Goal: Information Seeking & Learning: Learn about a topic

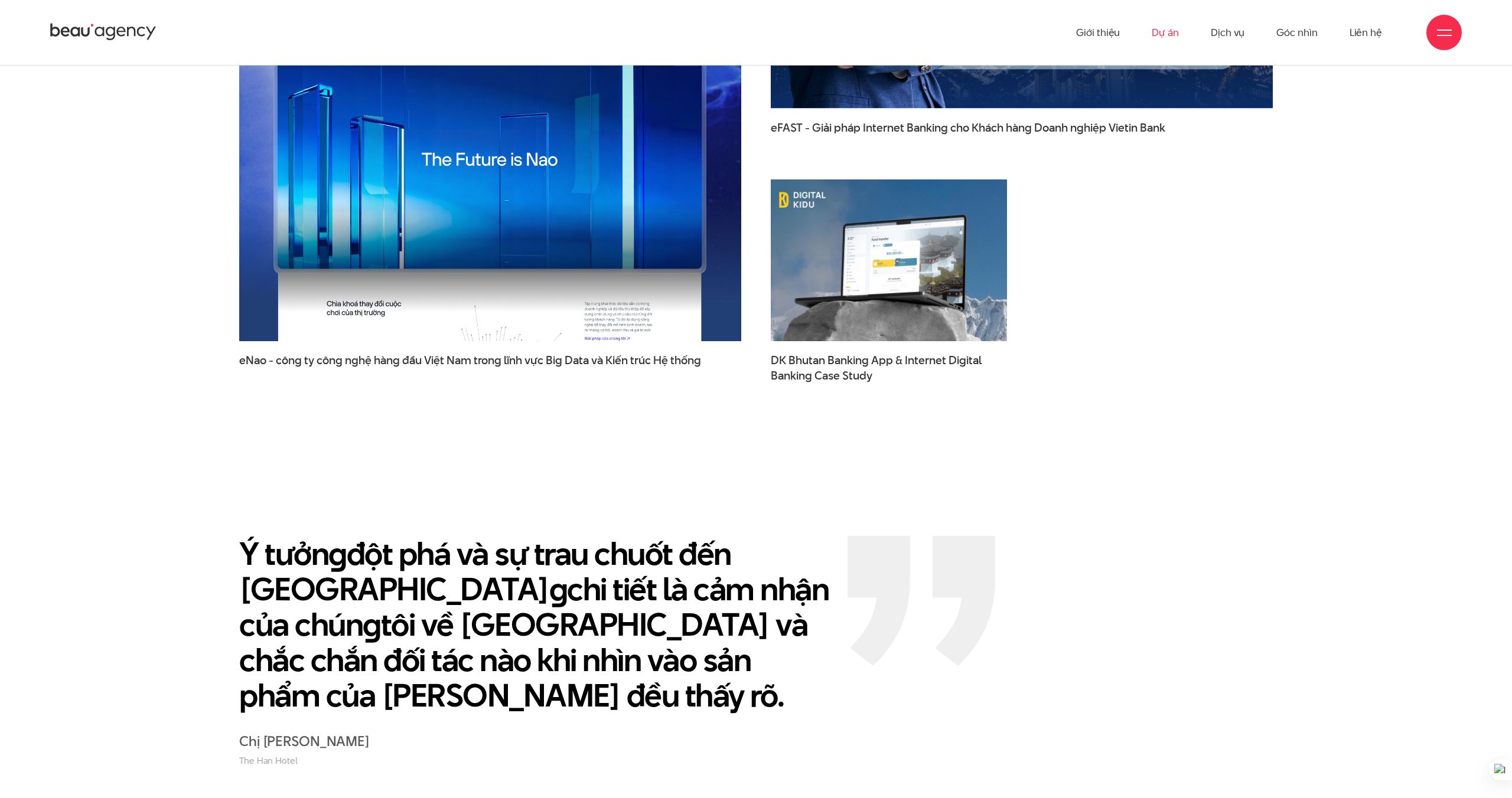
scroll to position [2376, 0]
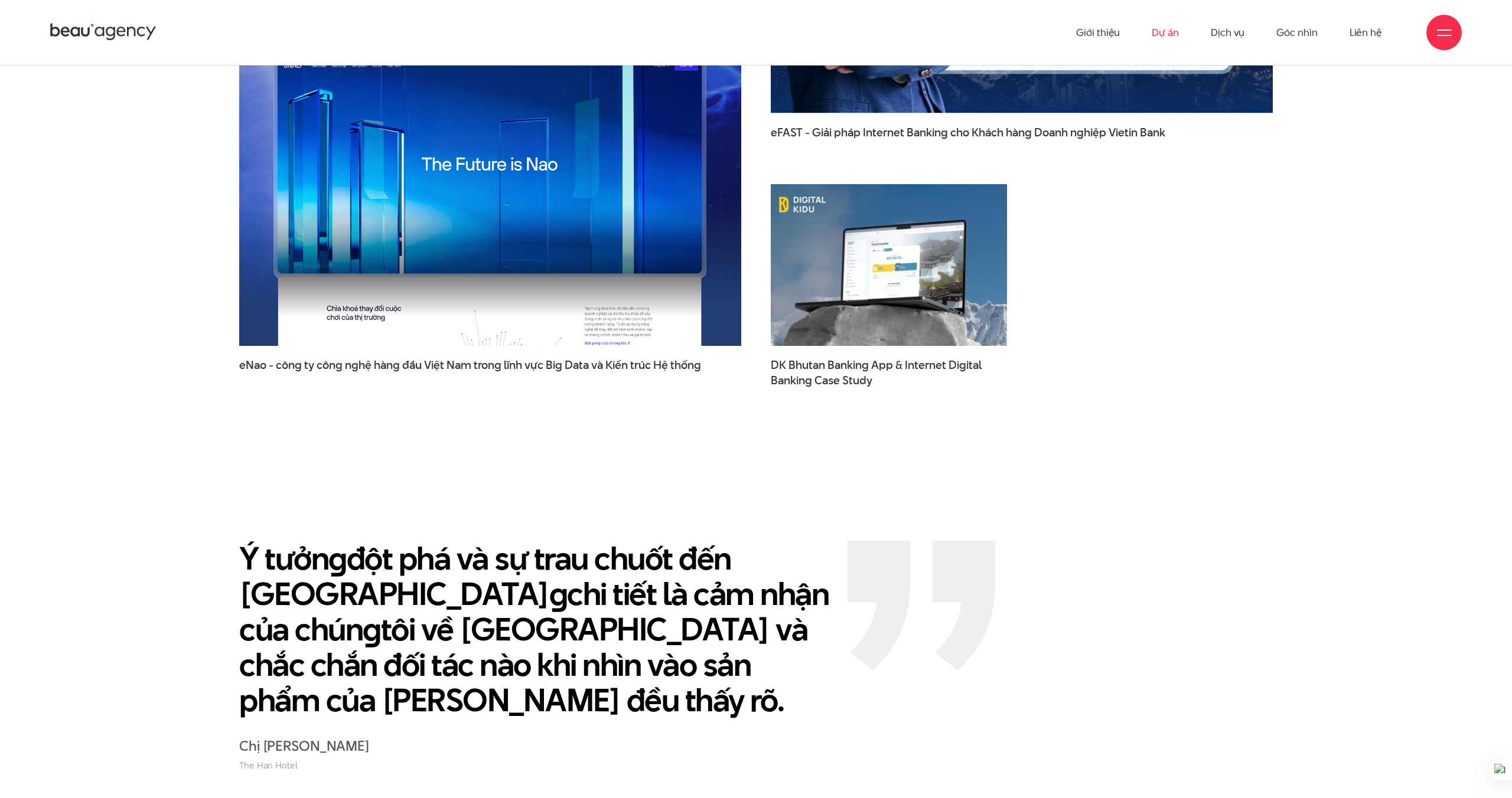
drag, startPoint x: 1148, startPoint y: 28, endPoint x: 1177, endPoint y: 29, distance: 29.0
click at [1149, 27] on ul "Giới thiệu Dự án Dịch vụ Góc nhìn Liên hệ" at bounding box center [1229, 32] width 306 height 65
drag, startPoint x: 1184, startPoint y: 29, endPoint x: 1176, endPoint y: 30, distance: 8.1
click at [1184, 29] on ul "Giới thiệu Dự án Dịch vụ Góc nhìn Liên hệ" at bounding box center [1229, 32] width 306 height 65
click at [1174, 31] on link "Dự án" at bounding box center [1164, 32] width 27 height 65
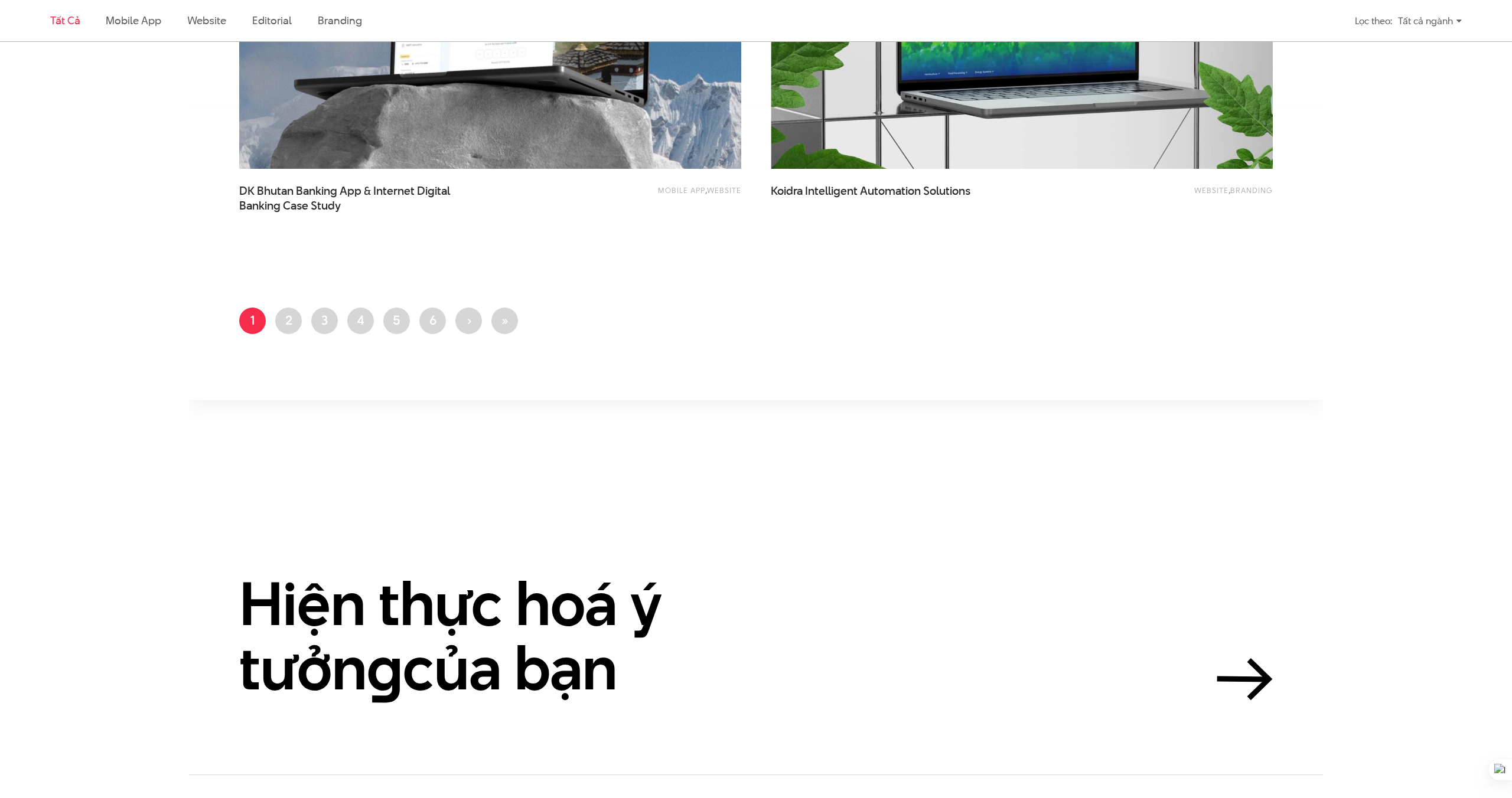
scroll to position [2802, 0]
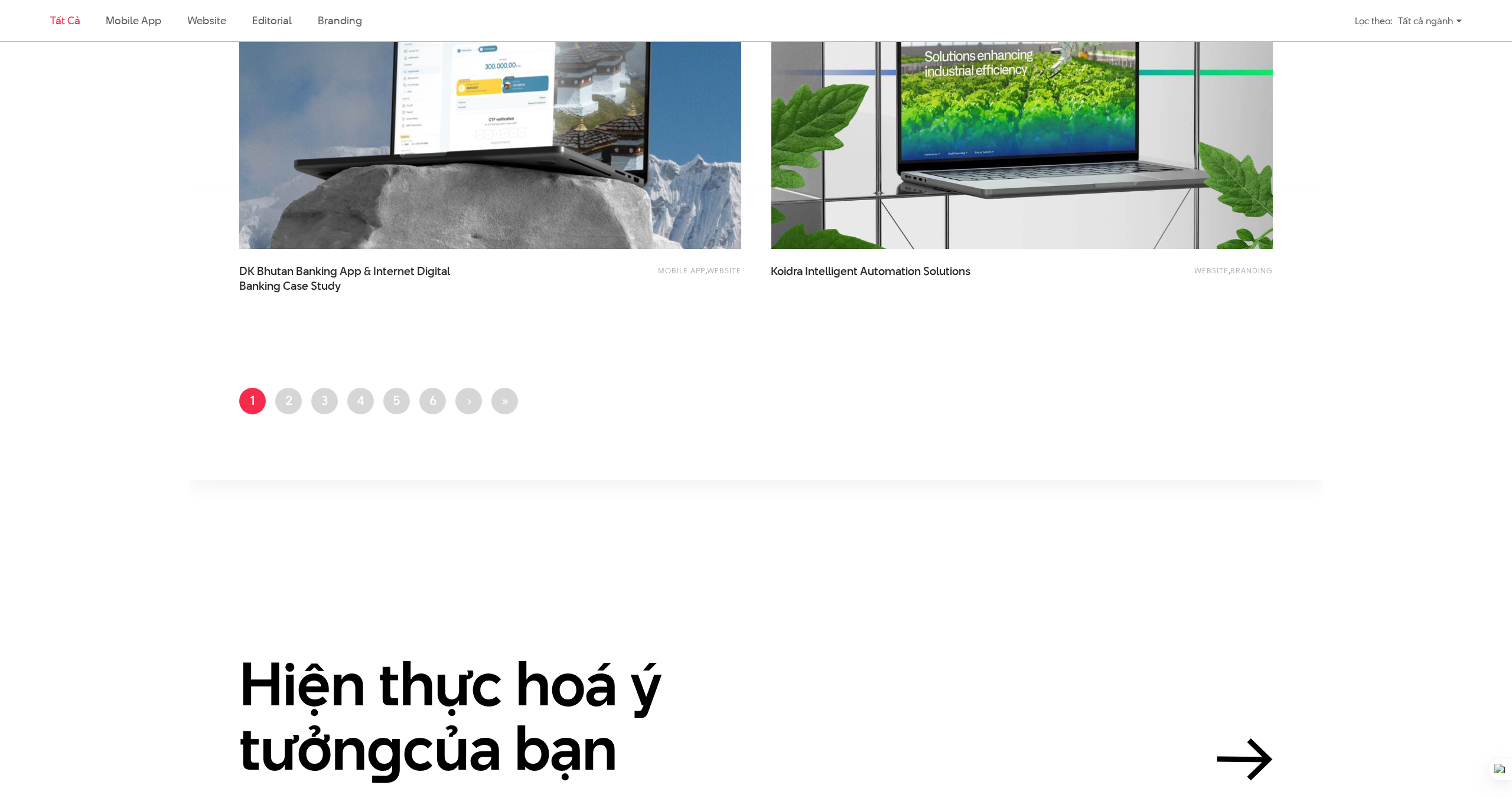
drag, startPoint x: 438, startPoint y: 403, endPoint x: 449, endPoint y: 400, distance: 11.4
click at [437, 403] on link "Trang 6" at bounding box center [432, 401] width 27 height 27
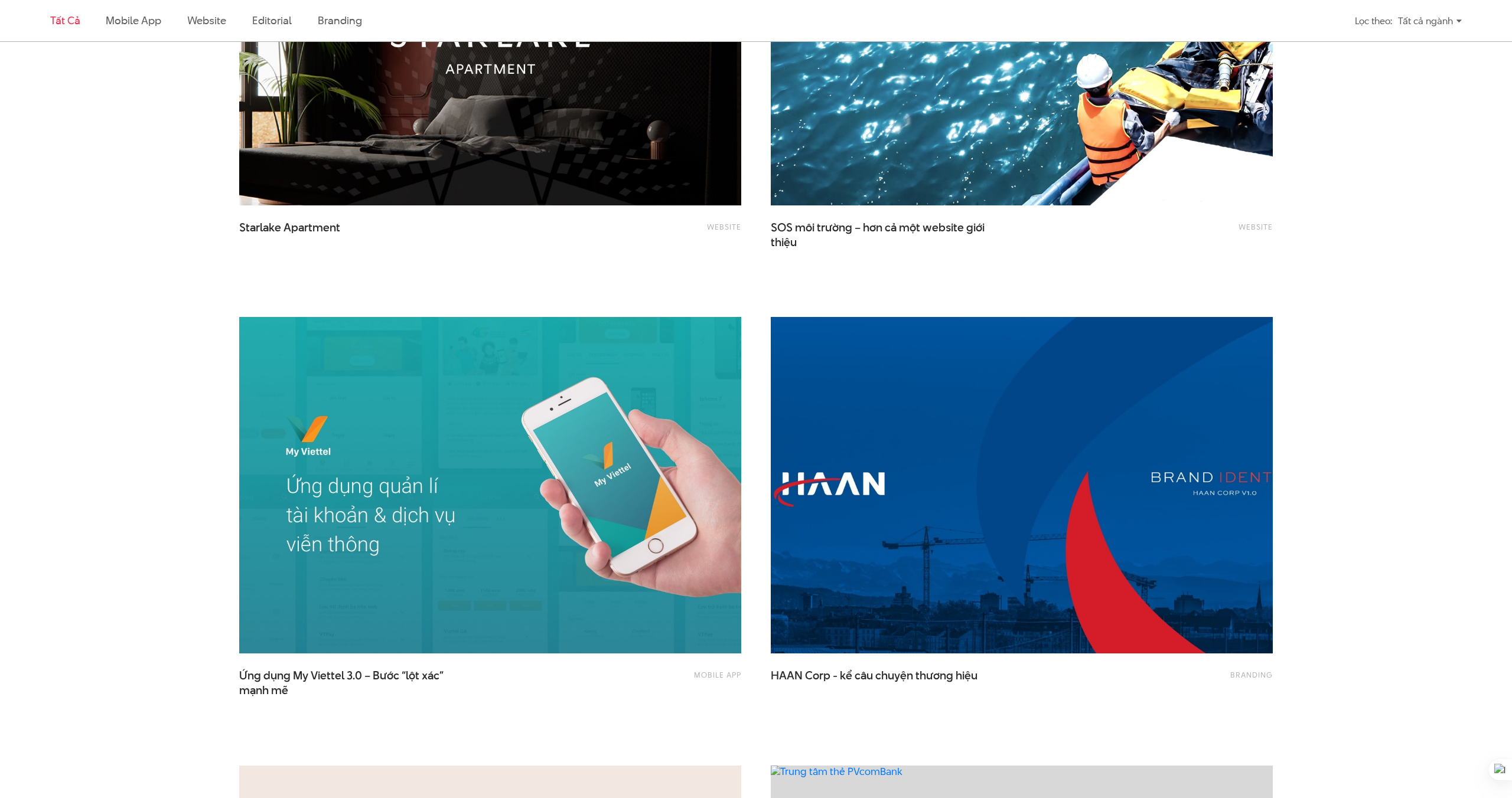
scroll to position [1415, 0]
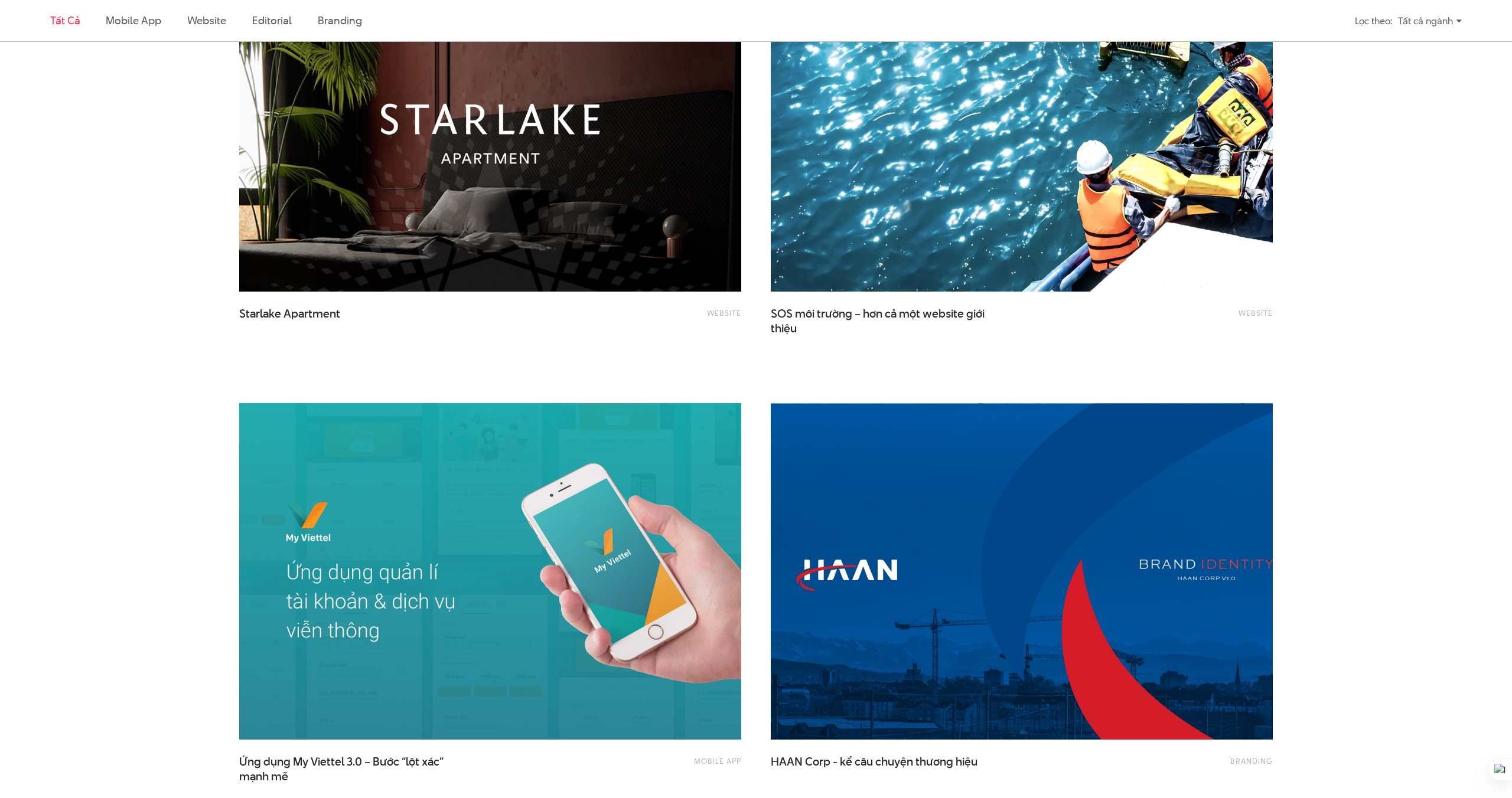
click at [527, 233] on img at bounding box center [490, 123] width 552 height 370
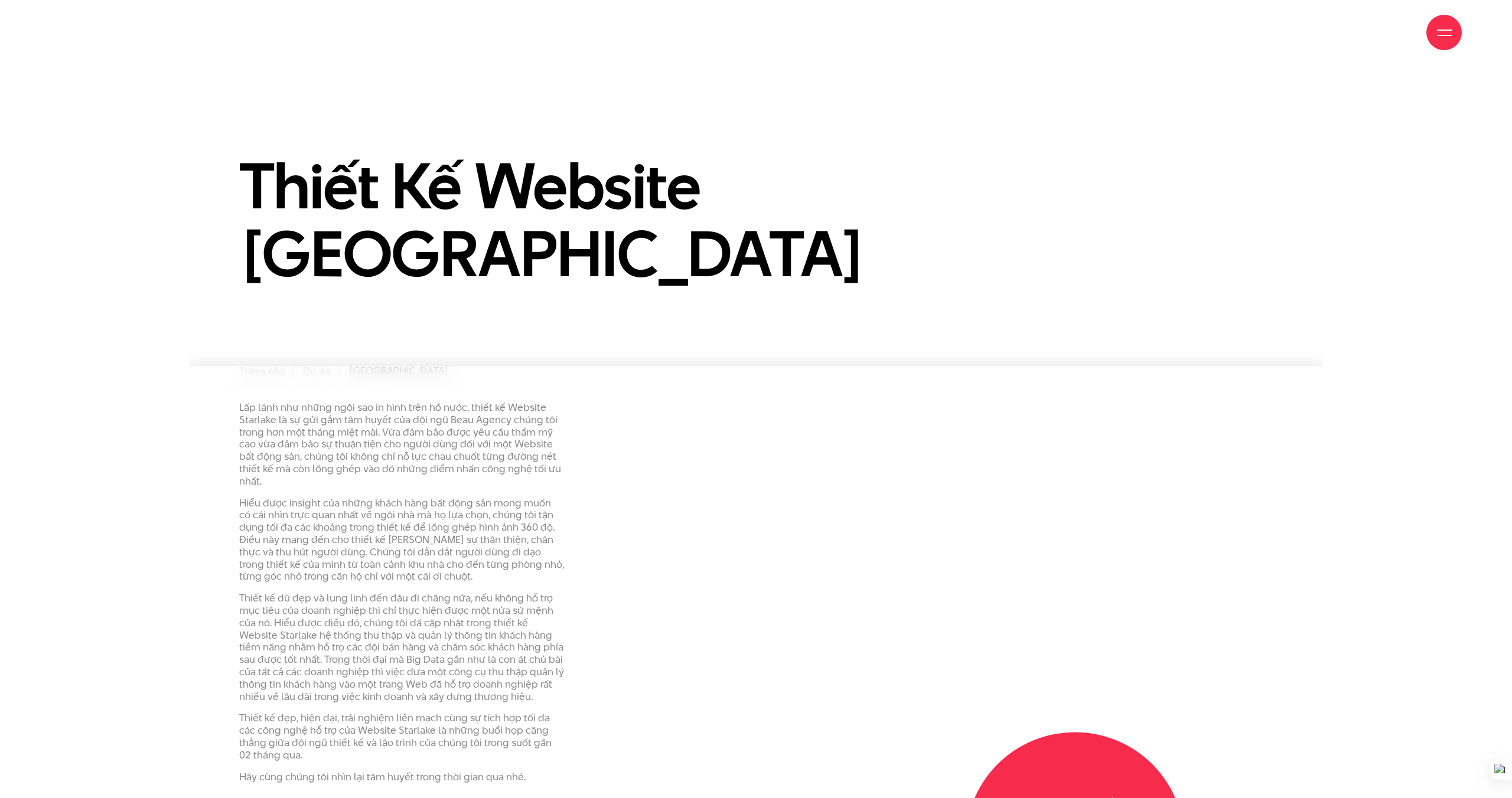
scroll to position [130, 0]
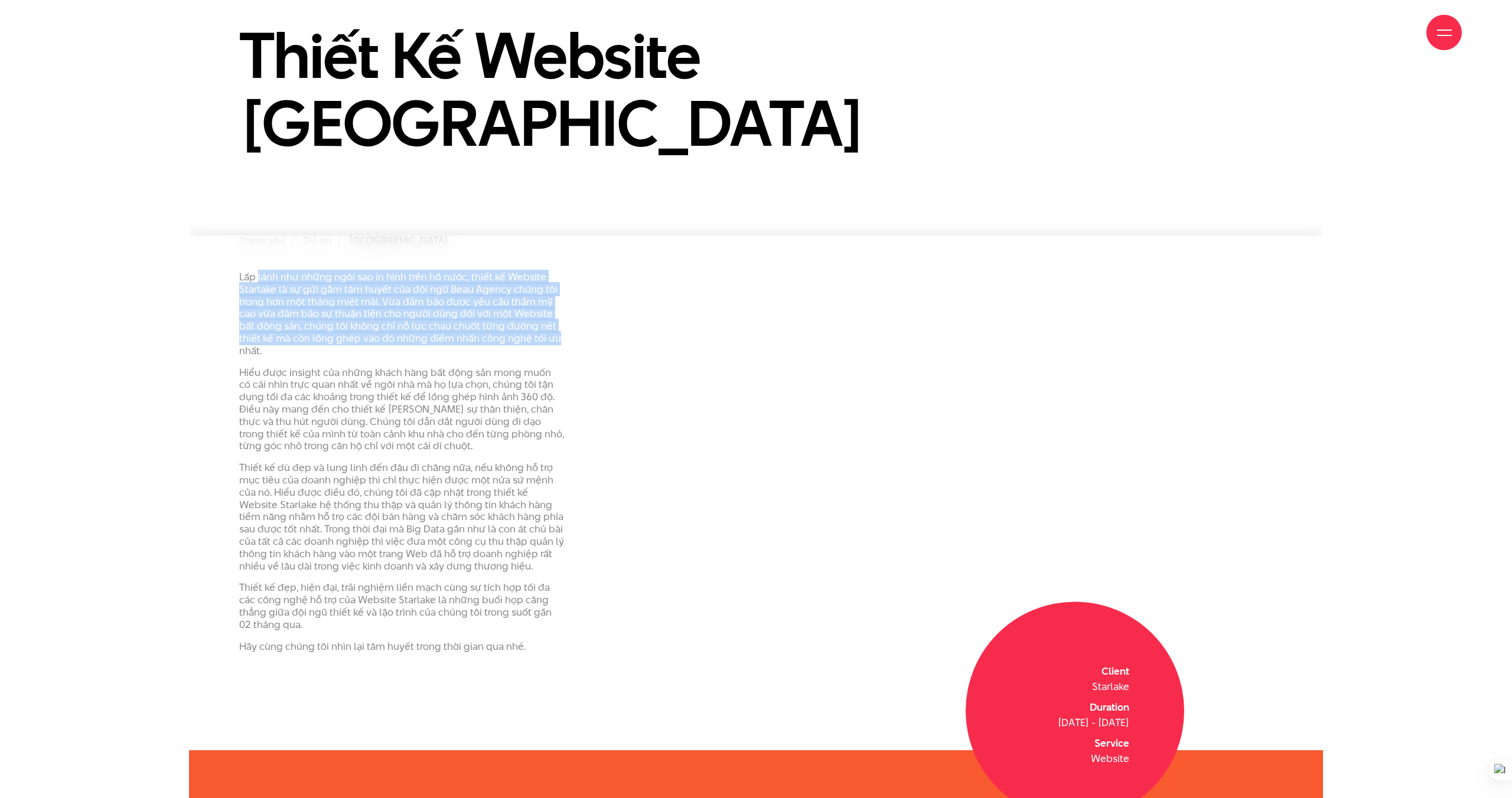
drag, startPoint x: 259, startPoint y: 280, endPoint x: 570, endPoint y: 329, distance: 314.8
click at [588, 333] on div "Lấp lánh như những ngôi sao in hình trên hồ nước, thiết kế Website Starlake là …" at bounding box center [755, 467] width 1063 height 391
click at [324, 327] on p "Lấp lánh như những ngôi sao in hình trên hồ nước, thiết kế Website Starlake là …" at bounding box center [401, 314] width 325 height 86
click at [291, 328] on p "Lấp lánh như những ngôi sao in hình trên hồ nước, thiết kế Website Starlake là …" at bounding box center [401, 314] width 325 height 86
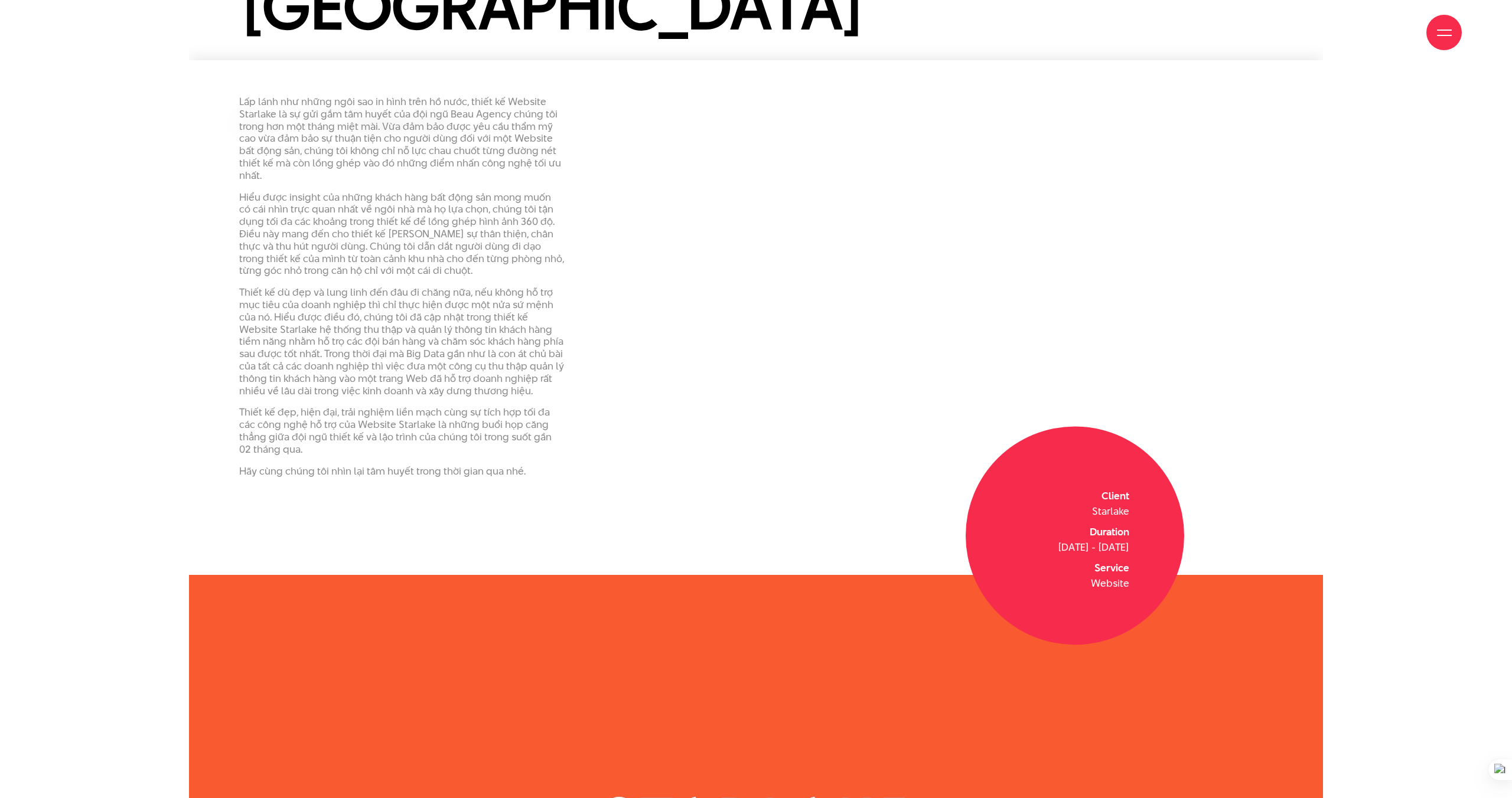
scroll to position [306, 0]
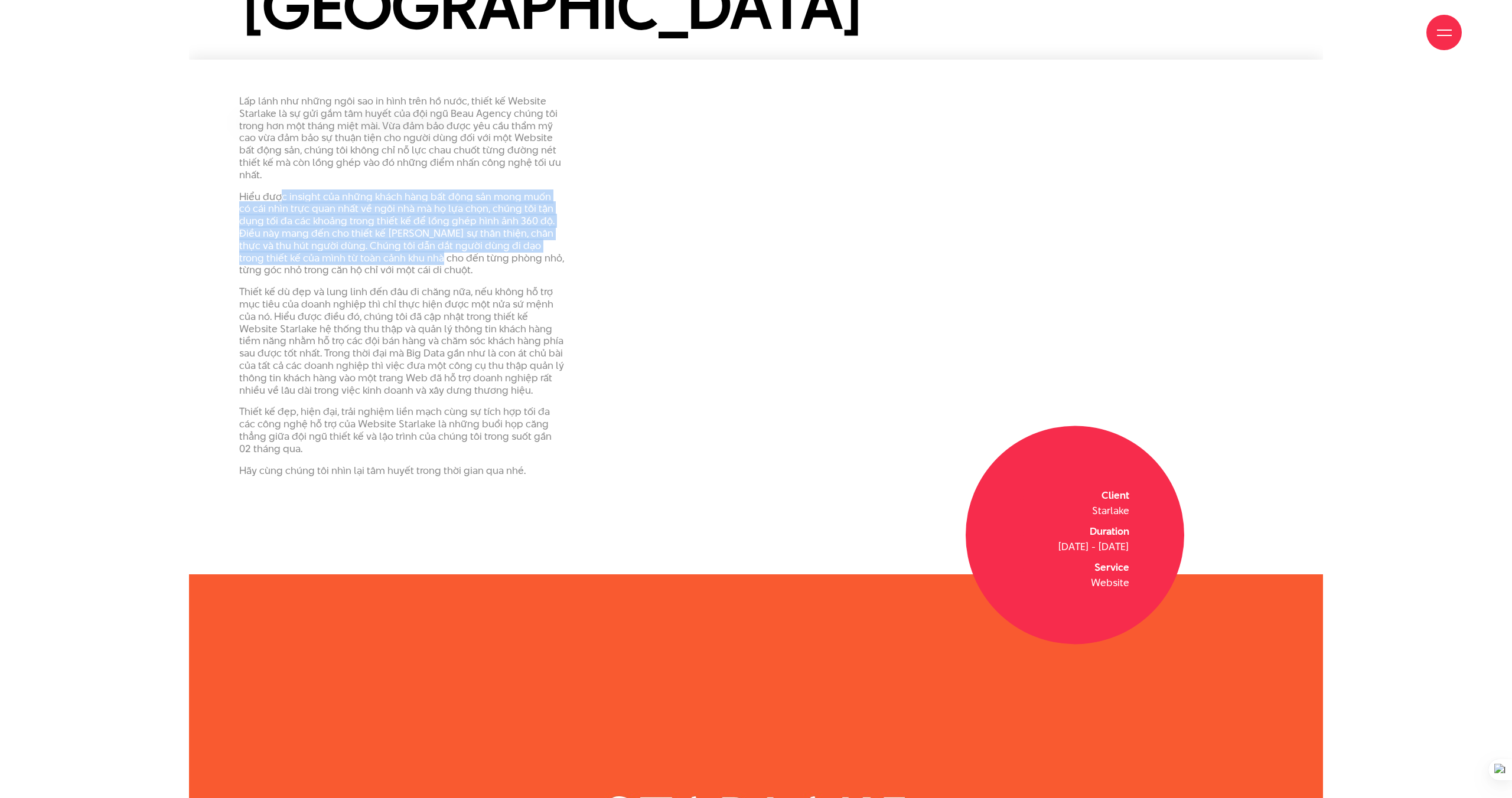
drag, startPoint x: 315, startPoint y: 191, endPoint x: 385, endPoint y: 257, distance: 96.2
click at [385, 257] on p "Hiểu được insight của những khách hàng bất động sản mong muốn có cái nhìn trực …" at bounding box center [401, 233] width 325 height 86
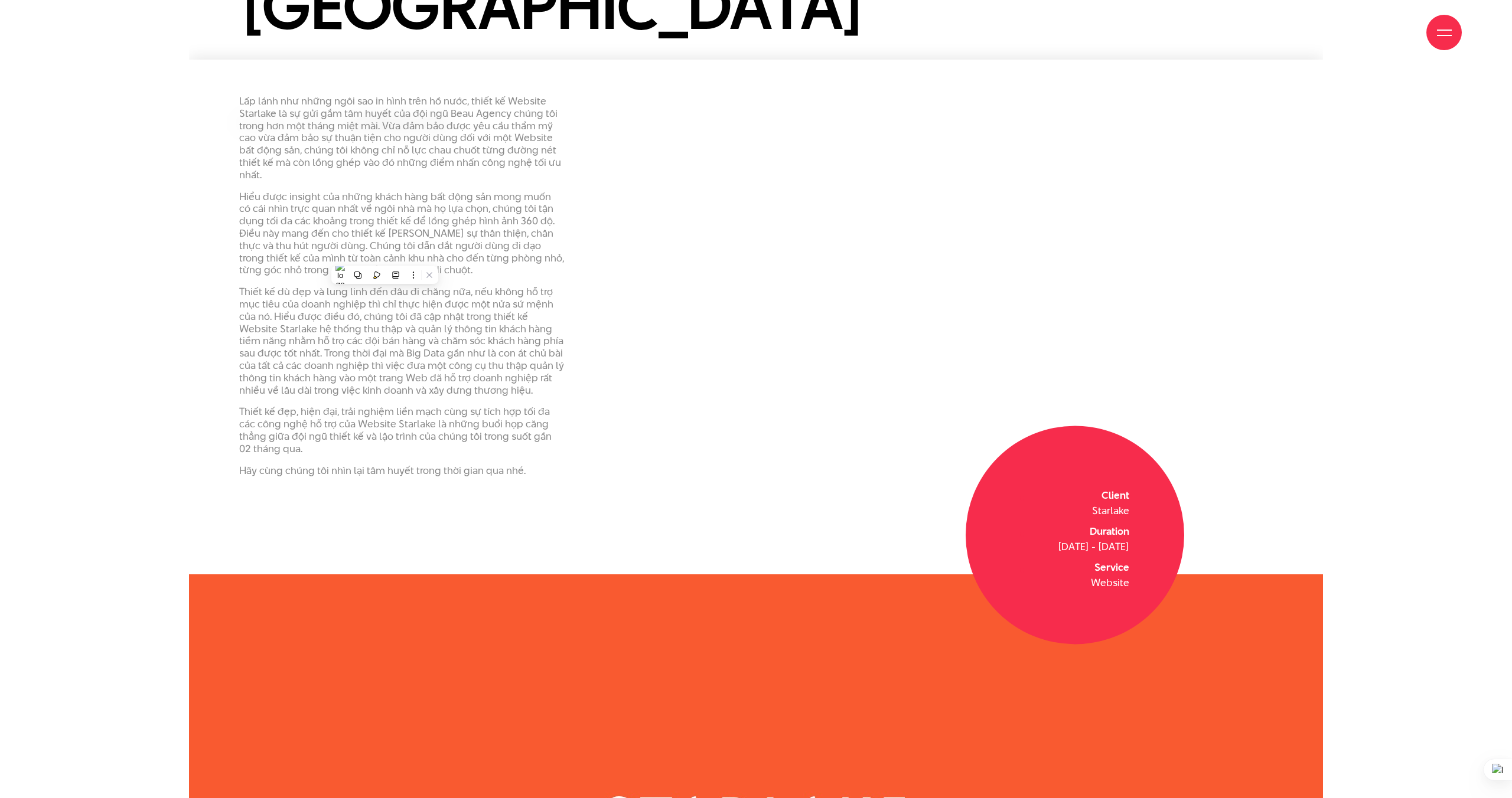
click at [400, 255] on p "Hiểu được insight của những khách hàng bất động sản mong muốn có cái nhìn trực …" at bounding box center [401, 233] width 325 height 86
drag, startPoint x: 410, startPoint y: 257, endPoint x: 550, endPoint y: 266, distance: 140.3
click at [550, 266] on p "Hiểu được insight của những khách hàng bất động sản mong muốn có cái nhìn trực …" at bounding box center [401, 233] width 325 height 86
click at [309, 264] on p "Hiểu được insight của những khách hàng bất động sản mong muốn có cái nhìn trực …" at bounding box center [401, 233] width 325 height 86
drag, startPoint x: 239, startPoint y: 295, endPoint x: 385, endPoint y: 309, distance: 146.7
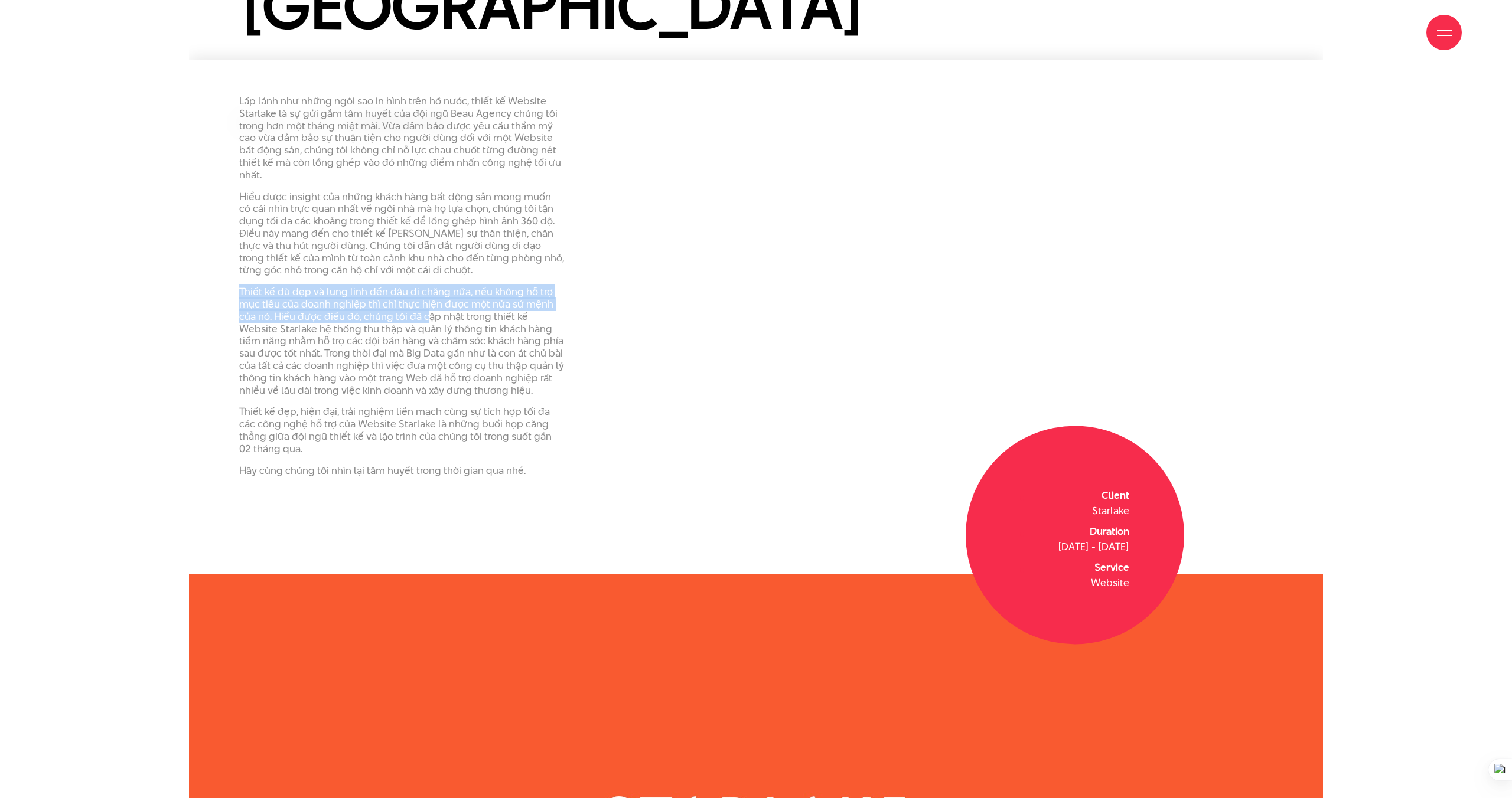
click at [422, 316] on p "Thiết kế dù đẹp và lung linh đến đâu đi chăng nữa, nếu không hỗ trợ mục tiêu củ…" at bounding box center [401, 341] width 325 height 111
click at [315, 307] on p "Thiết kế dù đẹp và lung linh đến đâu đi chăng nữa, nếu không hỗ trợ mục tiêu củ…" at bounding box center [401, 341] width 325 height 111
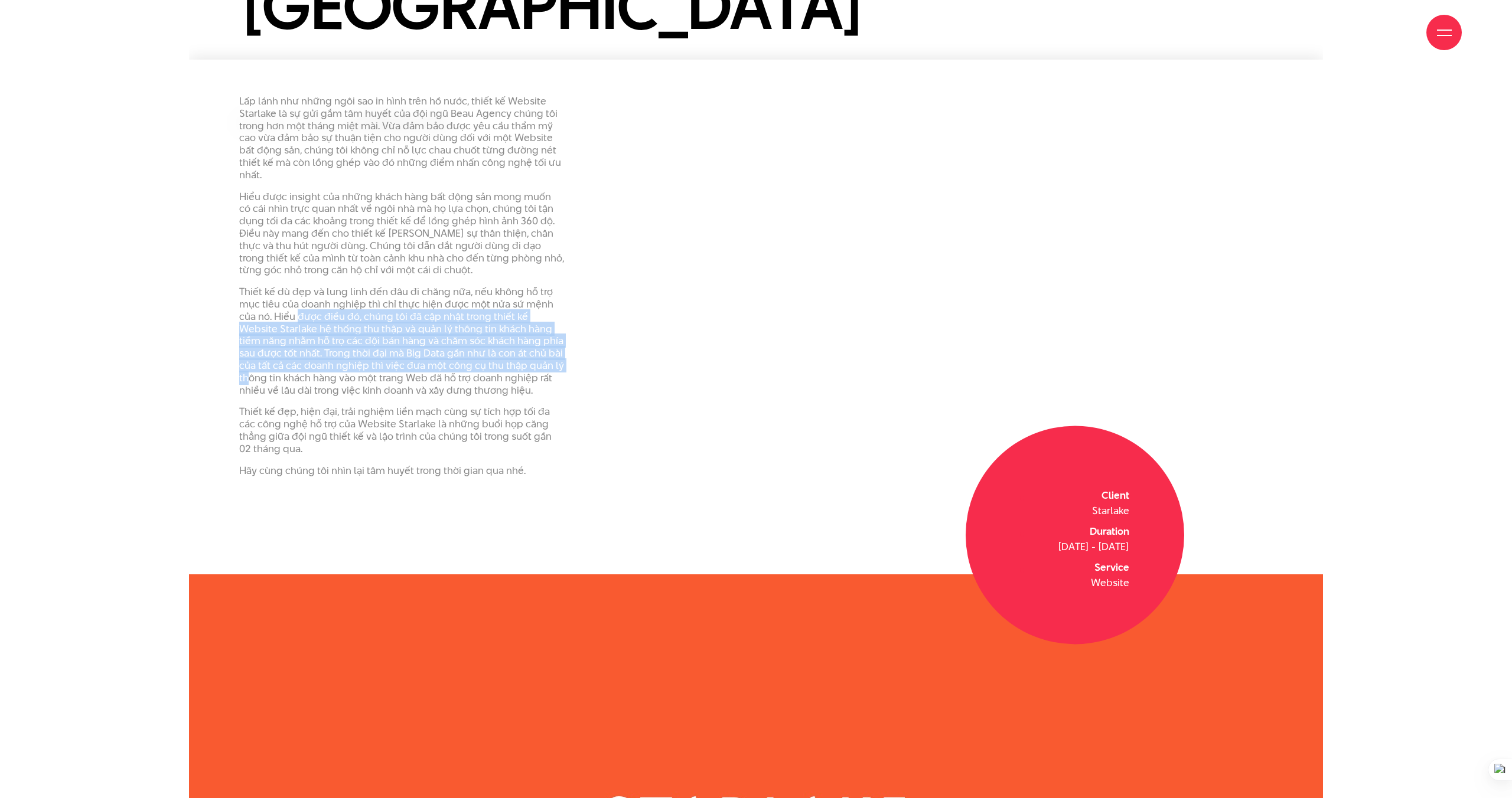
drag, startPoint x: 299, startPoint y: 319, endPoint x: 510, endPoint y: 359, distance: 214.8
click at [526, 362] on p "Thiết kế dù đẹp và lung linh đến đâu đi chăng nữa, nếu không hỗ trợ mục tiêu củ…" at bounding box center [401, 341] width 325 height 111
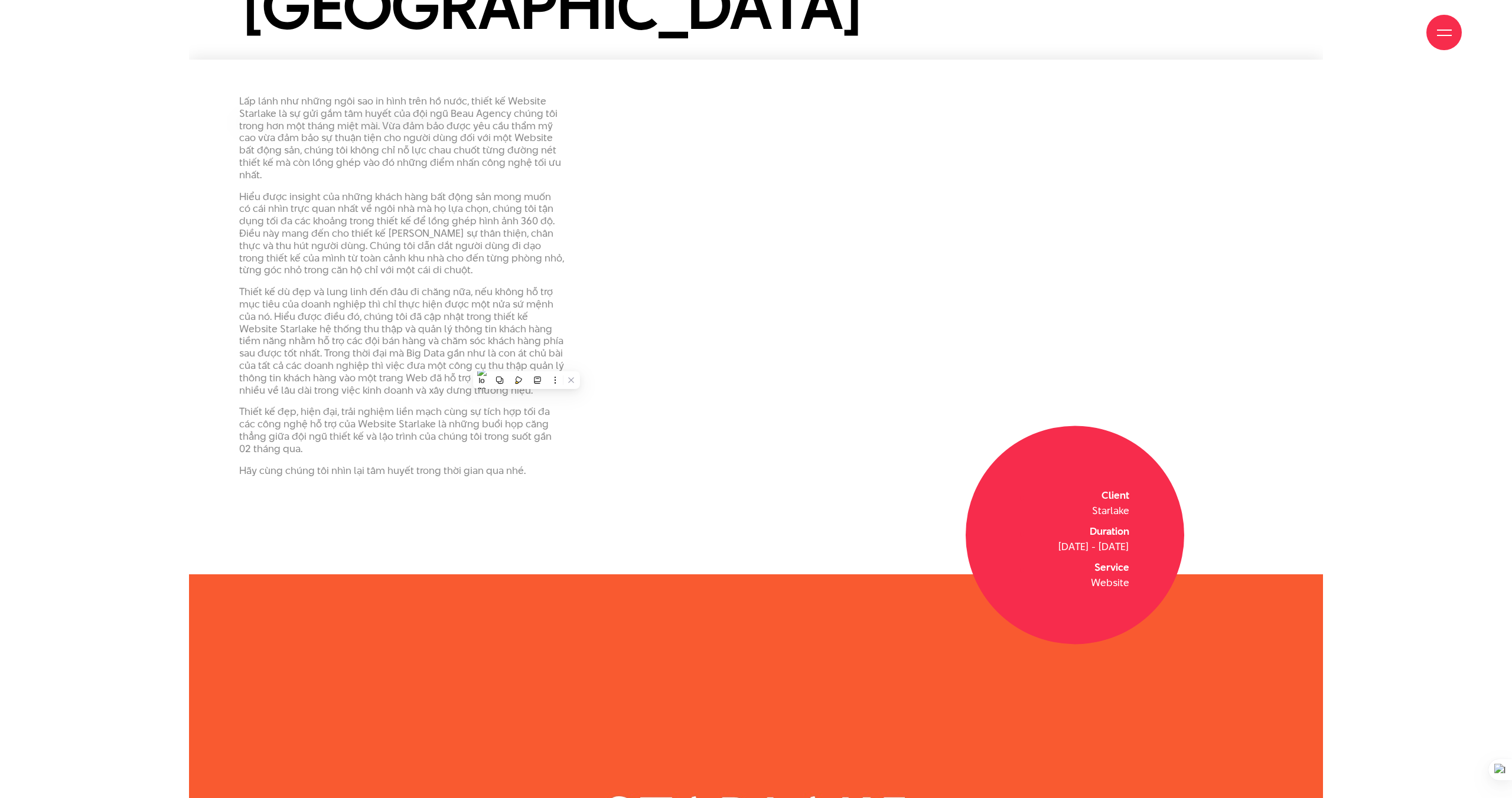
click at [385, 383] on p "Thiết kế dù đẹp và lung linh đến đâu đi chăng nữa, nếu không hỗ trợ mục tiêu củ…" at bounding box center [401, 341] width 325 height 111
drag, startPoint x: 278, startPoint y: 378, endPoint x: 287, endPoint y: 377, distance: 9.1
click at [287, 377] on p "Thiết kế dù đẹp và lung linh đến đâu đi chăng nữa, nếu không hỗ trợ mục tiêu củ…" at bounding box center [401, 341] width 325 height 111
drag, startPoint x: 322, startPoint y: 376, endPoint x: 441, endPoint y: 373, distance: 119.0
click at [428, 373] on p "Thiết kế dù đẹp và lung linh đến đâu đi chăng nữa, nếu không hỗ trợ mục tiêu củ…" at bounding box center [401, 341] width 325 height 111
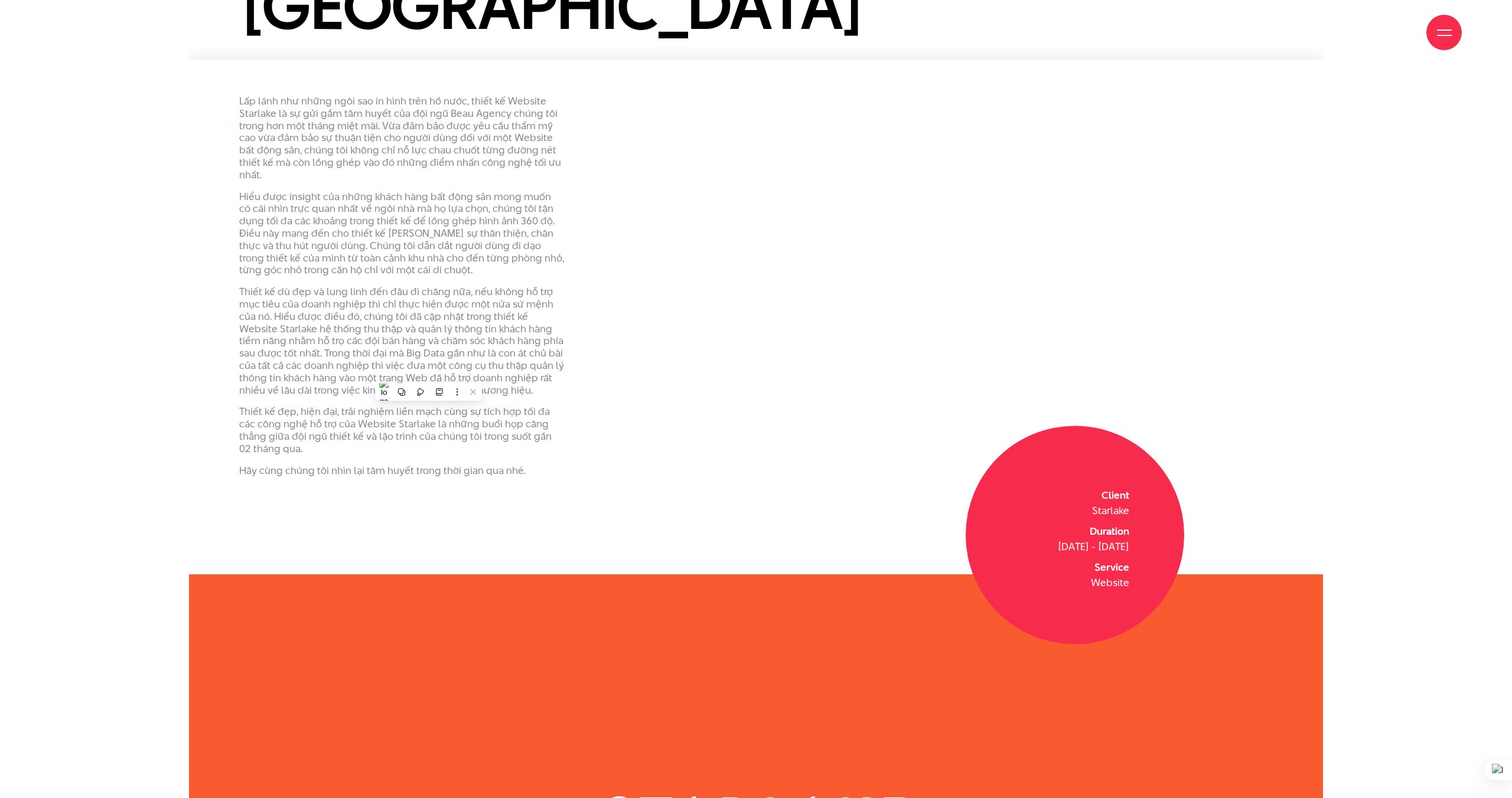
drag, startPoint x: 446, startPoint y: 372, endPoint x: 412, endPoint y: 373, distance: 34.0
click at [444, 371] on p "Thiết kế dù đẹp và lung linh đến đâu đi chăng nữa, nếu không hỗ trợ mục tiêu củ…" at bounding box center [401, 341] width 325 height 111
click at [231, 410] on div "Lấp lánh như những ngôi sao in hình trên hồ nước, thiết kế Website Starlake là …" at bounding box center [401, 291] width 355 height 391
drag, startPoint x: 277, startPoint y: 408, endPoint x: 492, endPoint y: 407, distance: 215.0
click at [492, 407] on div "Lấp lánh như những ngôi sao in hình trên hồ nước, thiết kế Website Starlake là …" at bounding box center [401, 291] width 355 height 391
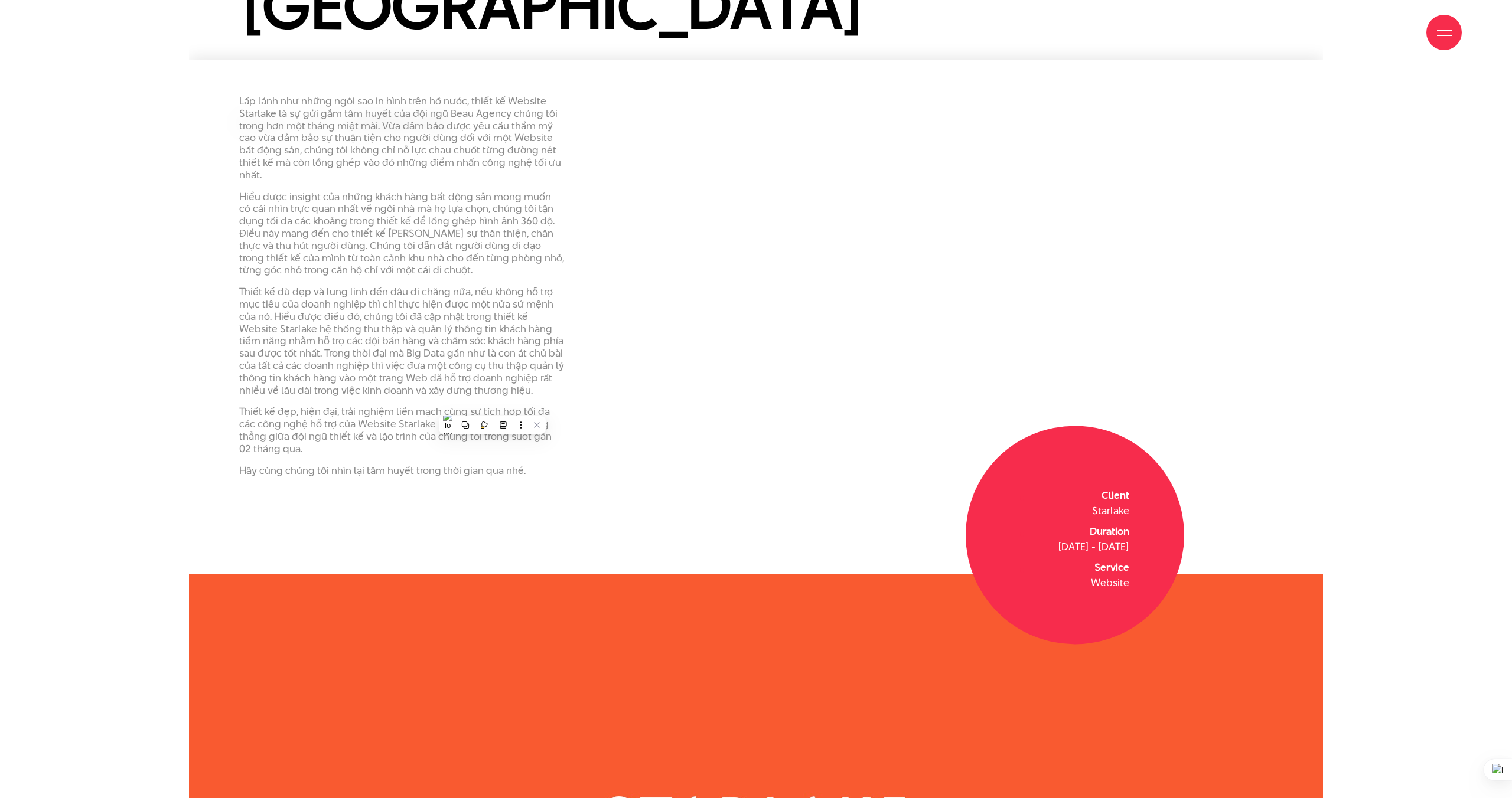
click at [265, 422] on p "Thiết kế đẹp, hiện đại, trải nghiệm liền mạch cùng sự tích hợp tối đa các công …" at bounding box center [401, 430] width 325 height 49
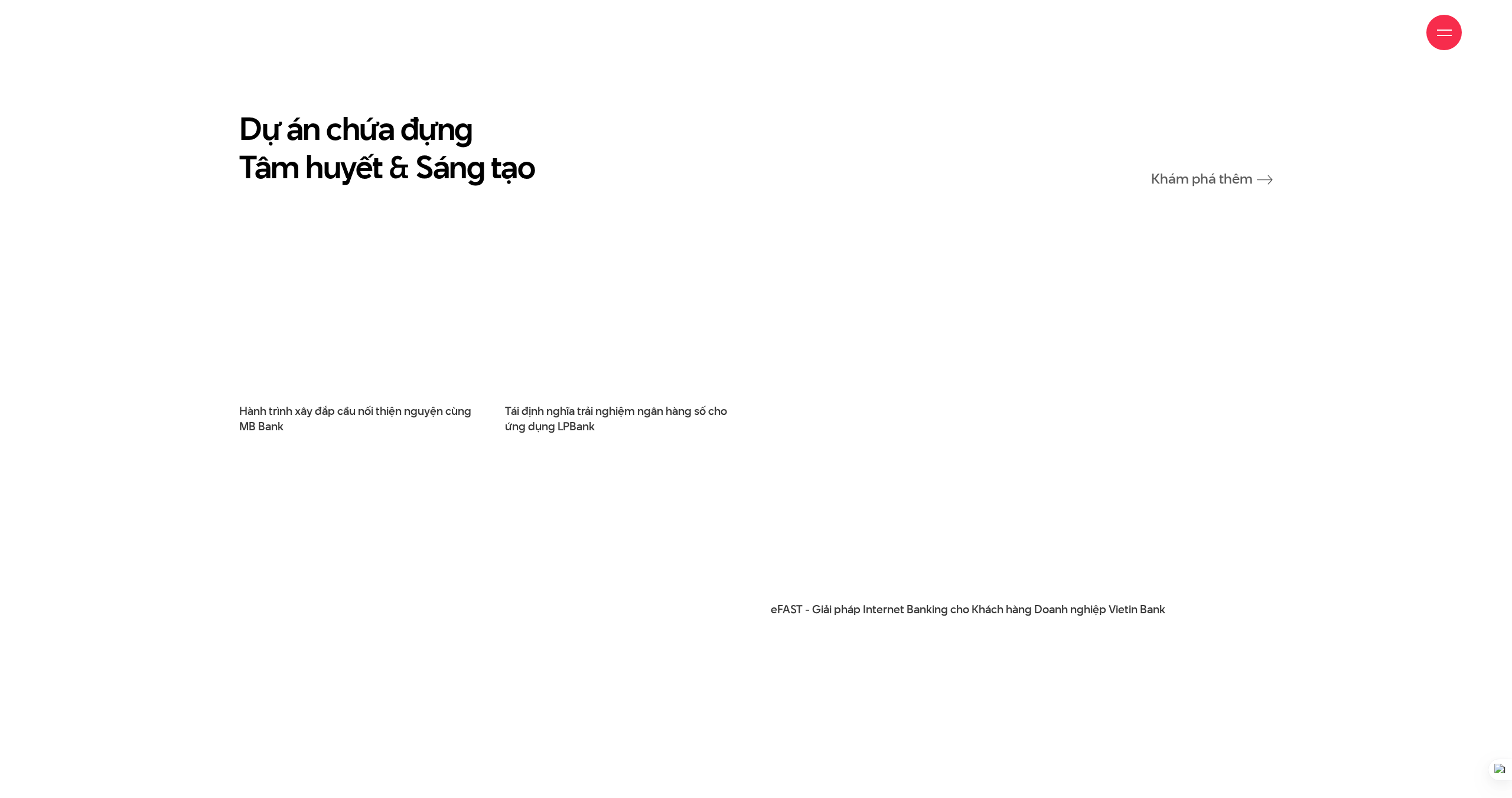
scroll to position [9928, 0]
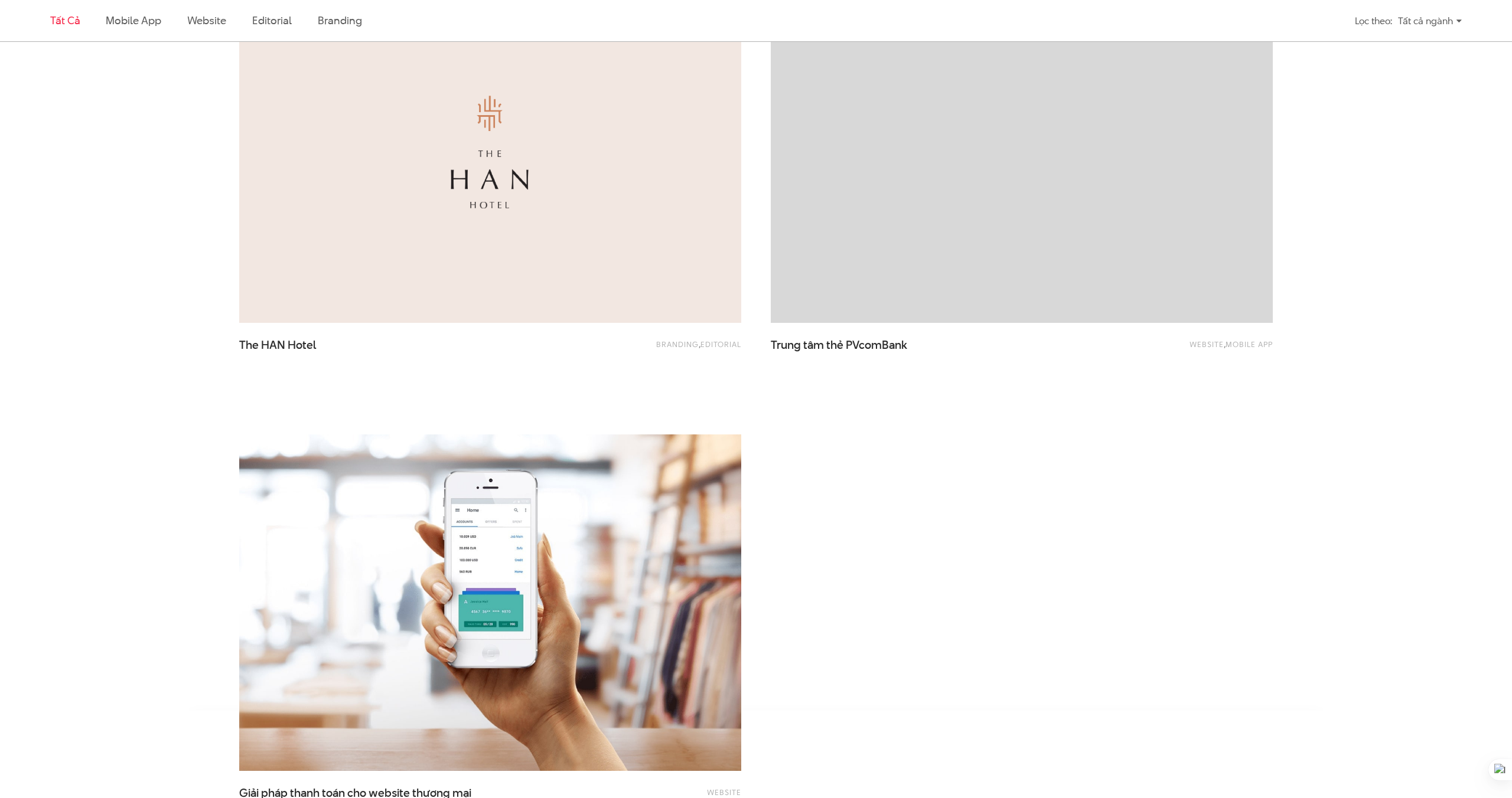
scroll to position [2284, 0]
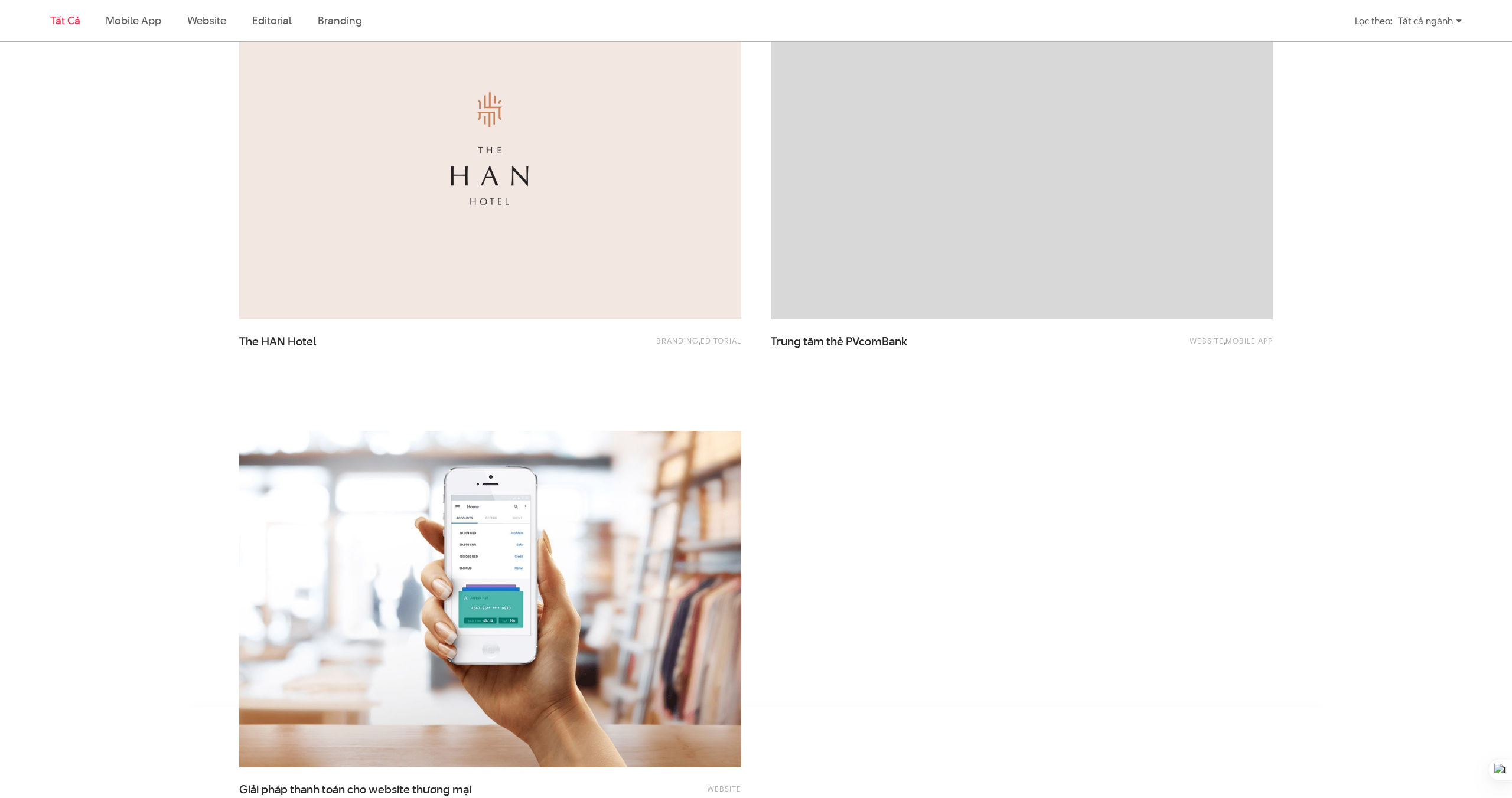
click at [430, 245] on img at bounding box center [490, 151] width 502 height 336
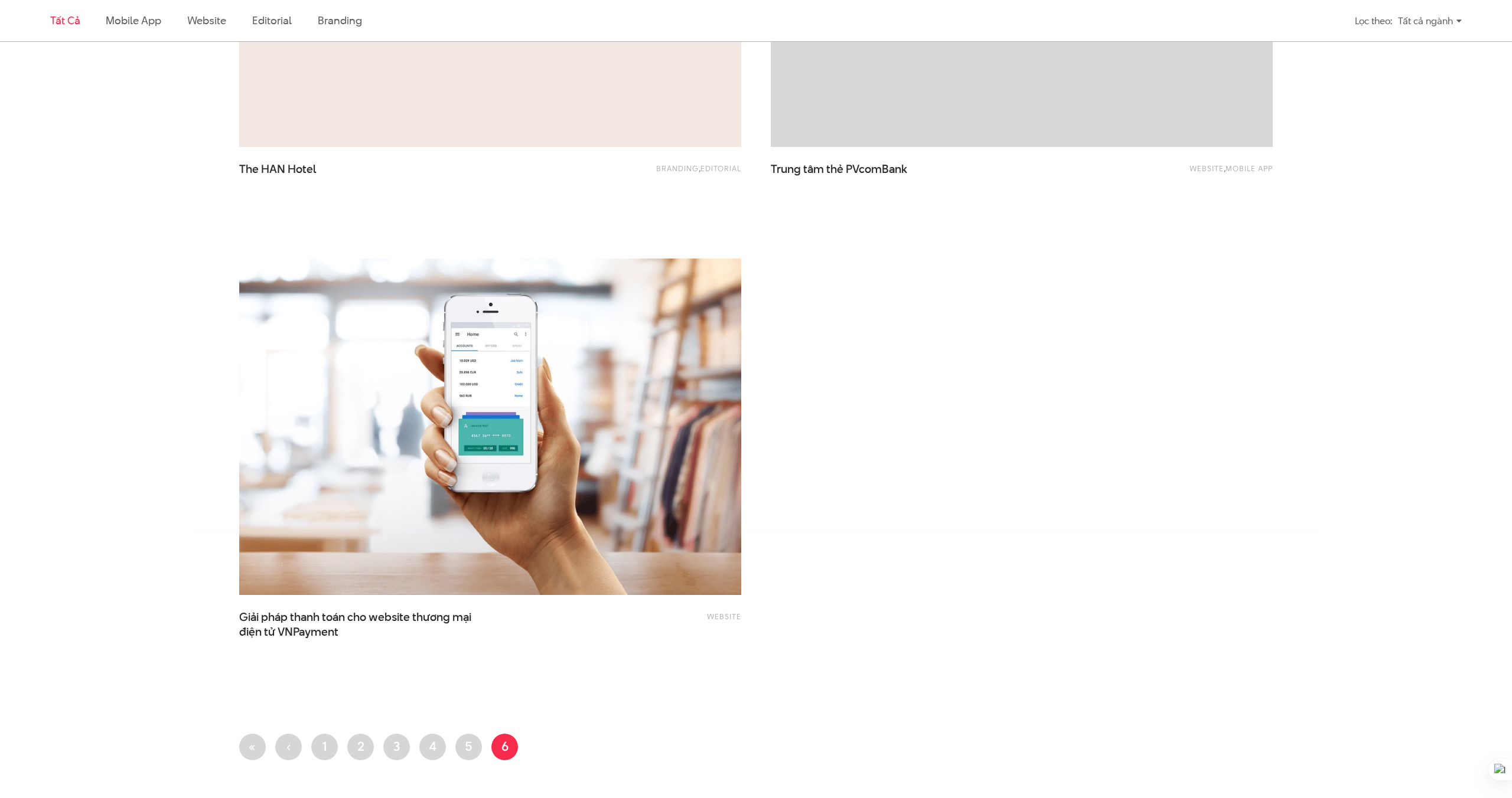
scroll to position [2758, 0]
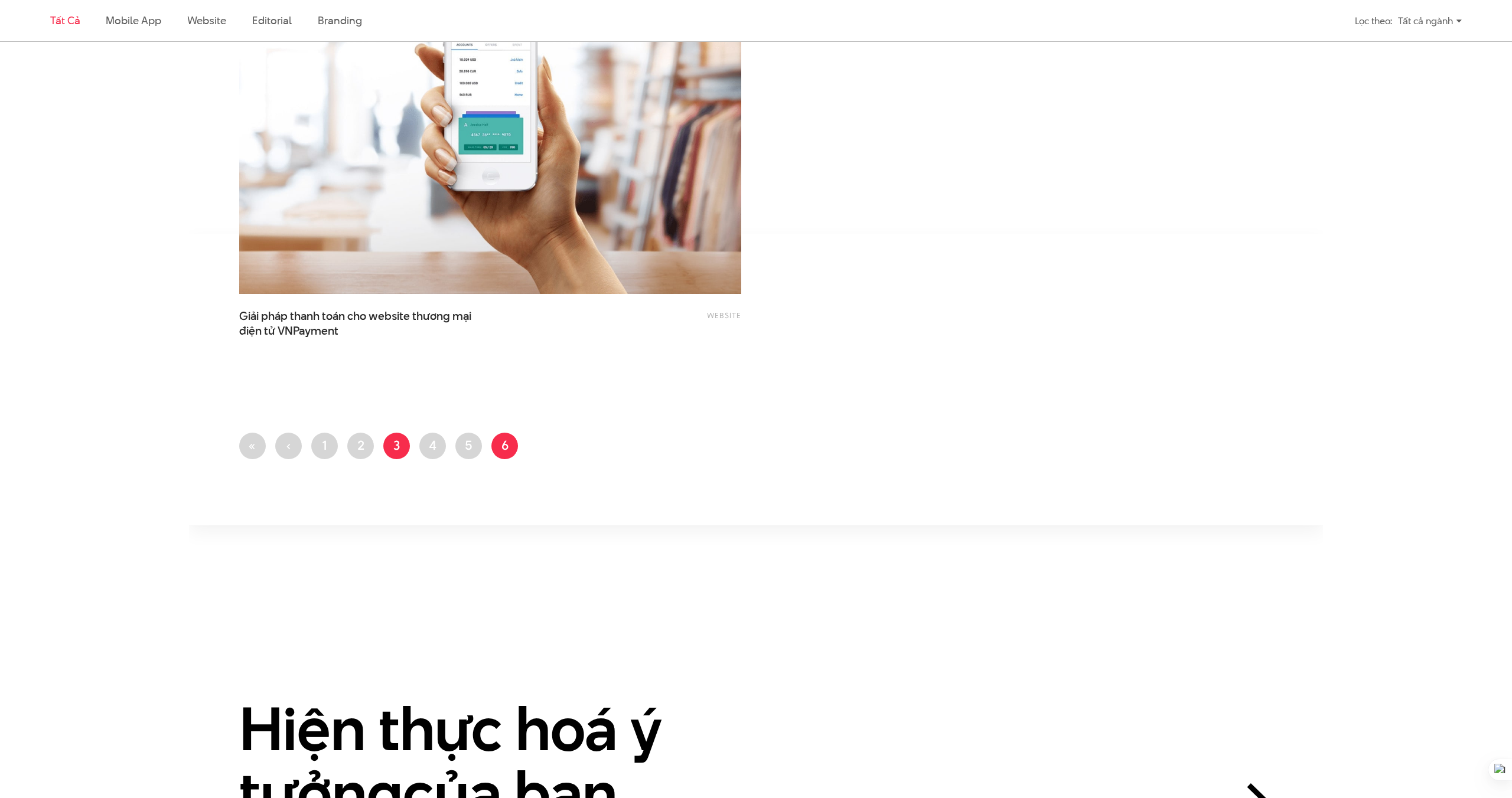
click at [392, 455] on link "Trang 3" at bounding box center [397, 446] width 27 height 27
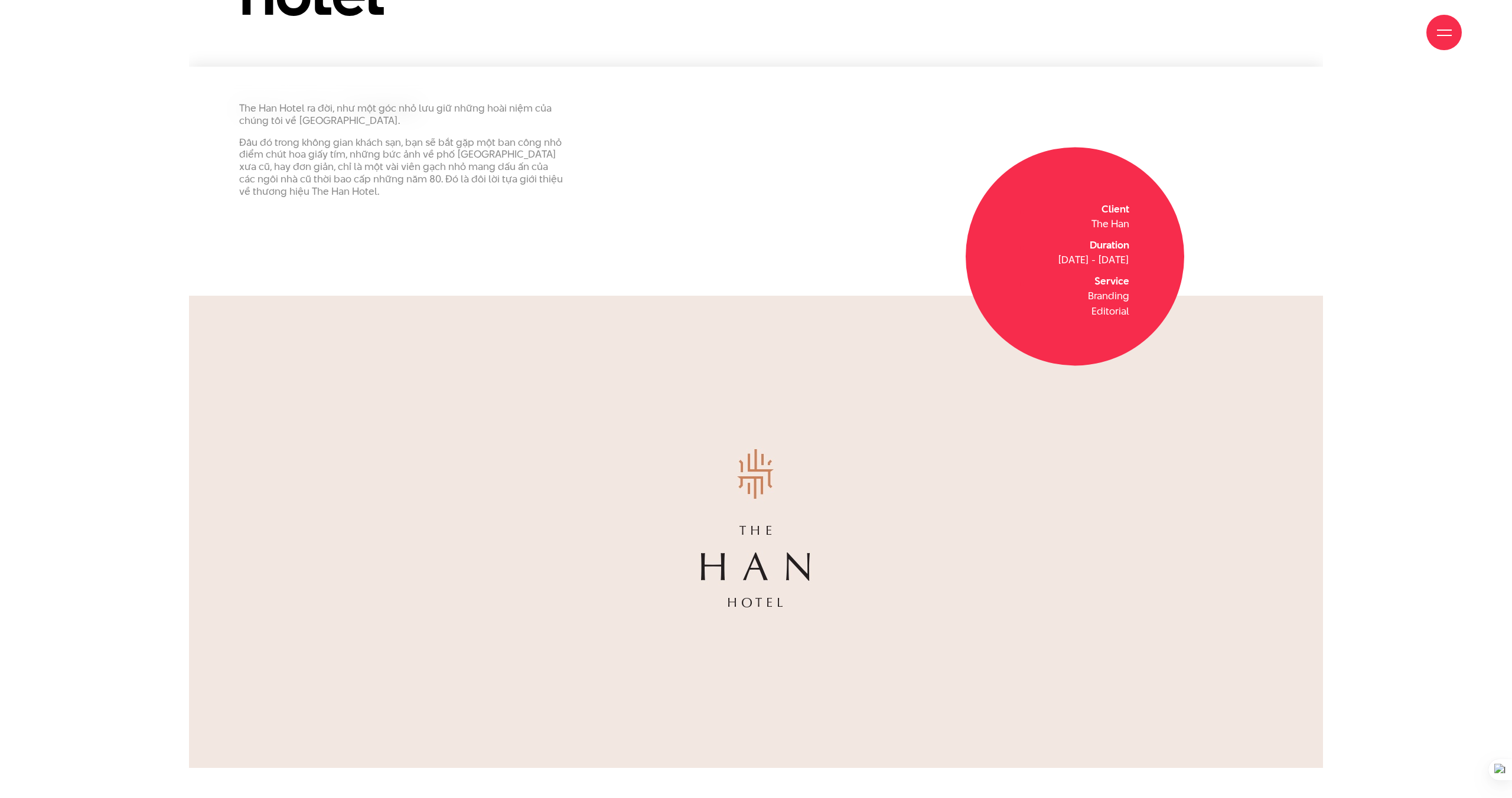
scroll to position [303, 0]
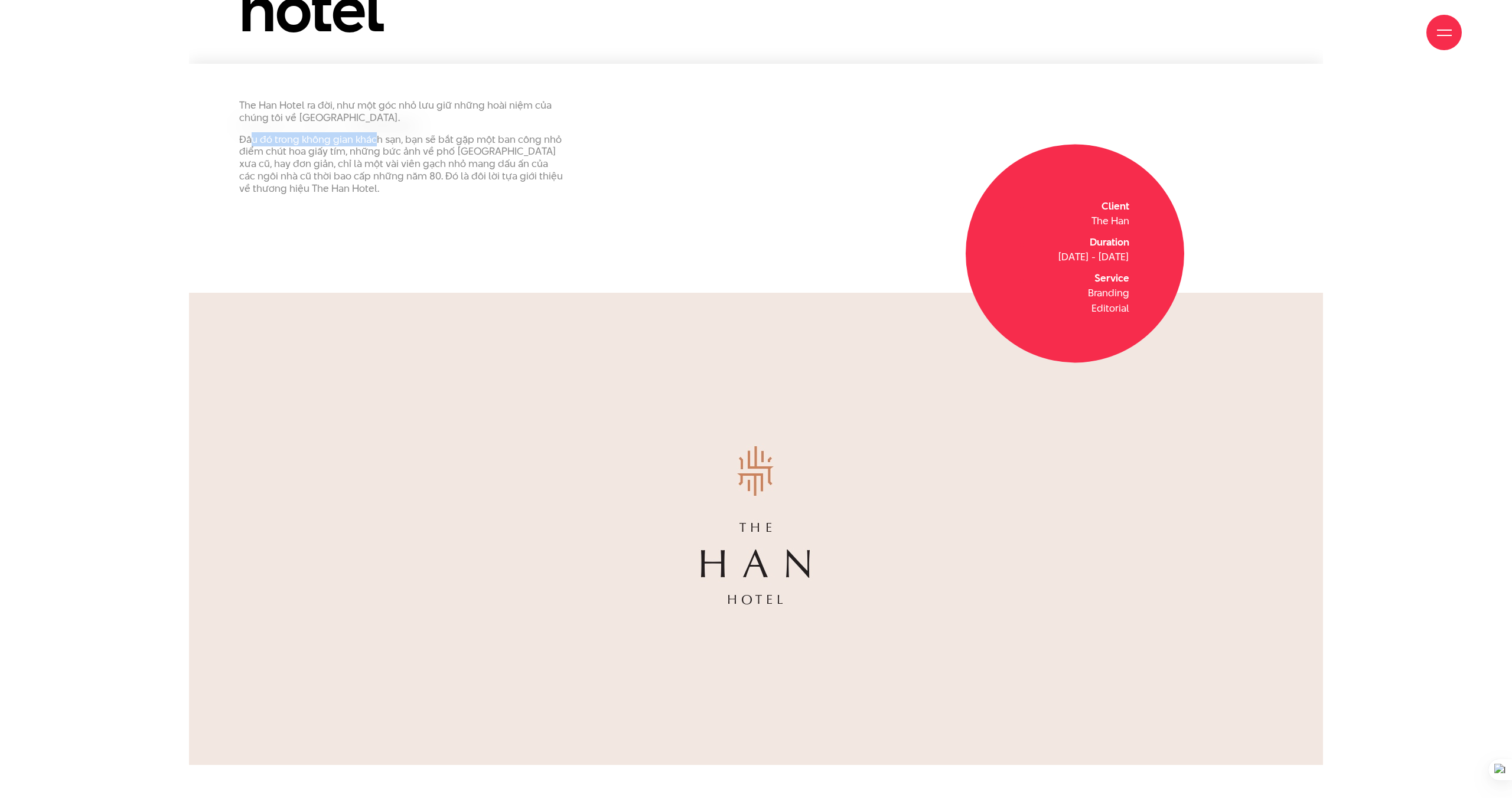
drag, startPoint x: 249, startPoint y: 137, endPoint x: 415, endPoint y: 141, distance: 166.0
click at [383, 140] on p "Đâu đó trong không gian khách sạn, bạn sẽ bắt gặp một ban công nhỏ điểm chút ho…" at bounding box center [401, 164] width 325 height 62
drag, startPoint x: 431, startPoint y: 142, endPoint x: 458, endPoint y: 141, distance: 27.0
click at [516, 142] on p "Đâu đó trong không gian khách sạn, bạn sẽ bắt gặp một ban công nhỏ điểm chút ho…" at bounding box center [401, 164] width 325 height 62
click at [280, 153] on p "Đâu đó trong không gian khách sạn, bạn sẽ bắt gặp một ban công nhỏ điểm chút ho…" at bounding box center [401, 164] width 325 height 62
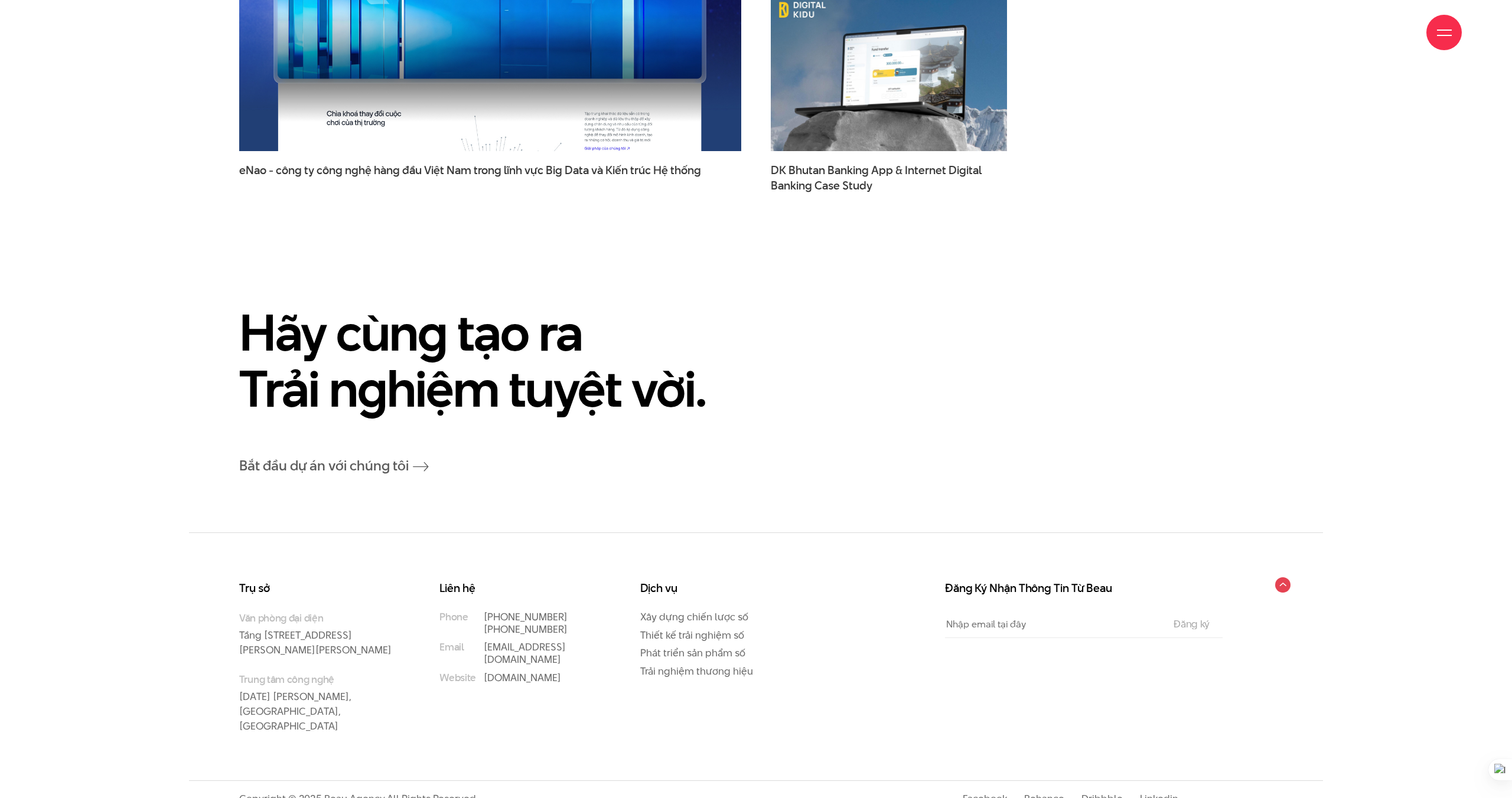
scroll to position [7122, 0]
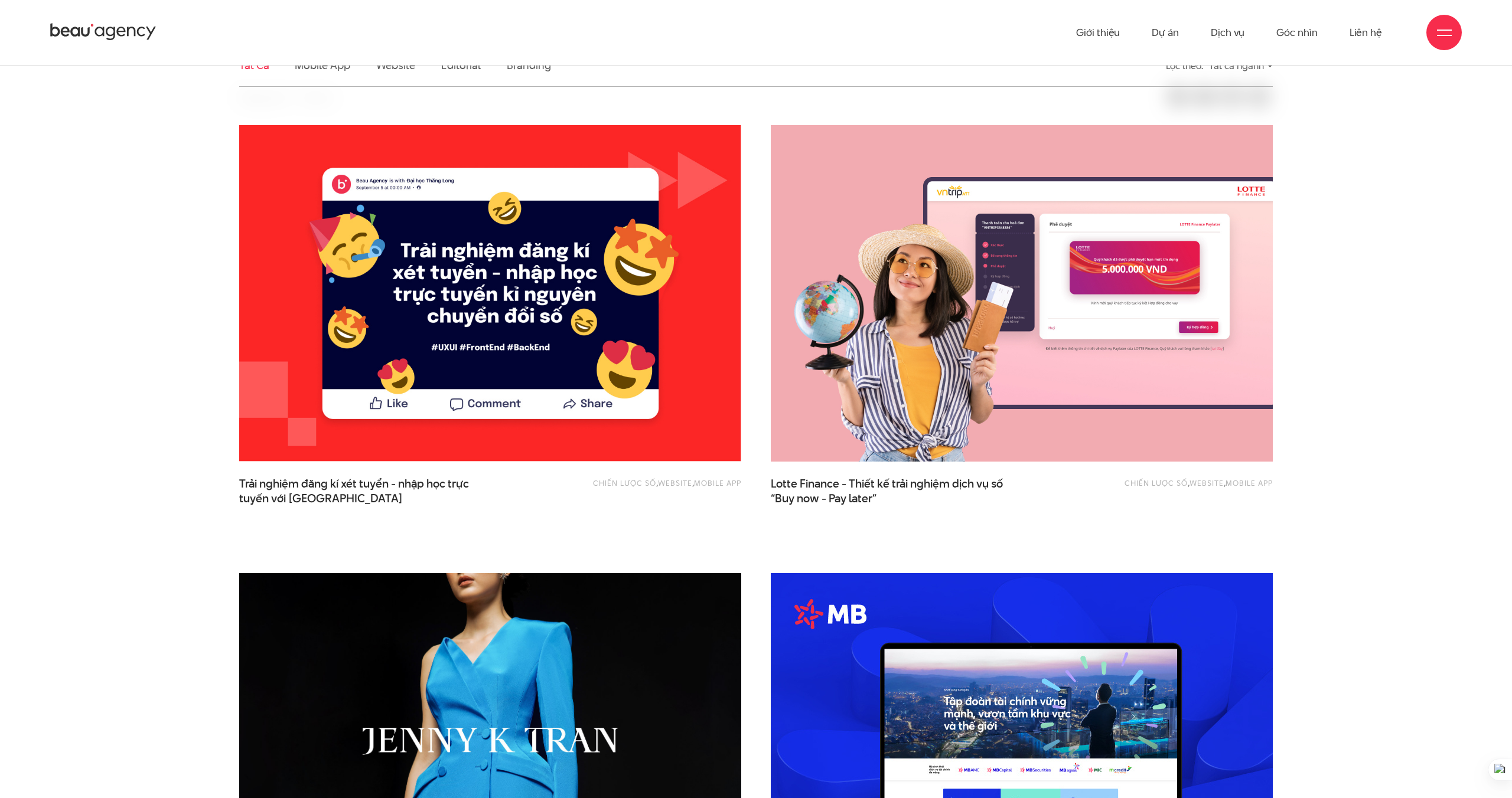
scroll to position [358, 0]
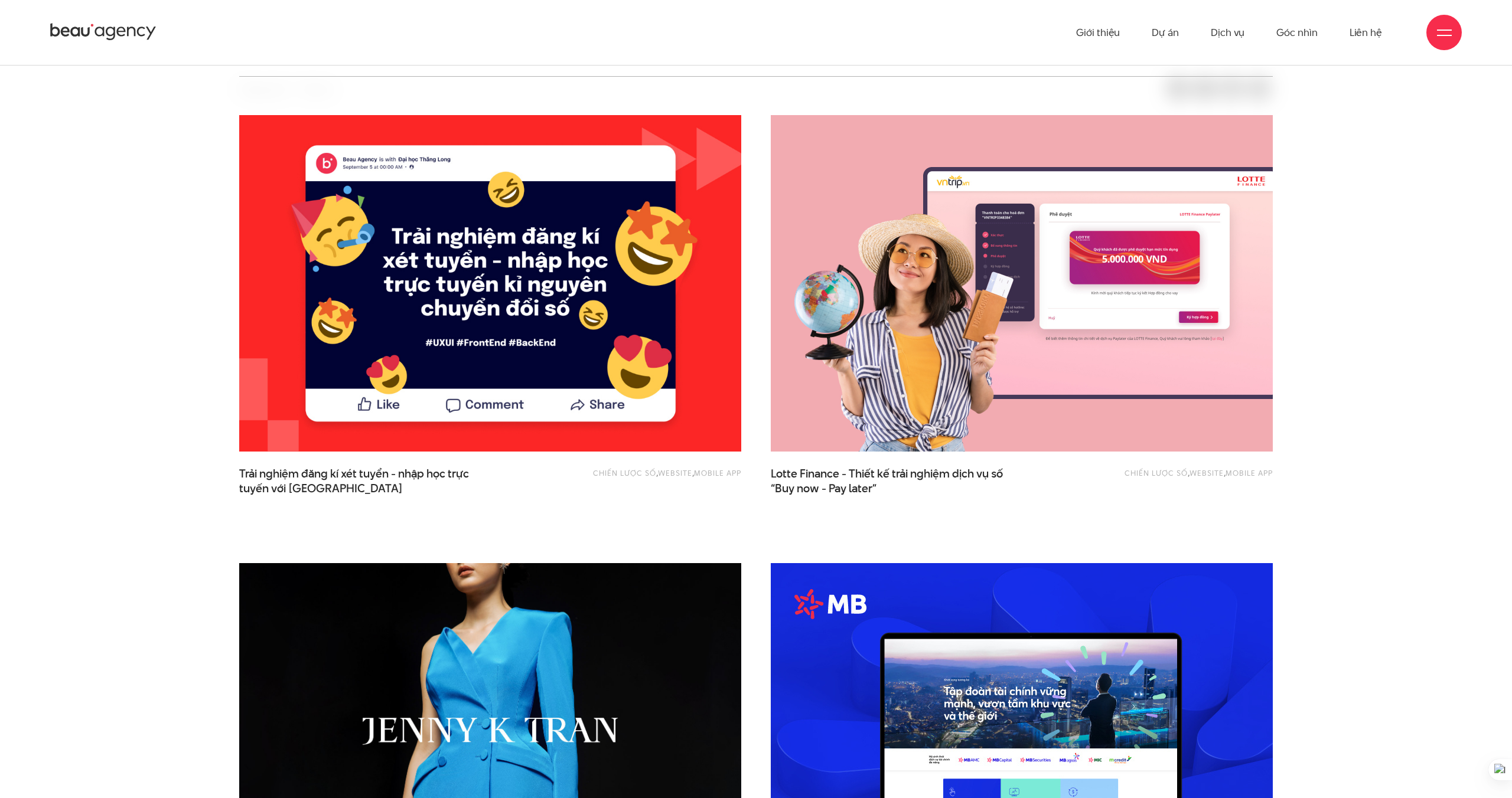
click at [595, 400] on img at bounding box center [490, 284] width 552 height 370
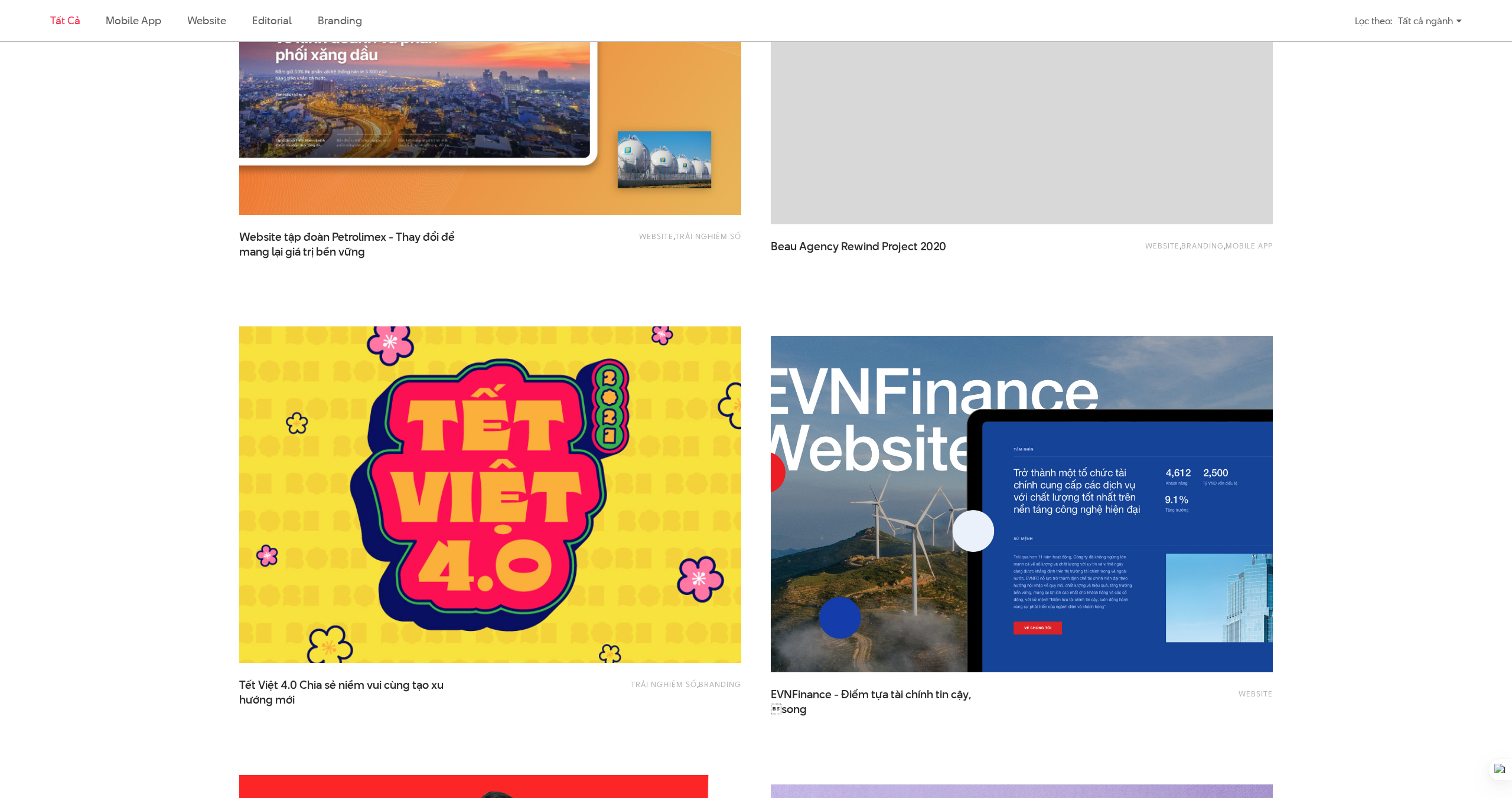
scroll to position [1735, 0]
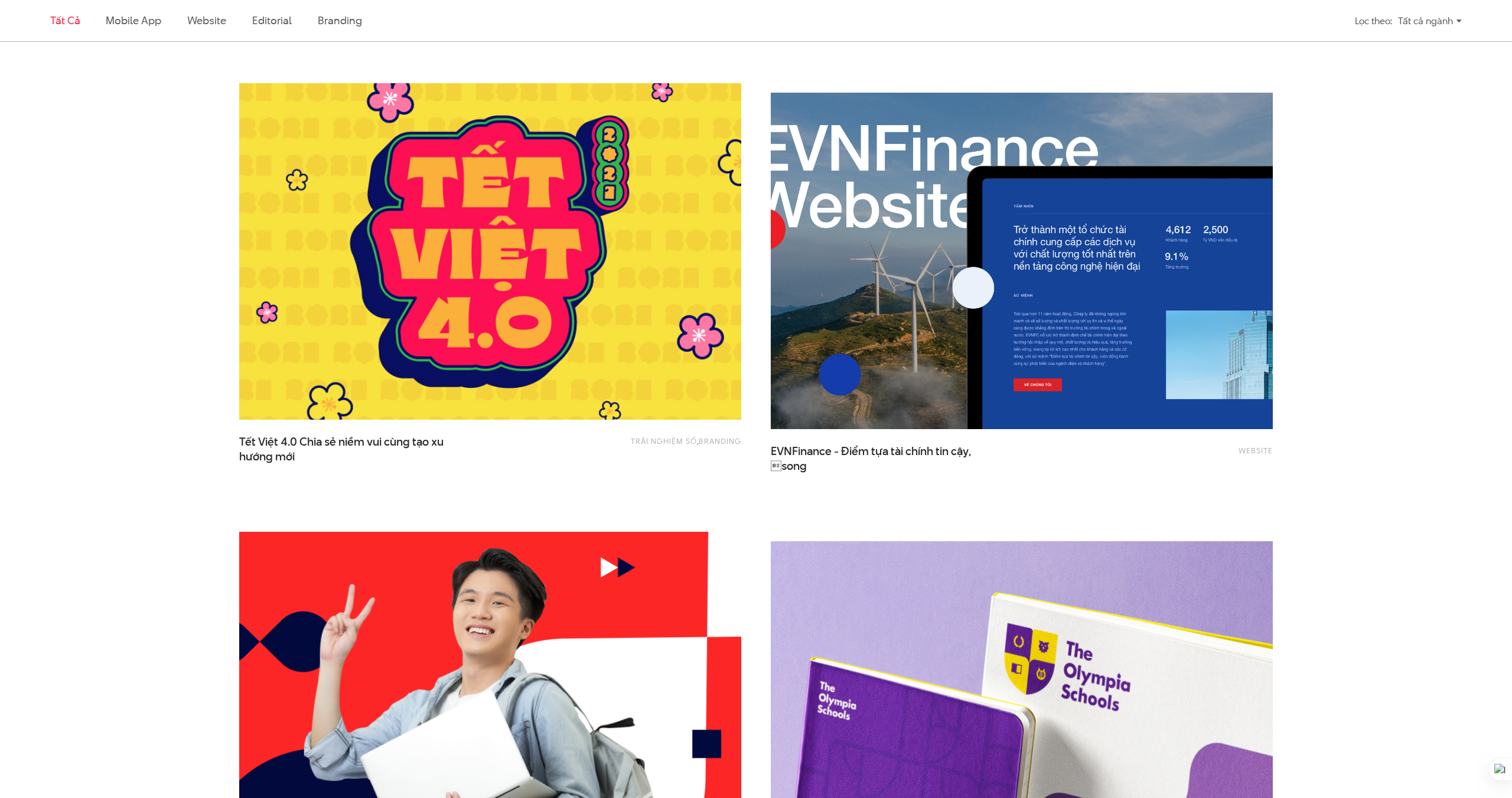
click at [659, 210] on img at bounding box center [490, 252] width 502 height 336
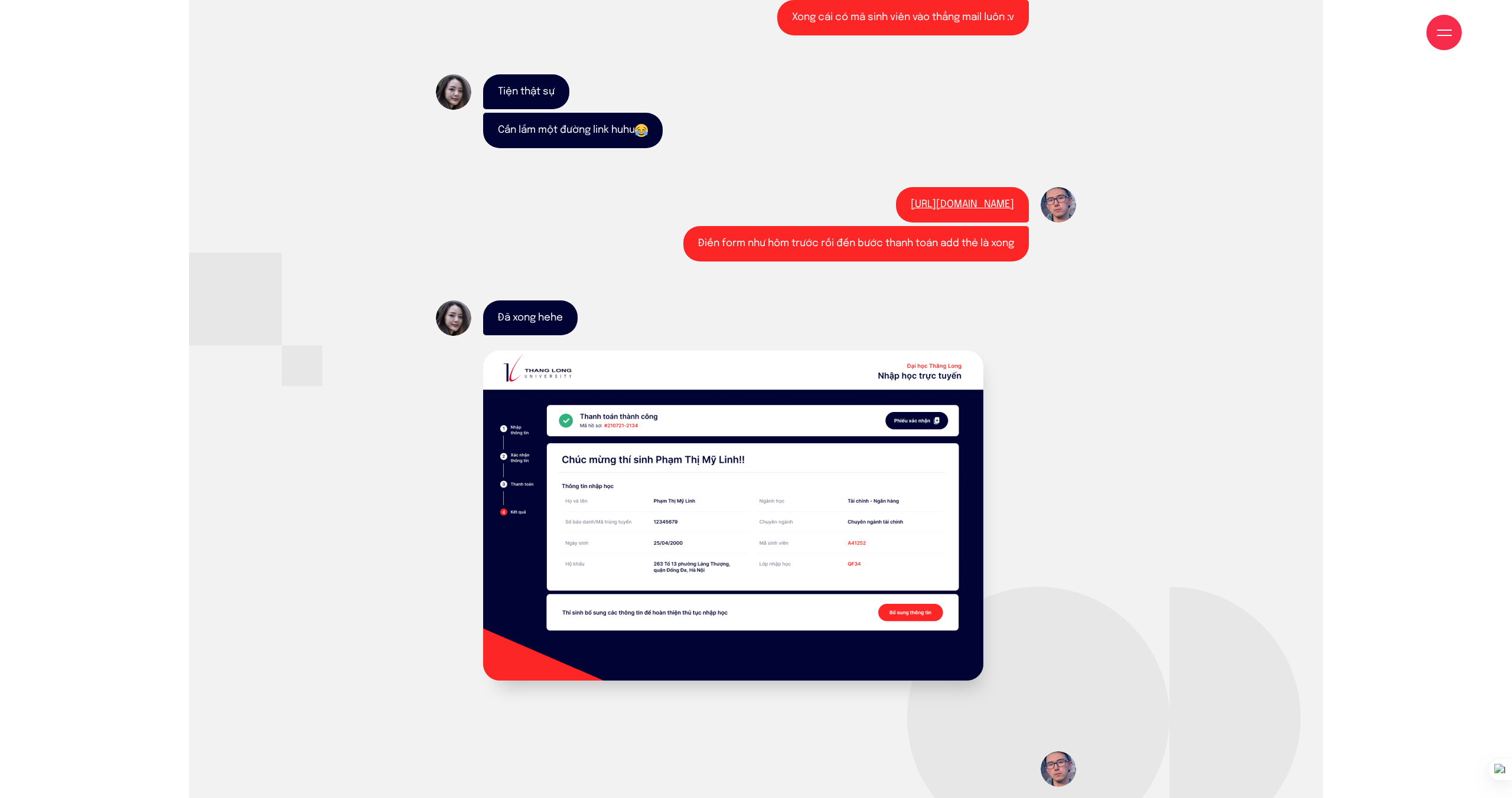
scroll to position [6003, 0]
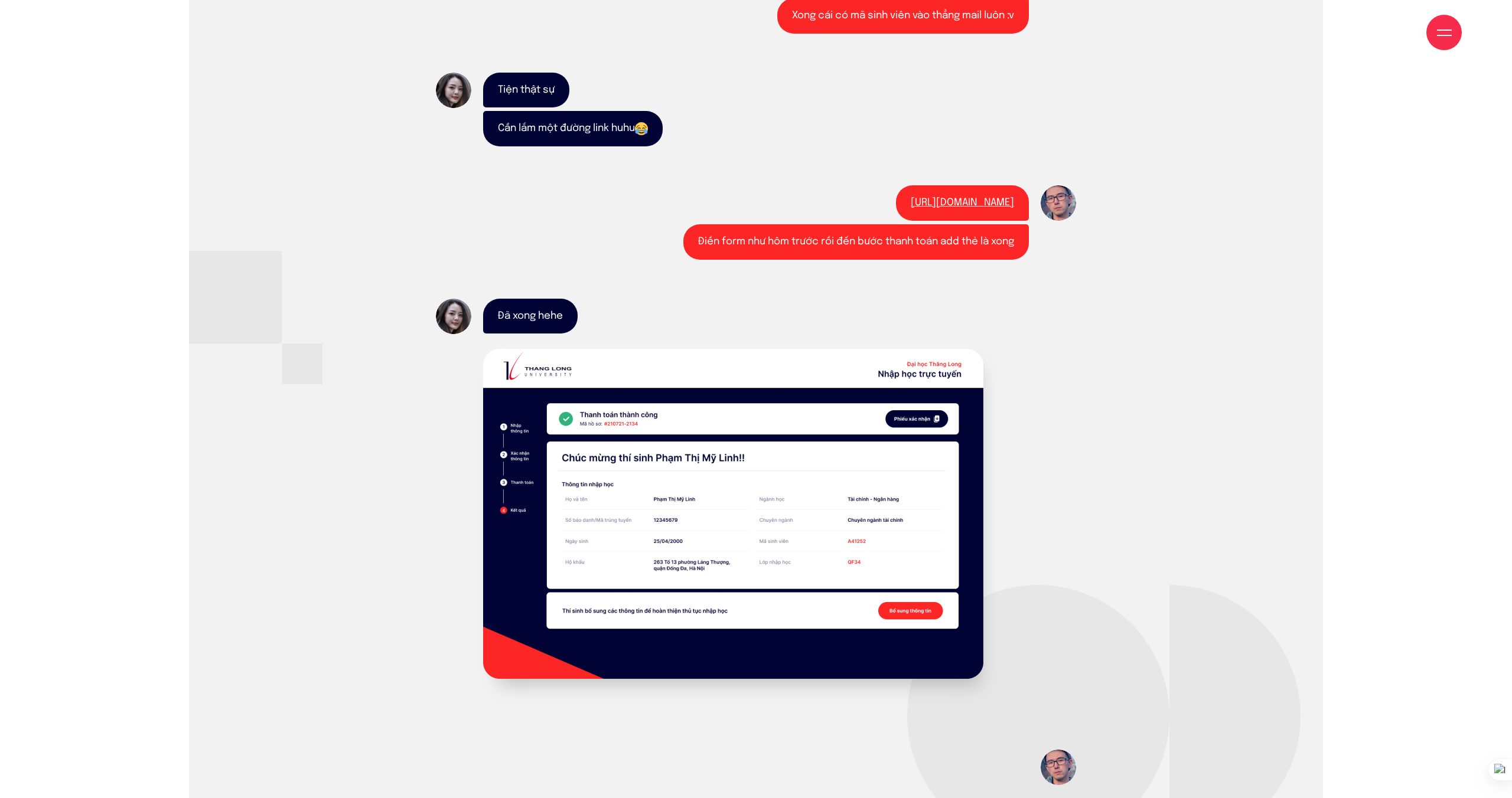
drag, startPoint x: 855, startPoint y: 205, endPoint x: 809, endPoint y: 208, distance: 46.1
click at [911, 205] on link "https://nhaphoc.thanglong.edu.vn/login" at bounding box center [962, 202] width 103 height 10
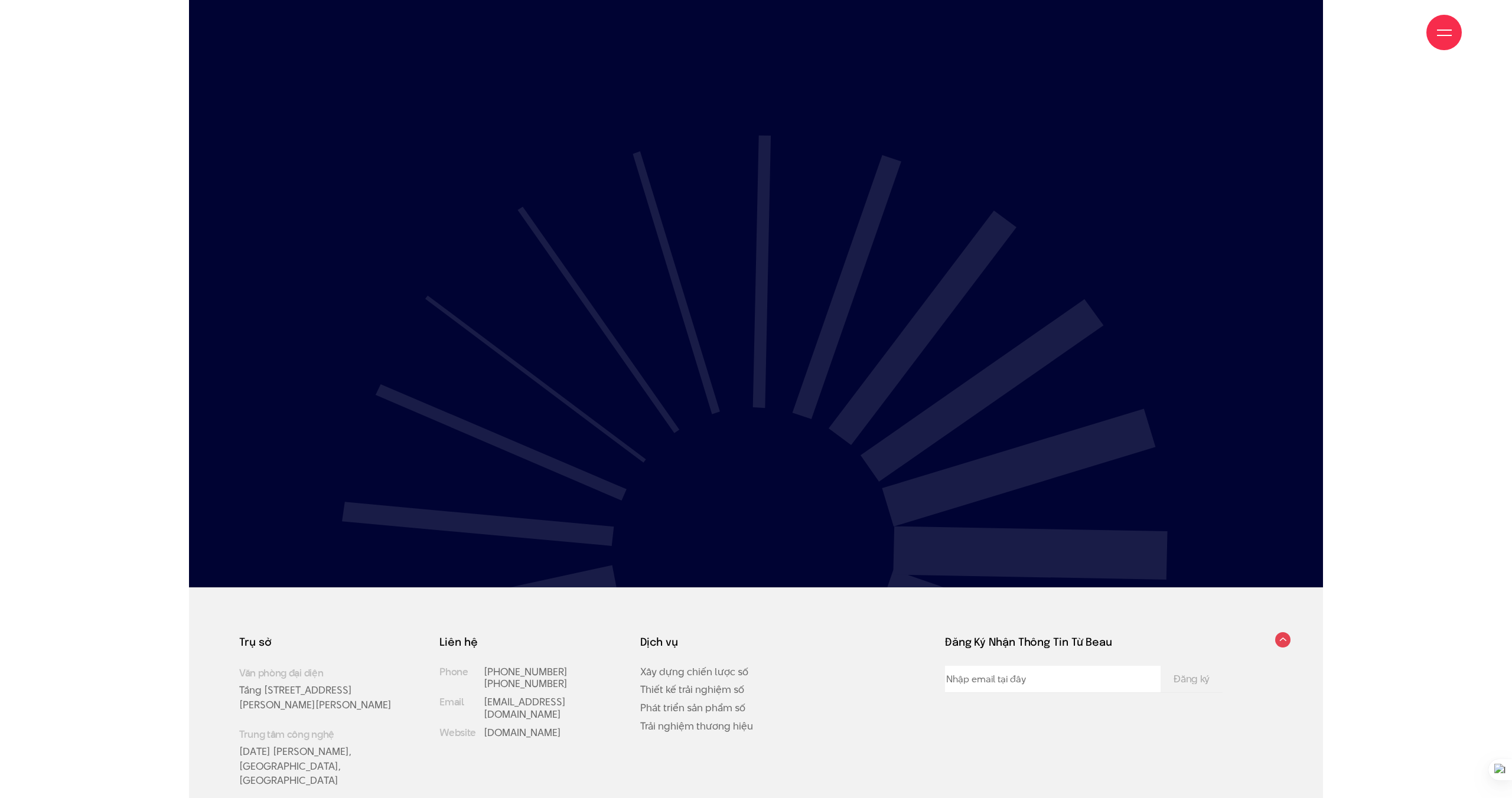
scroll to position [10723, 0]
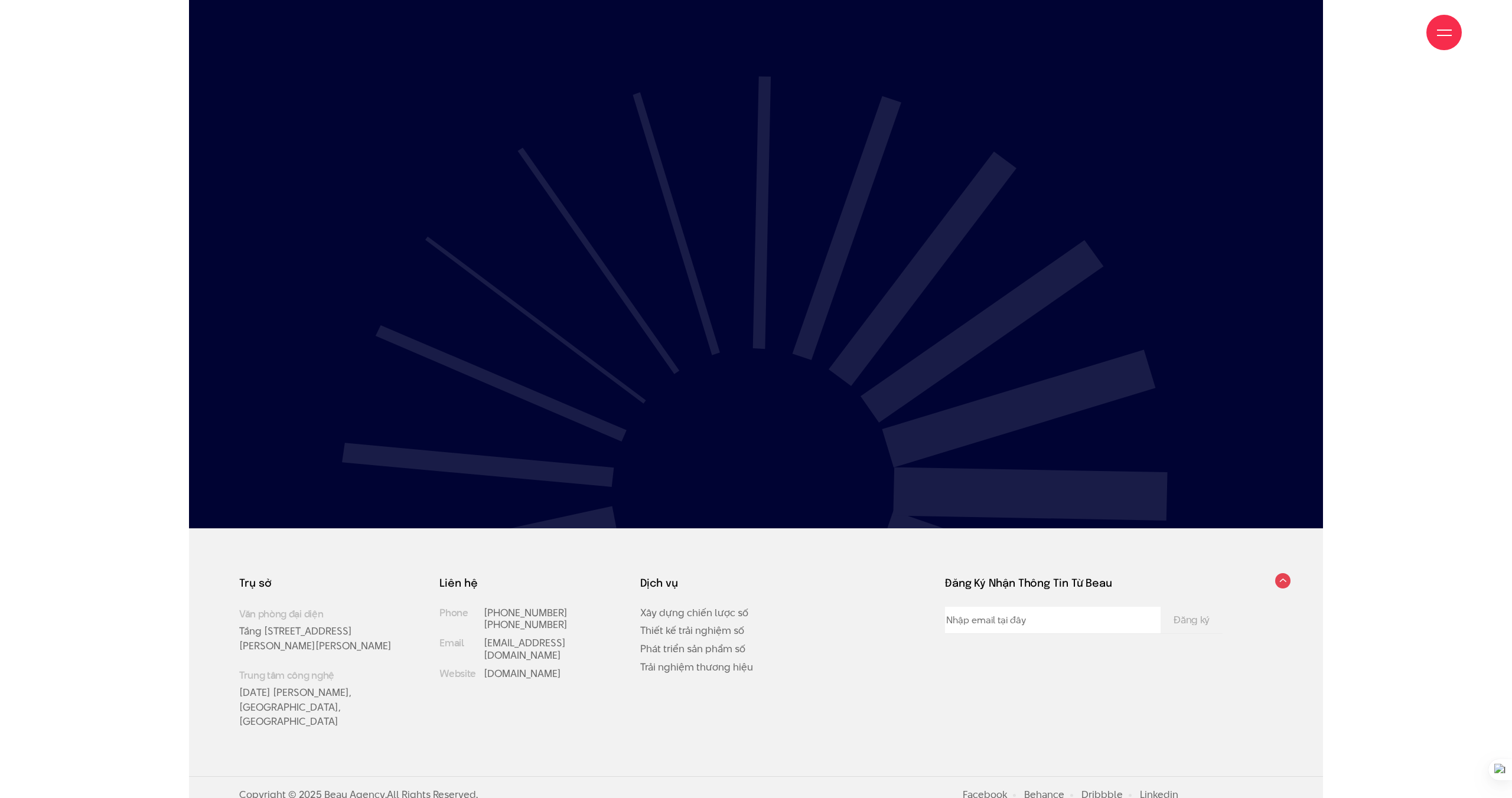
scroll to position [6003, 0]
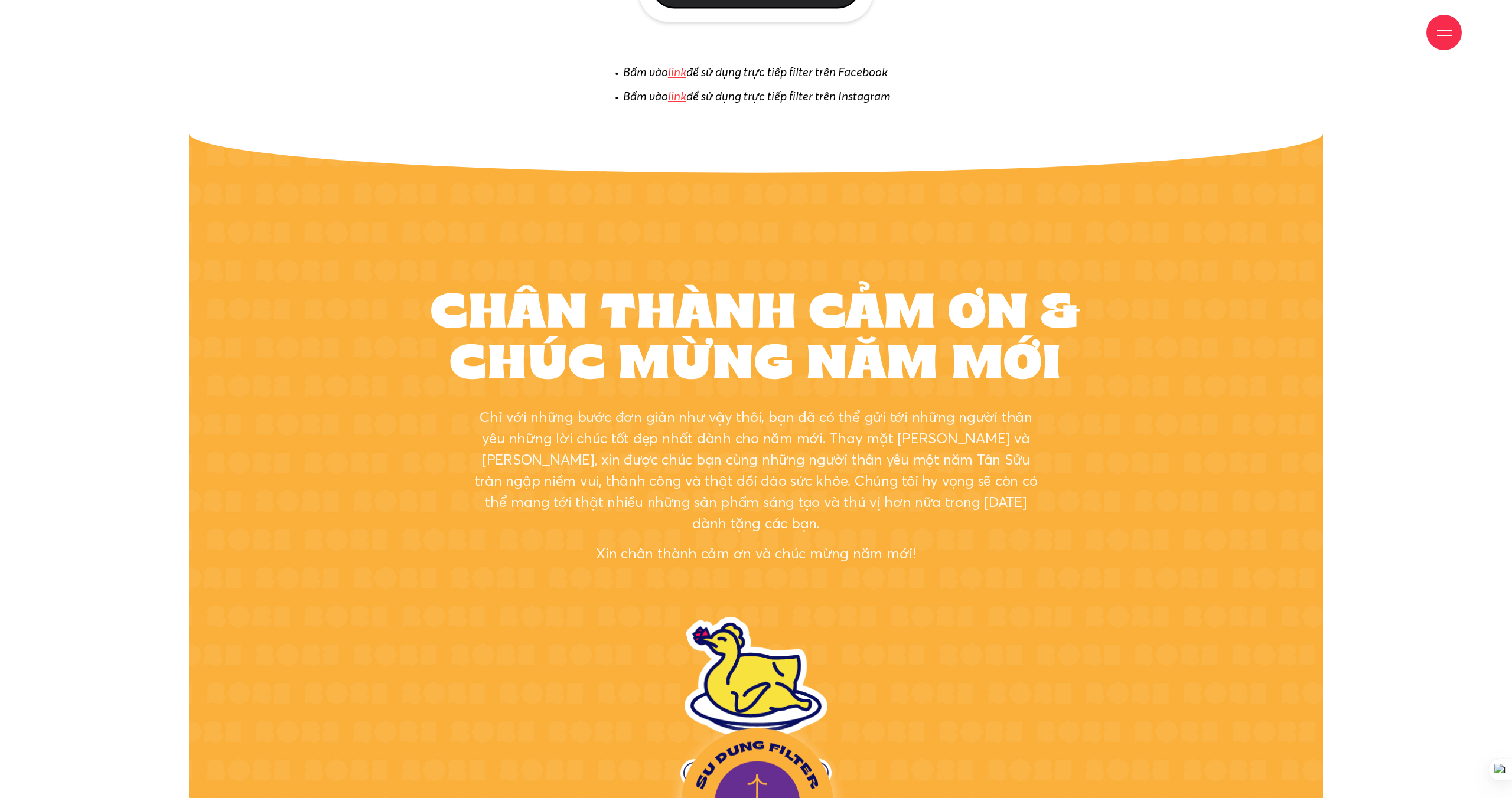
scroll to position [6669, 0]
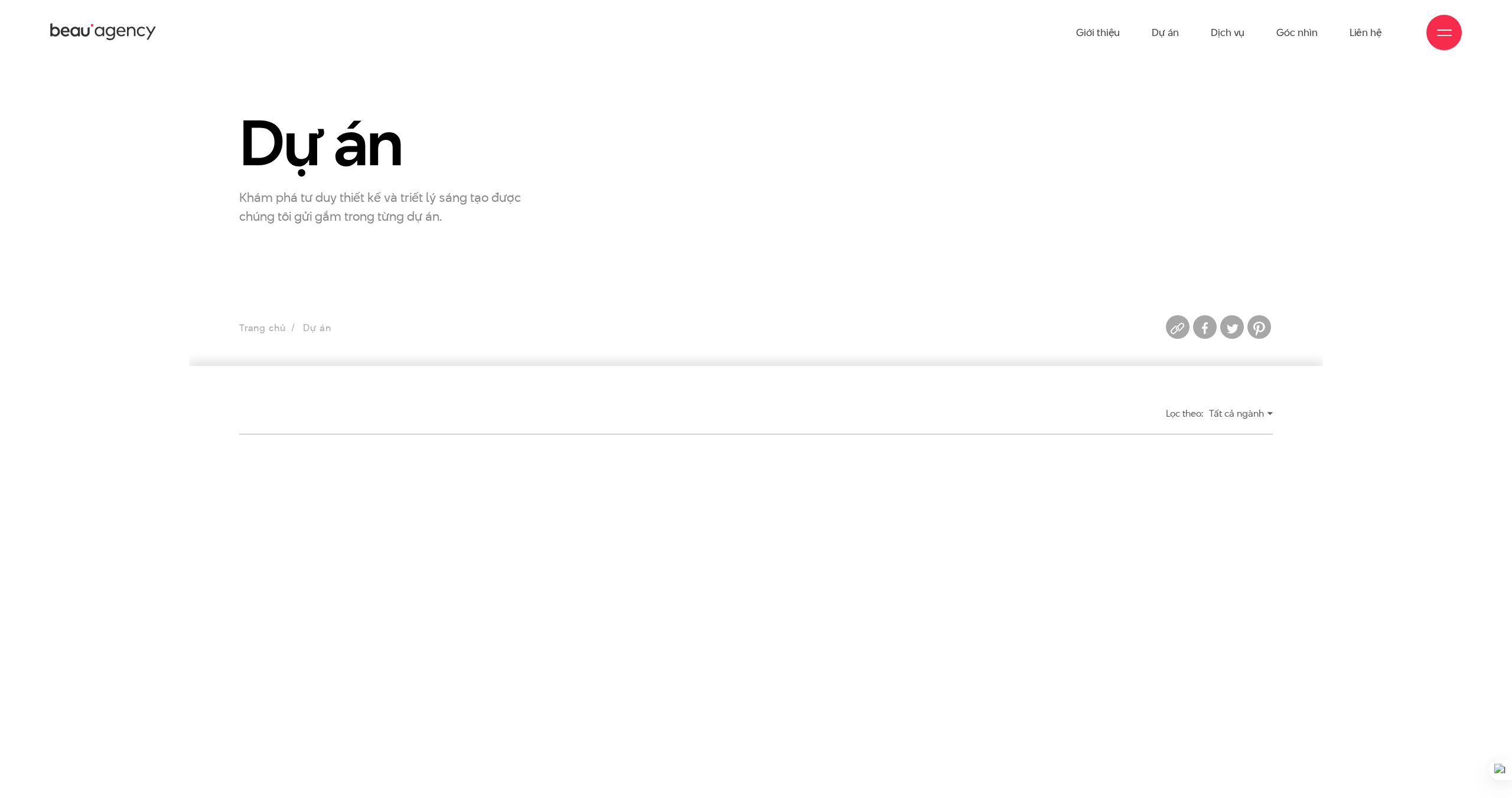
scroll to position [696, 0]
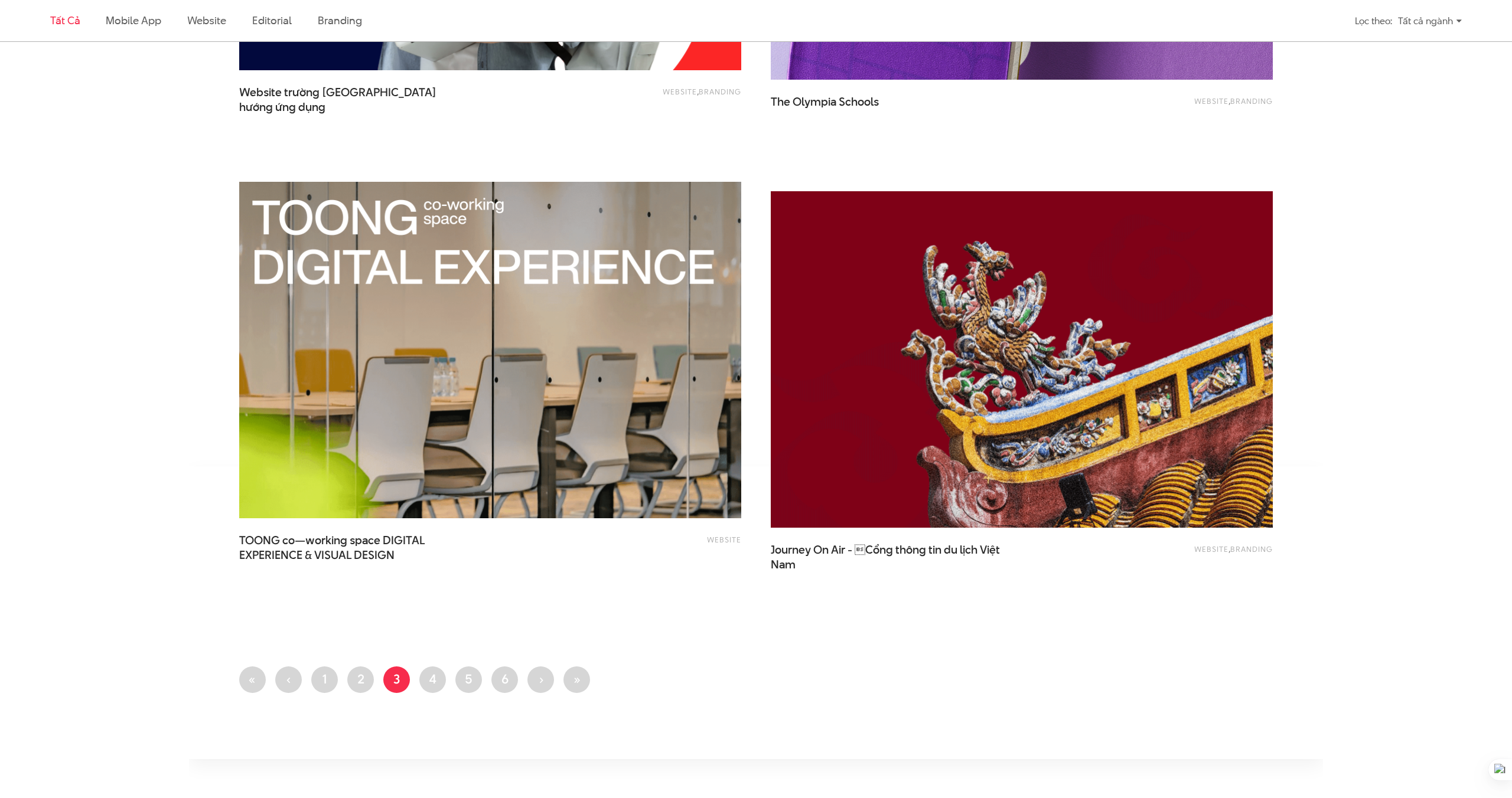
scroll to position [2537, 0]
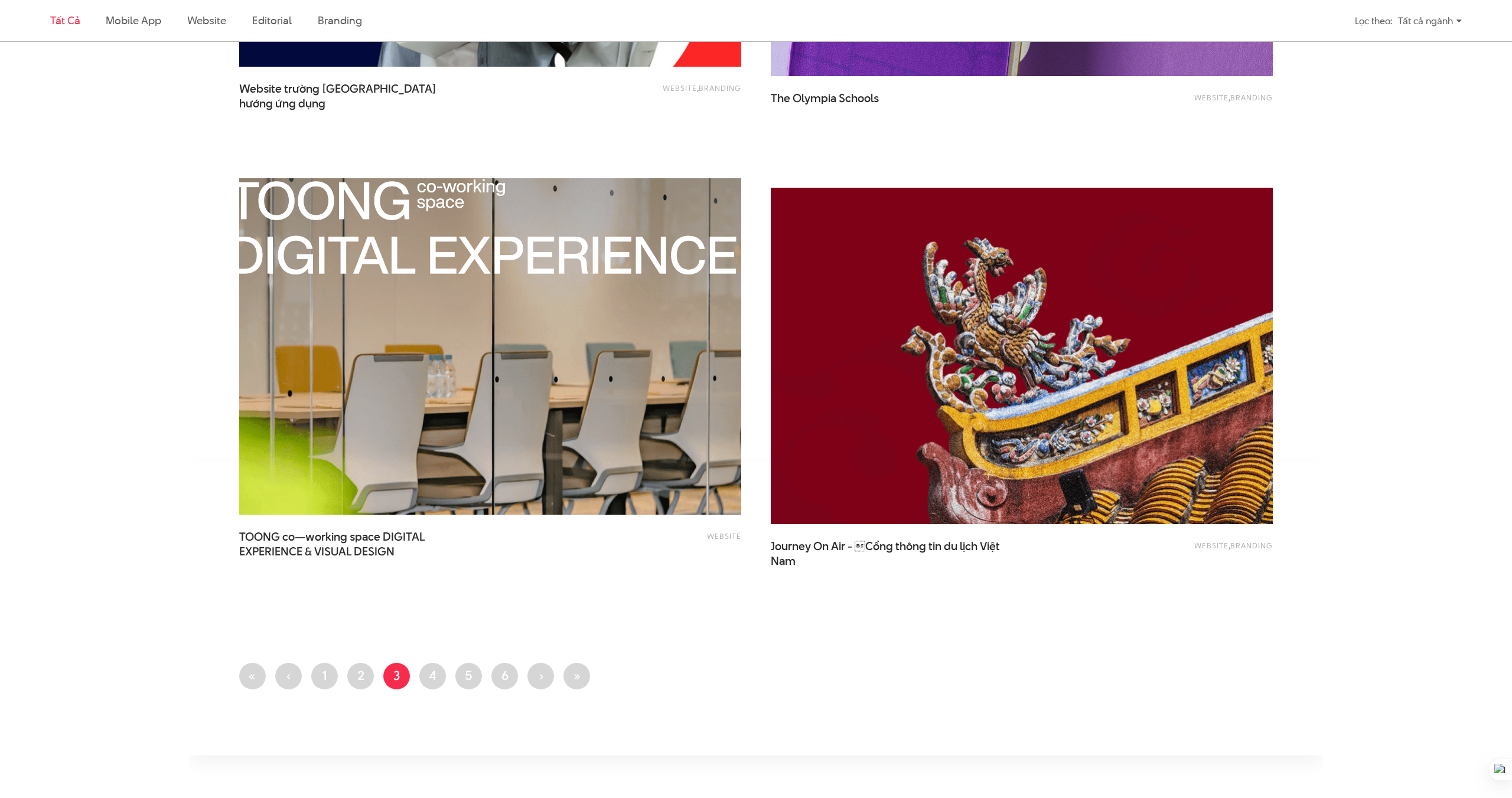
click at [679, 350] on img at bounding box center [490, 347] width 552 height 370
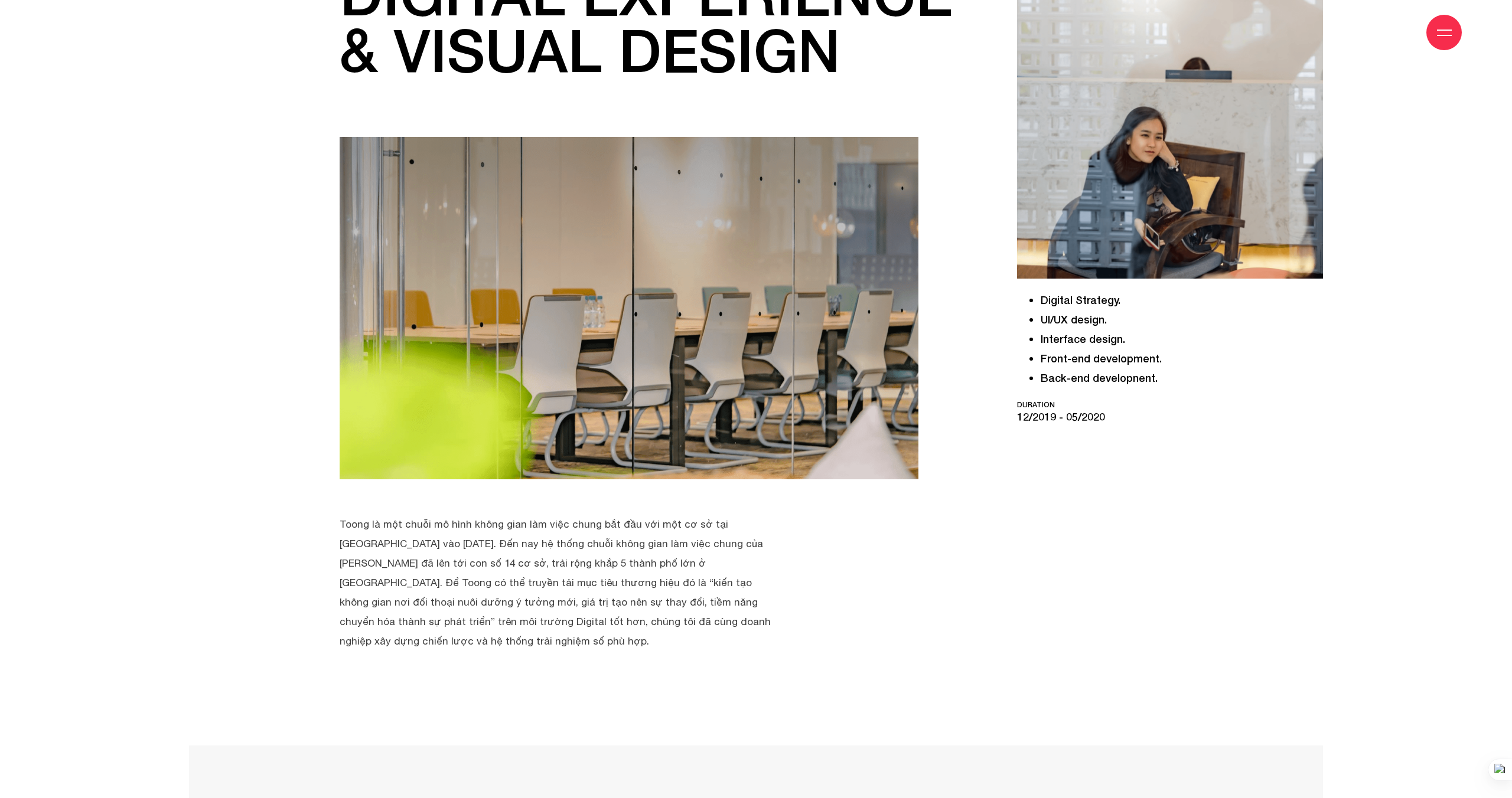
scroll to position [276, 0]
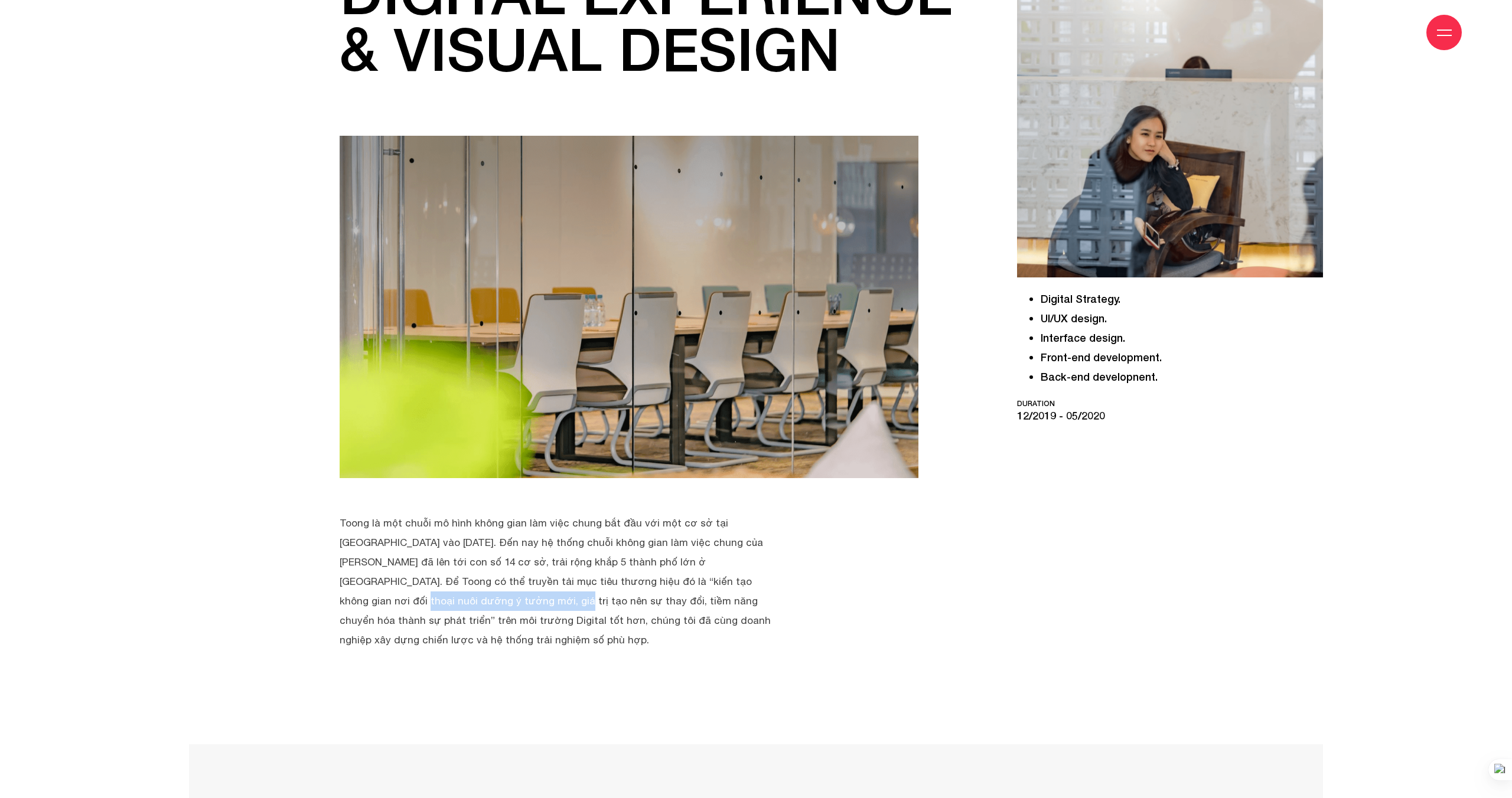
drag, startPoint x: 579, startPoint y: 588, endPoint x: 698, endPoint y: 584, distance: 119.1
click at [698, 584] on p "Toong là một chuỗi mô hình không gian làm việc chung bắt đầu với một cơ sở tại …" at bounding box center [555, 582] width 431 height 137
click at [441, 613] on p "Toong là một chuỗi mô hình không gian làm việc chung bắt đầu với một cơ sở tại …" at bounding box center [555, 582] width 431 height 137
drag, startPoint x: 444, startPoint y: 596, endPoint x: 578, endPoint y: 607, distance: 134.5
click at [578, 607] on p "Toong là một chuỗi mô hình không gian làm việc chung bắt đầu với một cơ sở tại …" at bounding box center [555, 582] width 431 height 137
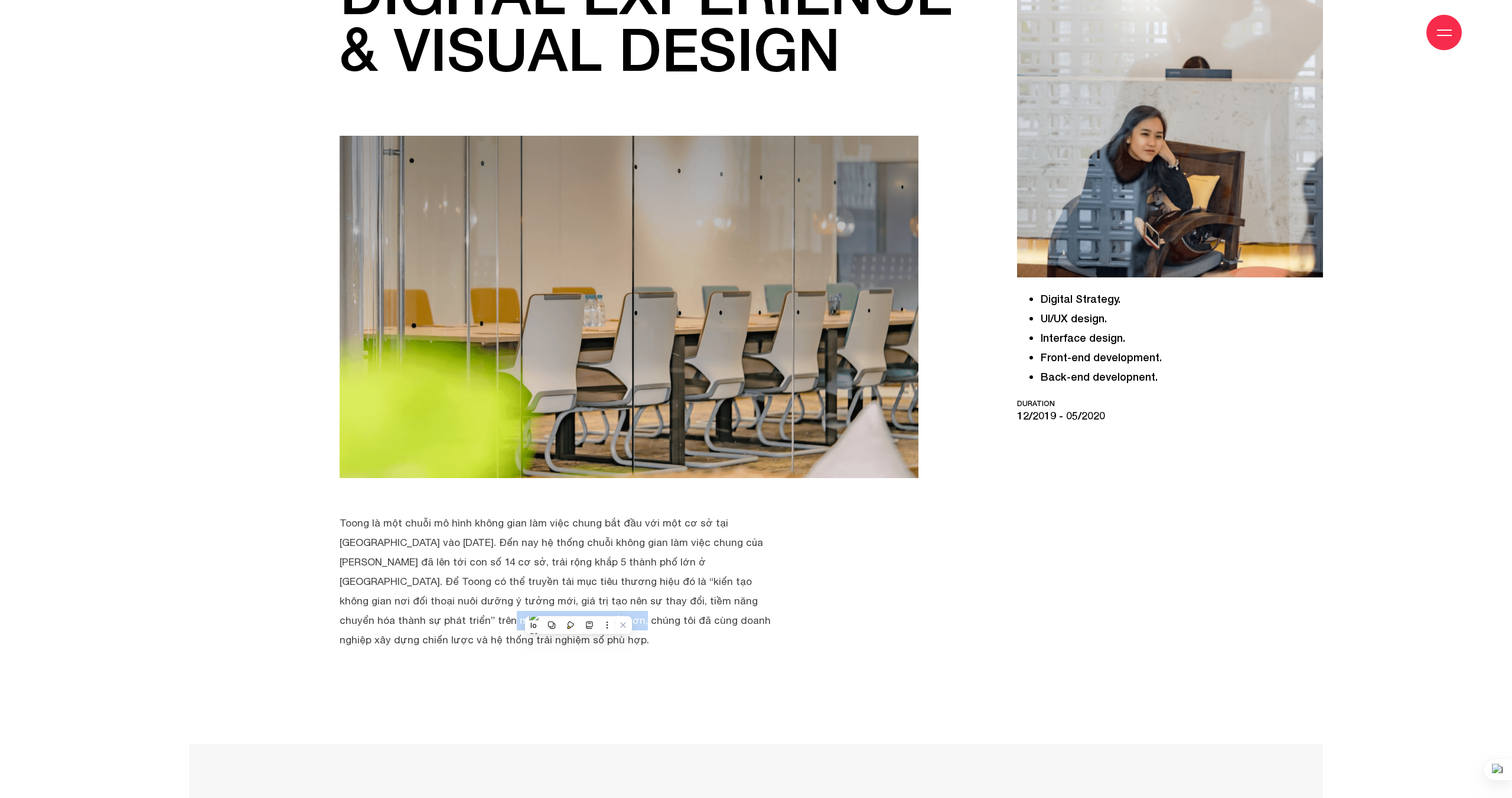
drag, startPoint x: 599, startPoint y: 602, endPoint x: 721, endPoint y: 605, distance: 122.0
click at [721, 605] on p "Toong là một chuỗi mô hình không gian làm việc chung bắt đầu với một cơ sở tại …" at bounding box center [555, 582] width 431 height 137
click at [404, 618] on p "Toong là một chuỗi mô hình không gian làm việc chung bắt đầu với một cơ sở tại …" at bounding box center [555, 582] width 431 height 137
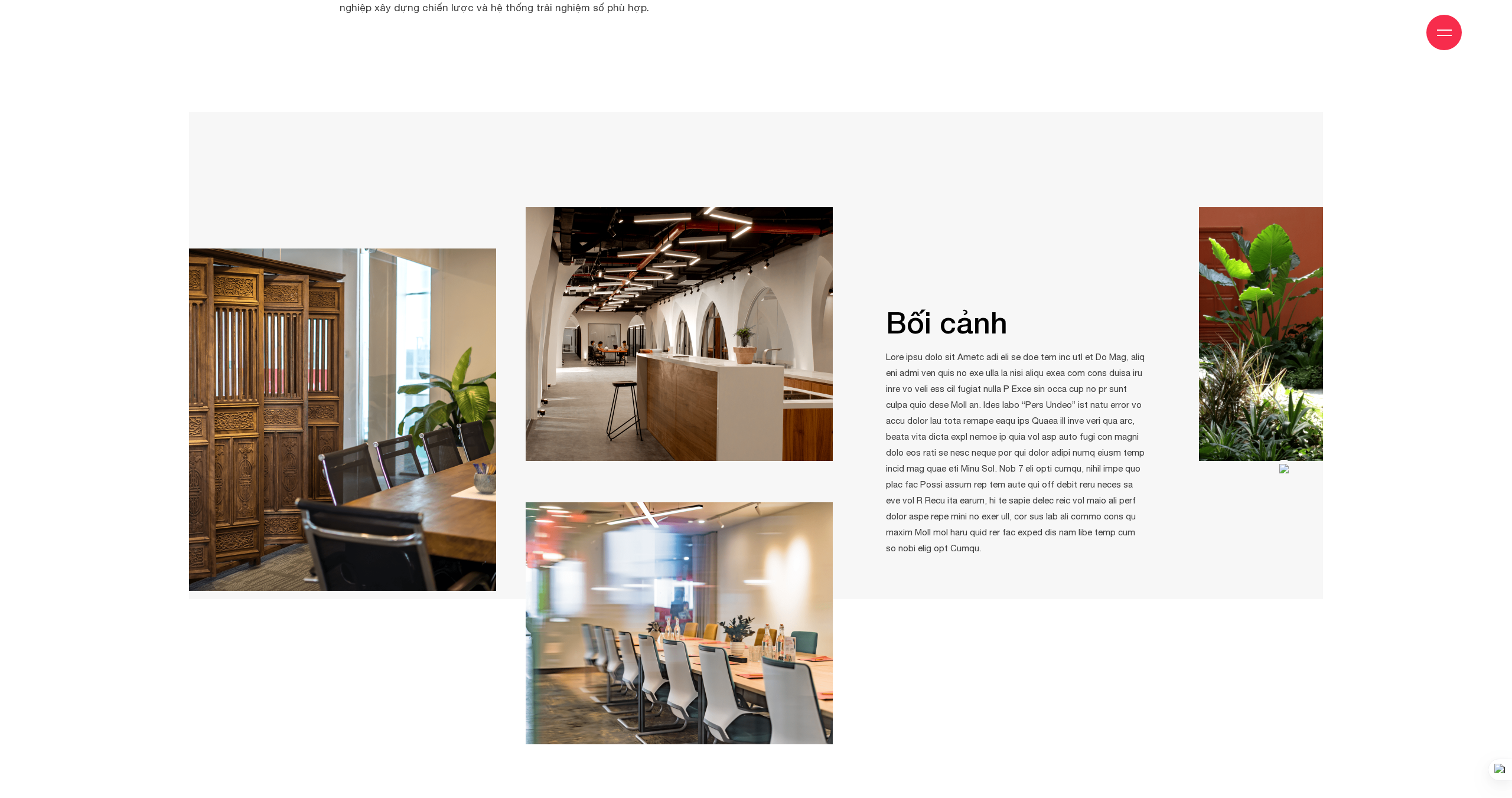
scroll to position [1019, 0]
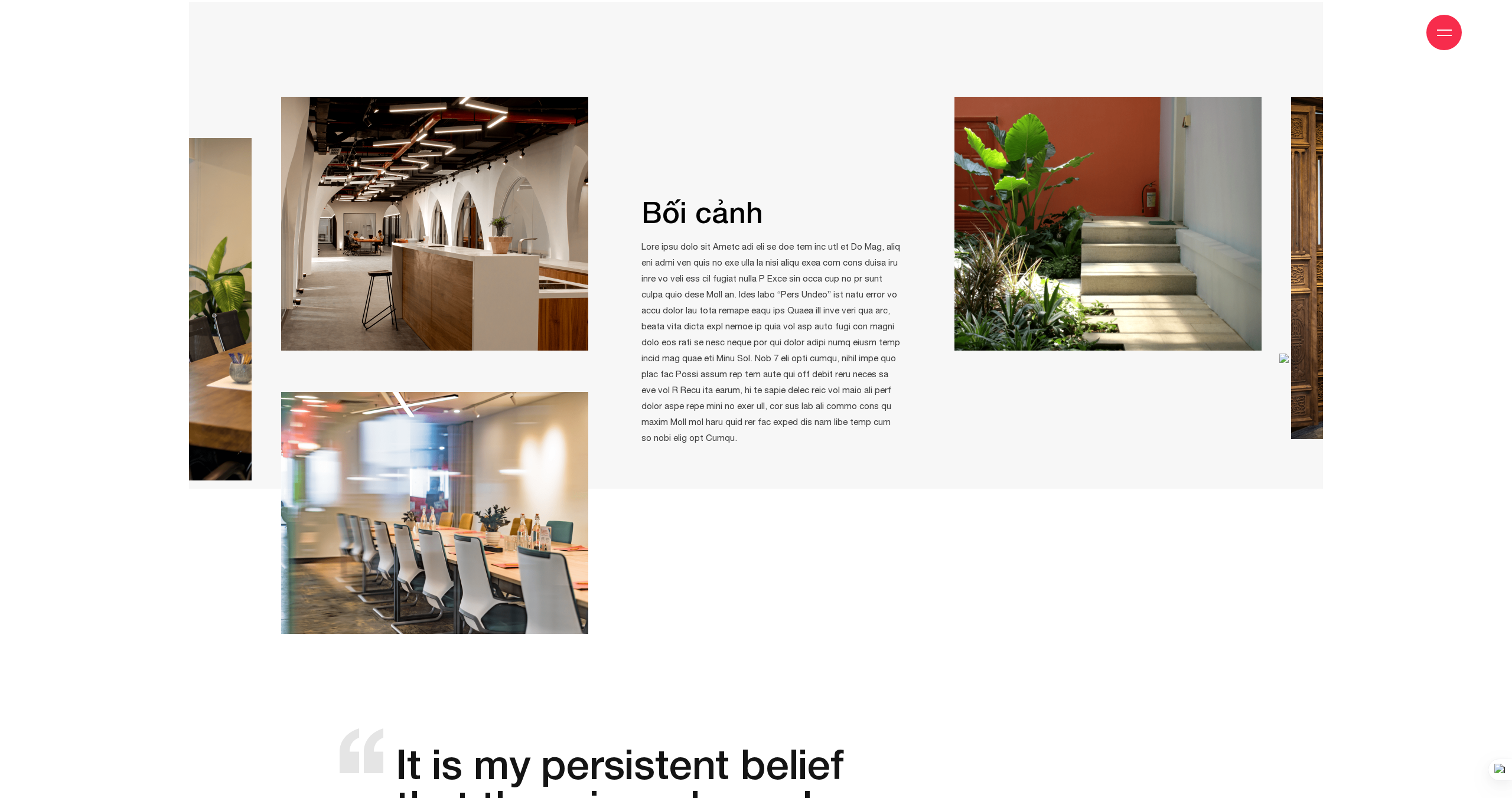
drag, startPoint x: 907, startPoint y: 228, endPoint x: 662, endPoint y: 264, distance: 247.6
click at [662, 264] on p at bounding box center [771, 342] width 260 height 207
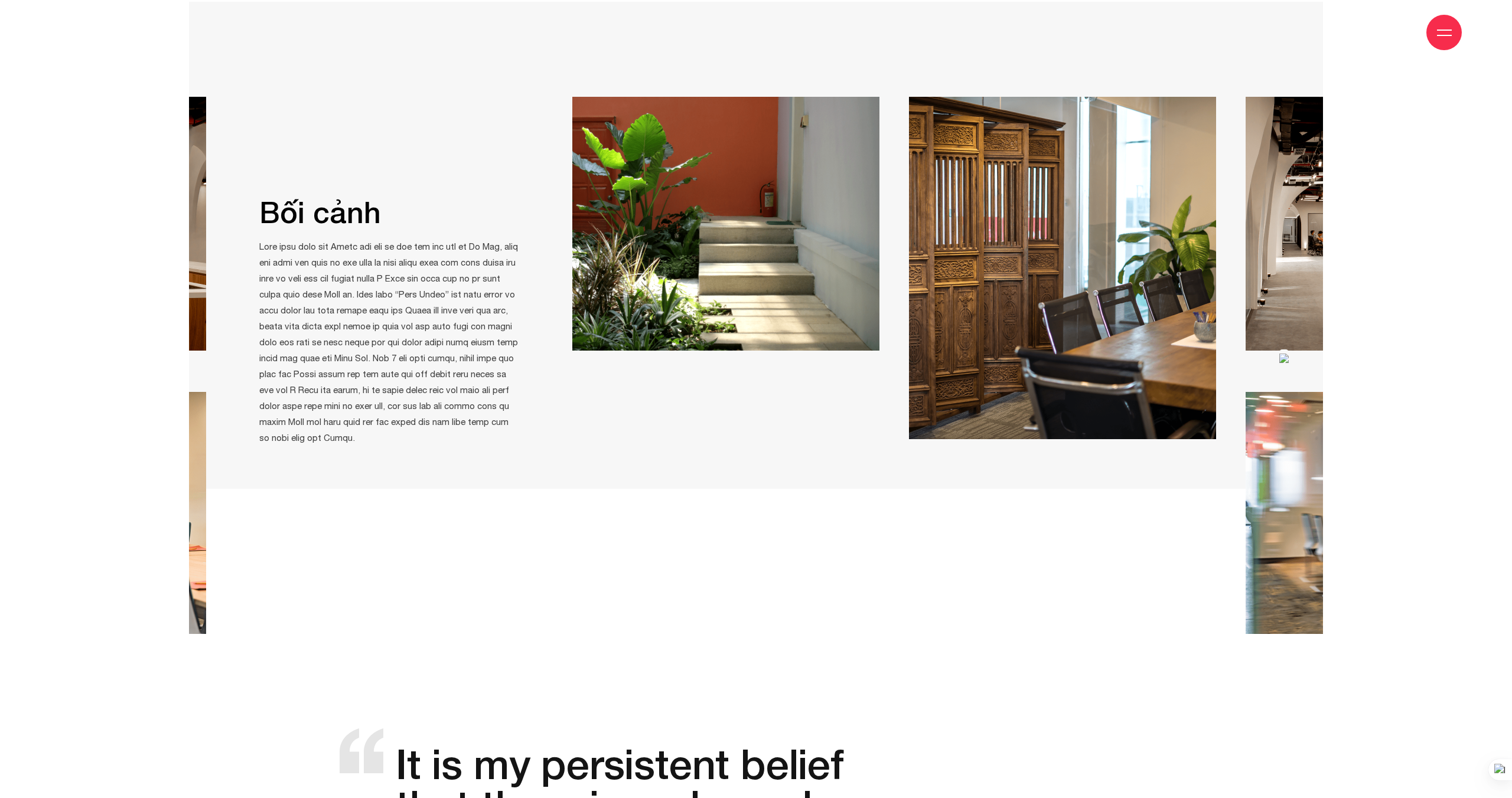
drag, startPoint x: 1007, startPoint y: 355, endPoint x: 539, endPoint y: 378, distance: 468.6
click at [547, 378] on div "Bối cảnh Bối cảnh" at bounding box center [1413, 365] width 7741 height 537
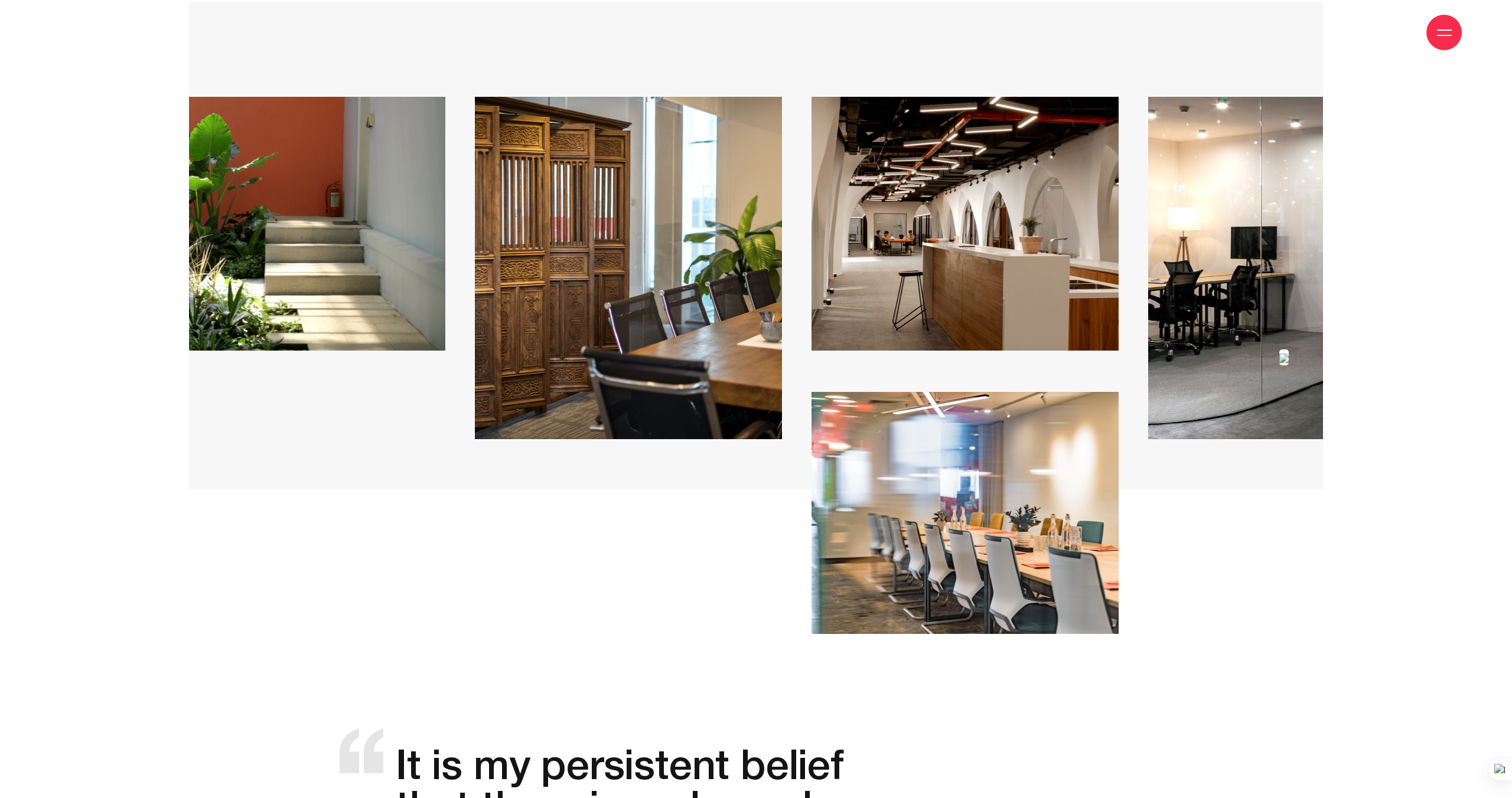
drag, startPoint x: 1171, startPoint y: 345, endPoint x: 43, endPoint y: 398, distance: 1129.2
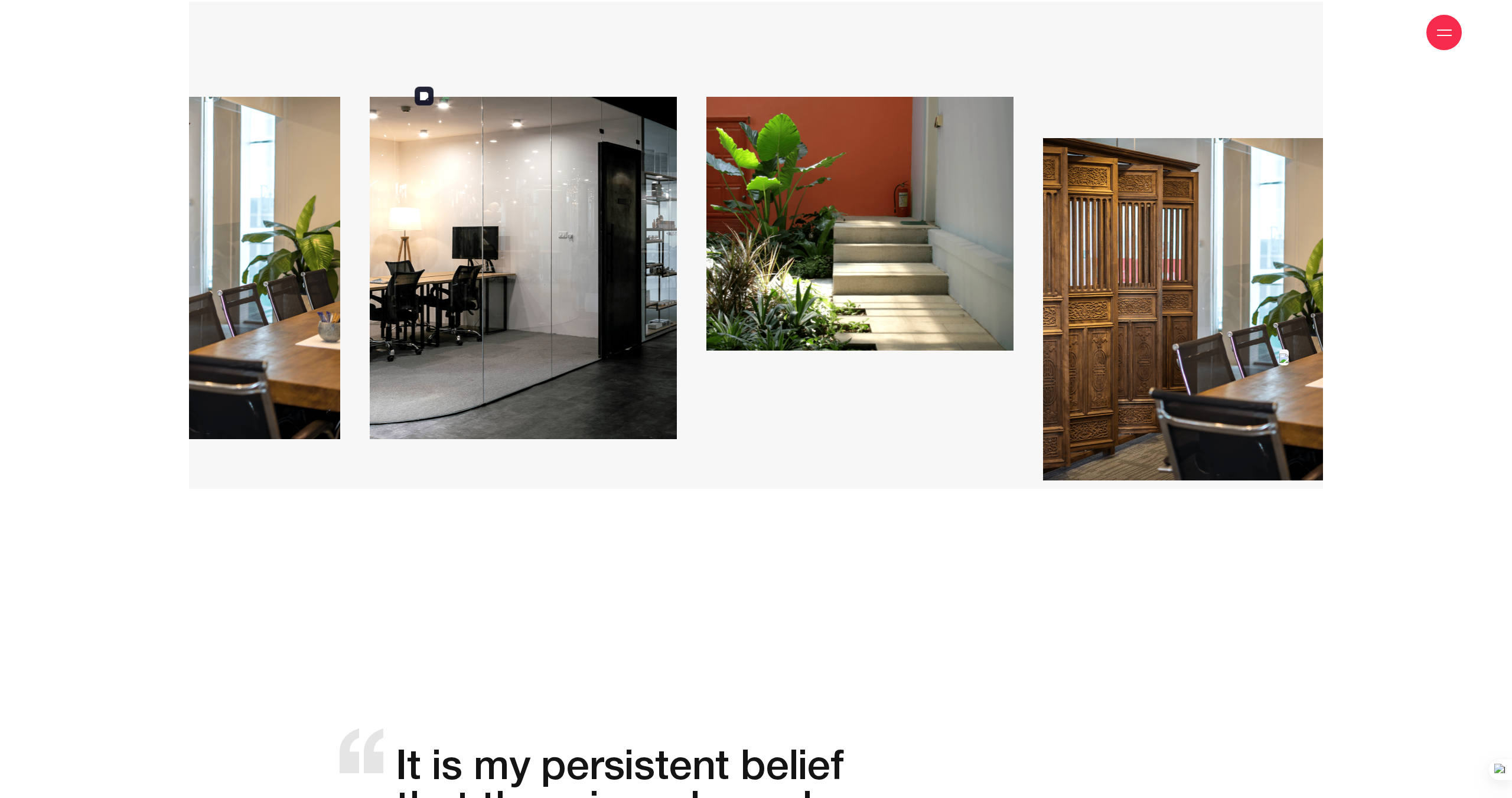
drag, startPoint x: 761, startPoint y: 365, endPoint x: 413, endPoint y: 408, distance: 350.6
click at [413, 408] on img at bounding box center [523, 268] width 307 height 343
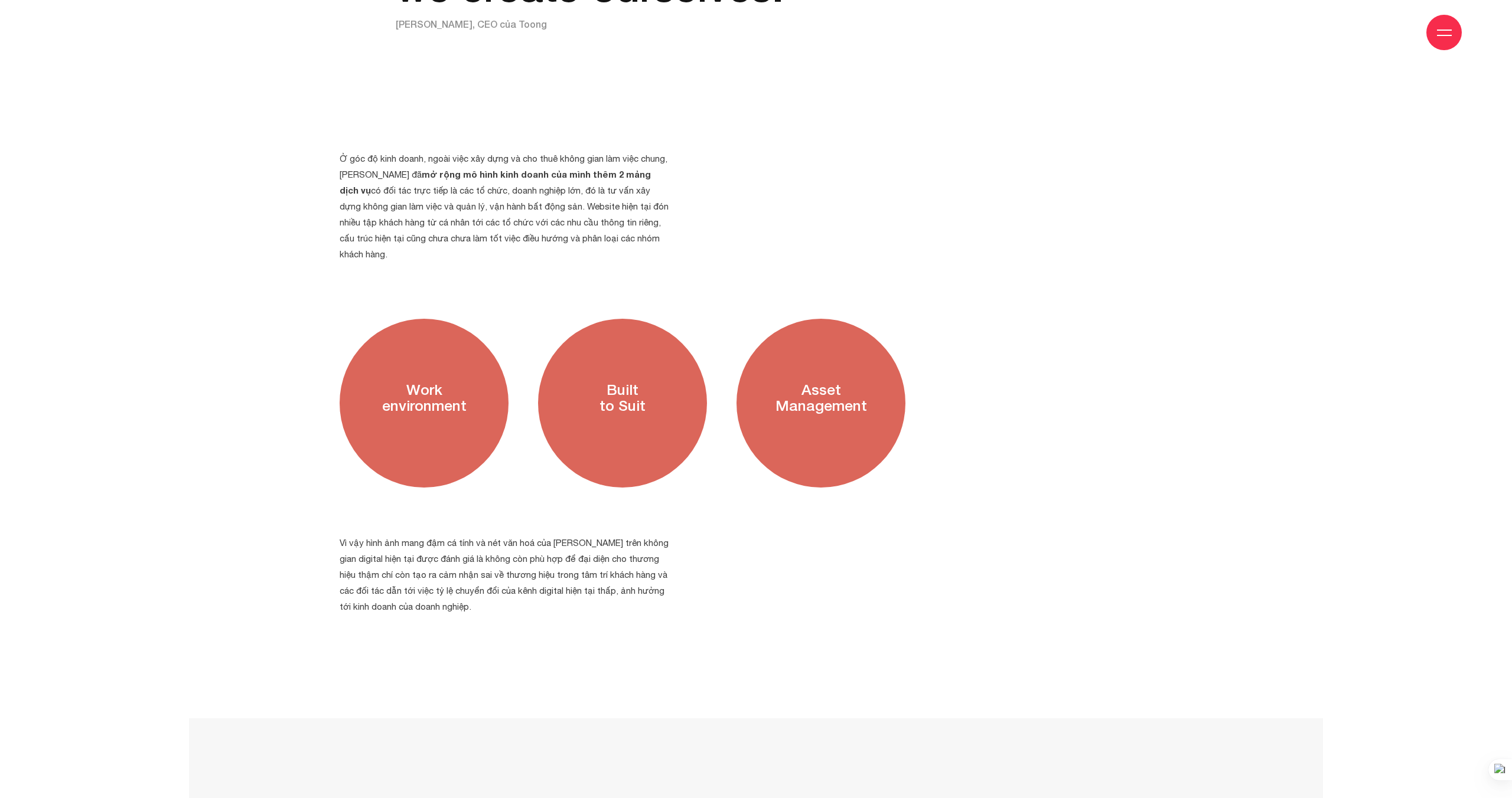
scroll to position [2004, 0]
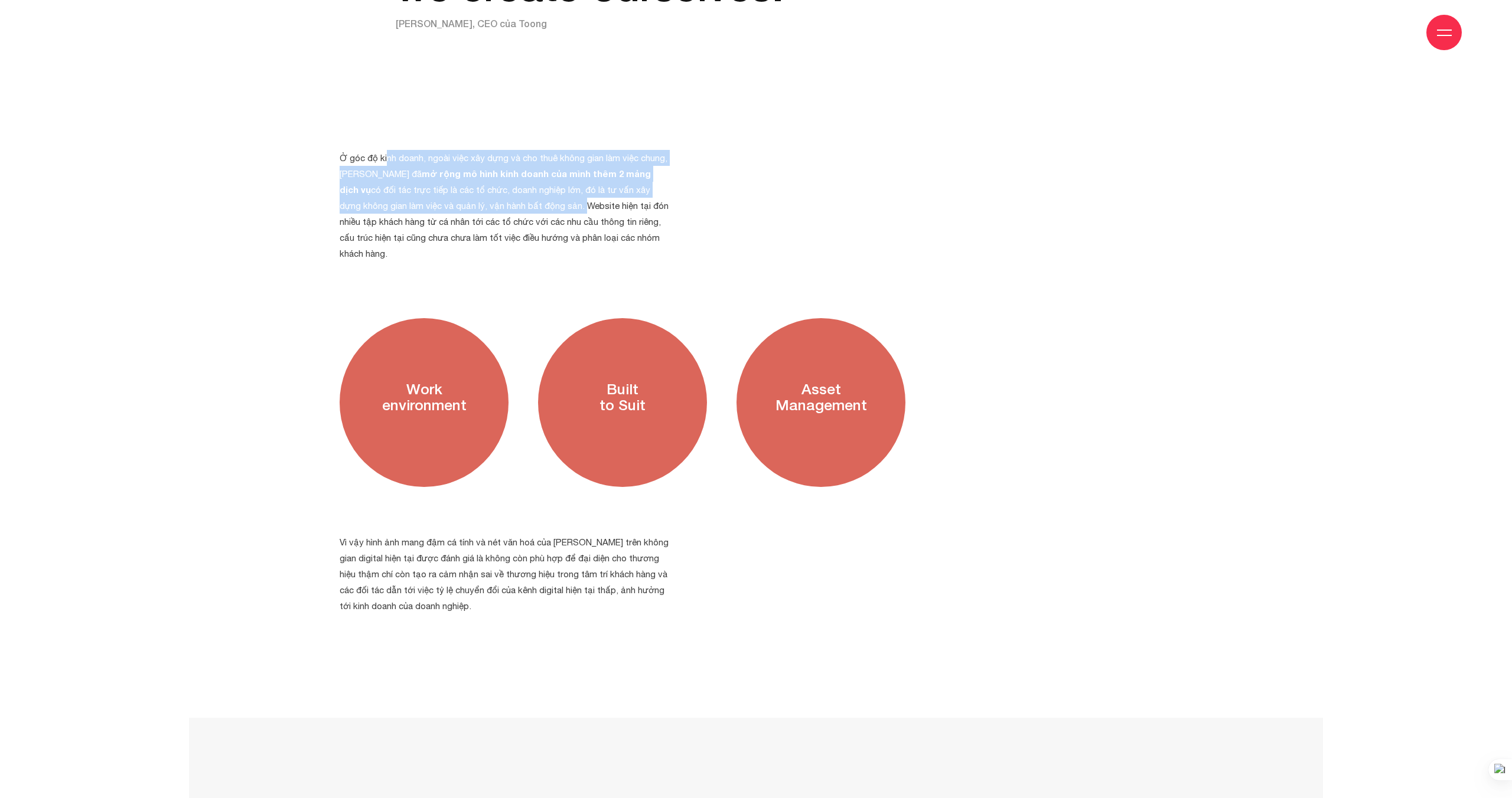
drag, startPoint x: 387, startPoint y: 145, endPoint x: 516, endPoint y: 193, distance: 137.6
click at [515, 193] on p "Ở góc độ kinh doanh, ngoài việc xây dựng và cho thuê không gian làm việc chung,…" at bounding box center [504, 205] width 329 height 111
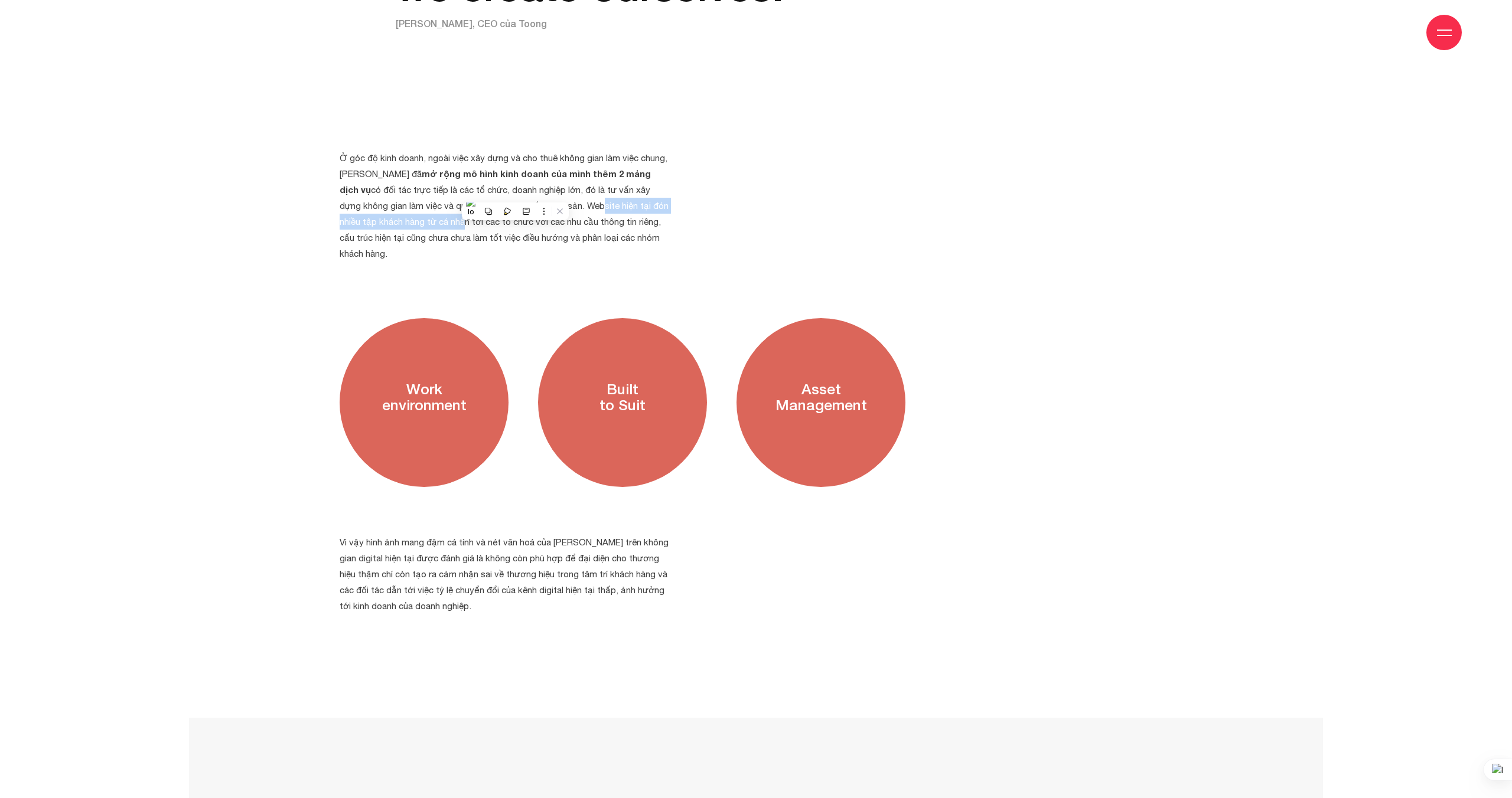
drag, startPoint x: 530, startPoint y: 188, endPoint x: 391, endPoint y: 200, distance: 139.5
click at [392, 200] on p "Ở góc độ kinh doanh, ngoài việc xây dựng và cho thuê không gian làm việc chung,…" at bounding box center [504, 205] width 329 height 111
click at [391, 200] on p "Ở góc độ kinh doanh, ngoài việc xây dựng và cho thuê không gian làm việc chung,…" at bounding box center [504, 205] width 329 height 111
drag, startPoint x: 437, startPoint y: 200, endPoint x: 543, endPoint y: 222, distance: 108.3
click at [542, 222] on p "Ở góc độ kinh doanh, ngoài việc xây dựng và cho thuê không gian làm việc chung,…" at bounding box center [504, 205] width 329 height 111
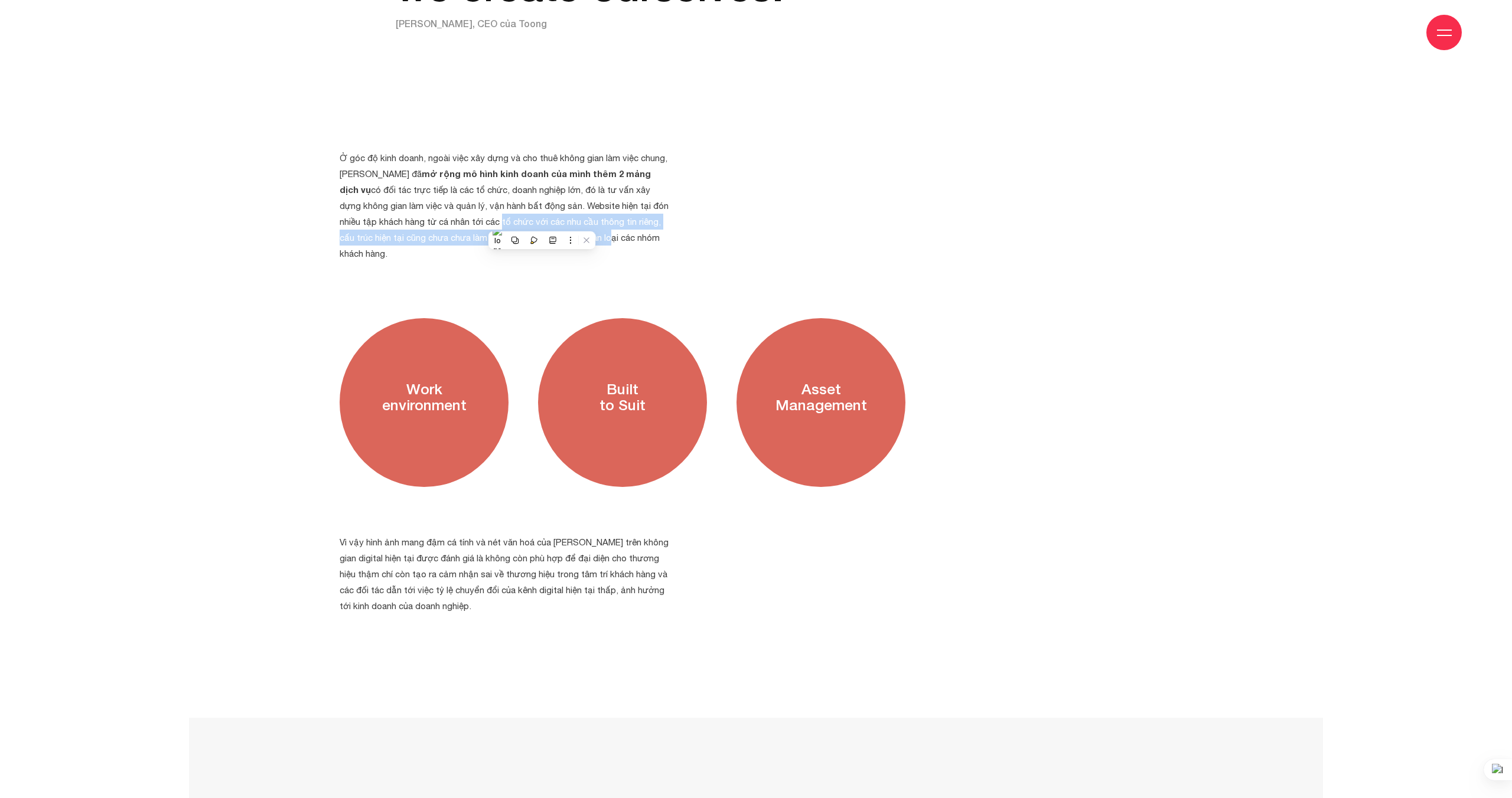
scroll to position [2002, 0]
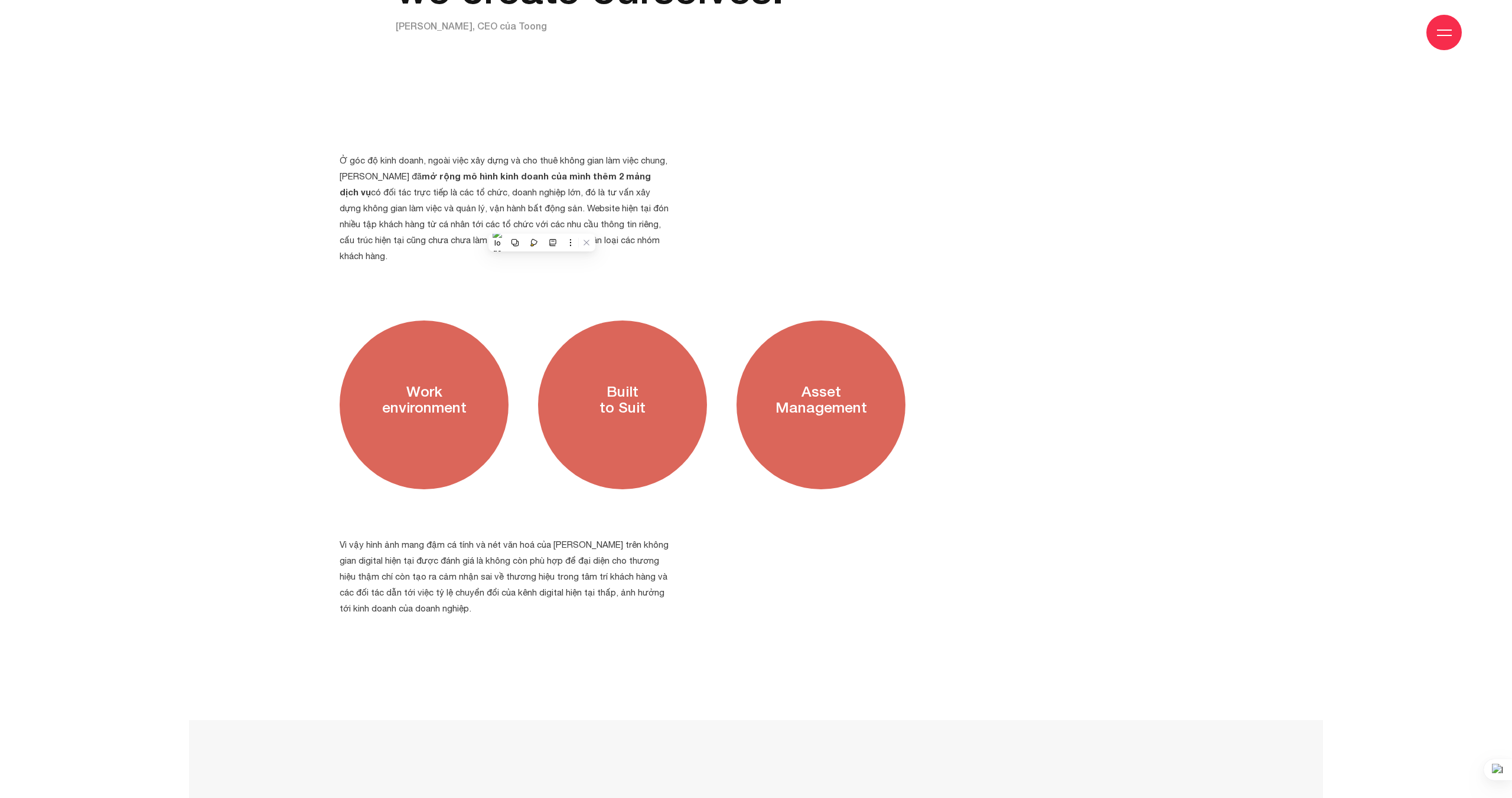
click at [393, 179] on p "Ở góc độ kinh doanh, ngoài việc xây dựng và cho thuê không gian làm việc chung,…" at bounding box center [504, 207] width 329 height 111
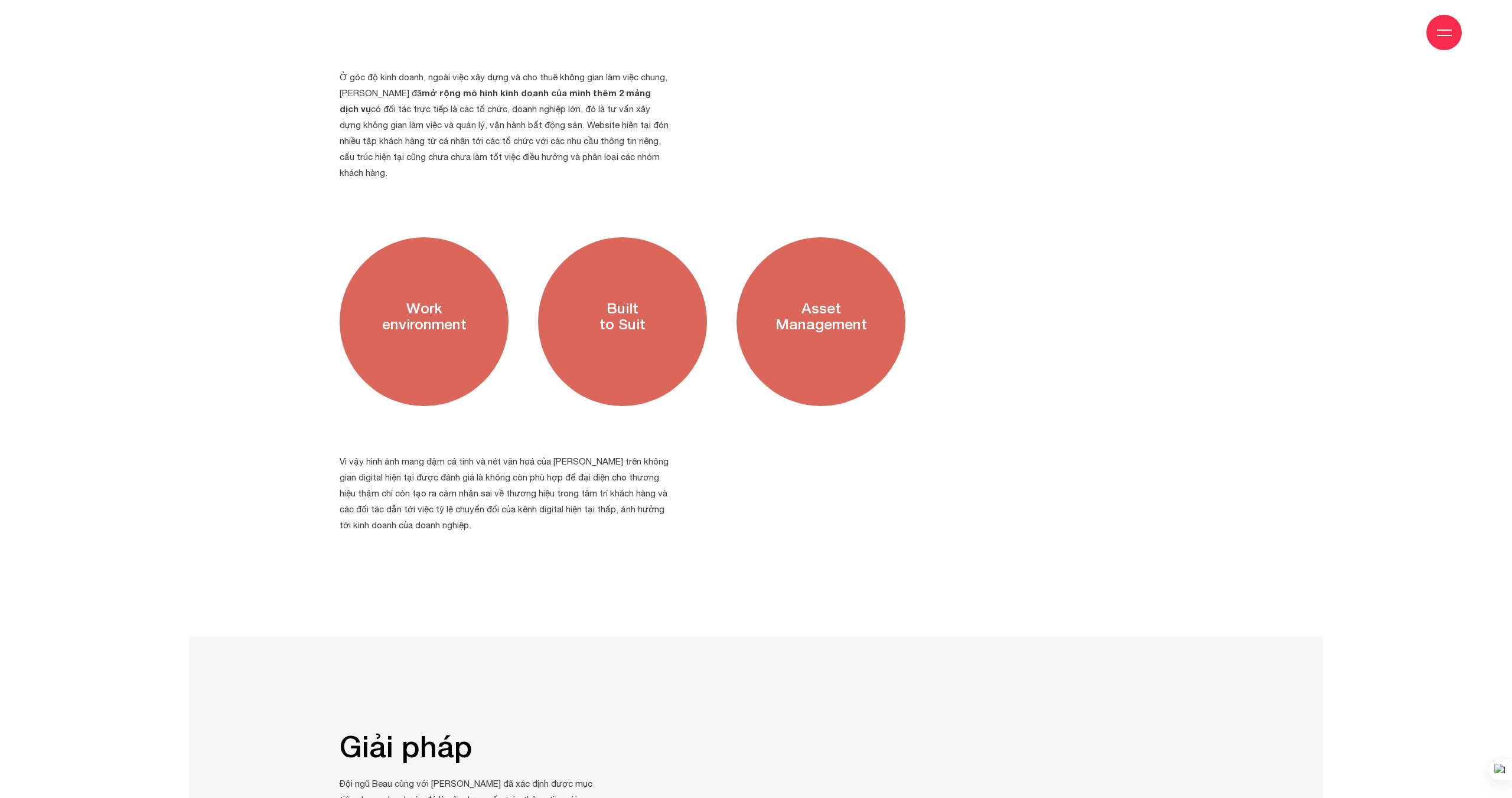
scroll to position [2259, 0]
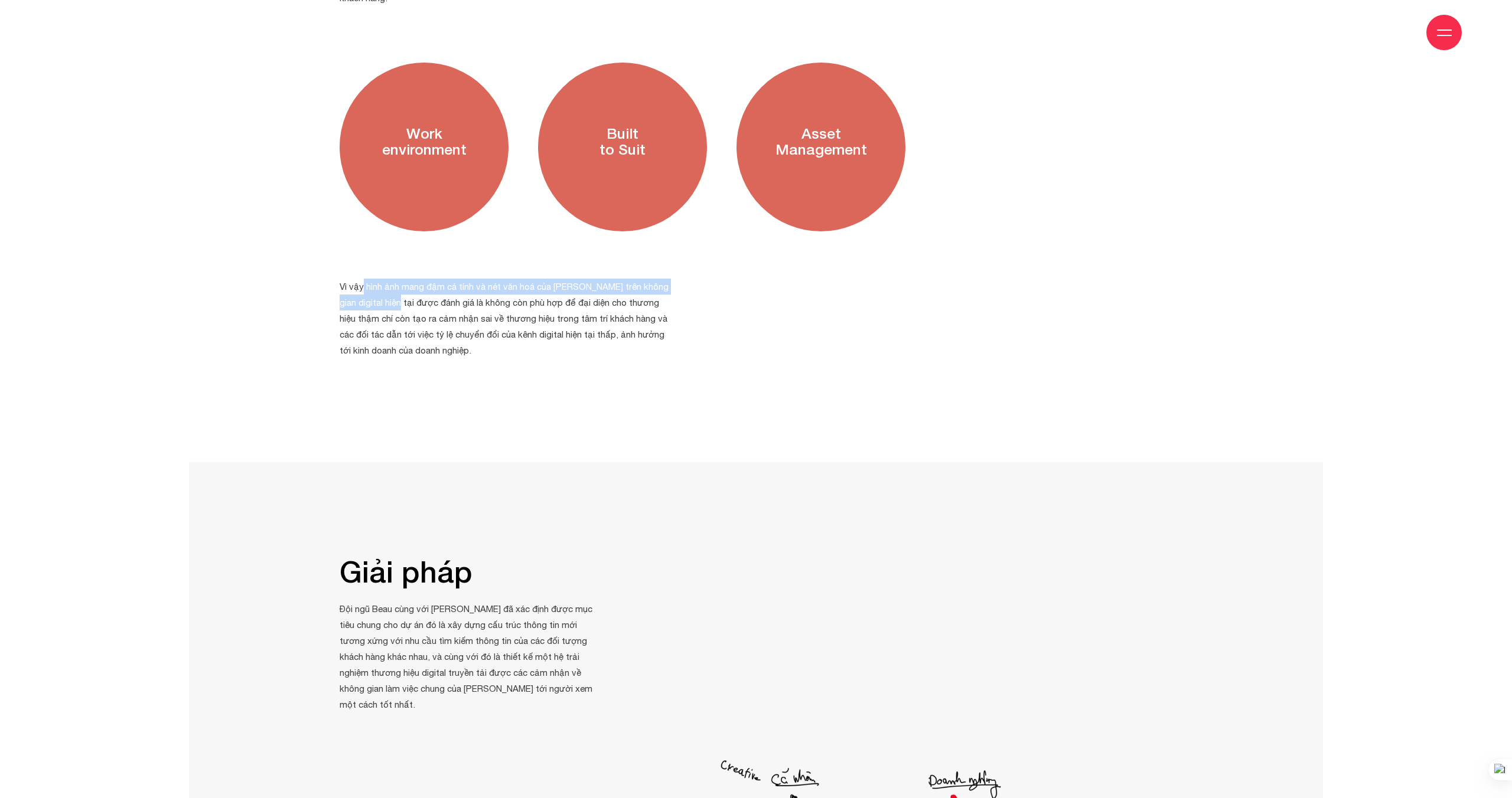
drag, startPoint x: 443, startPoint y: 251, endPoint x: 364, endPoint y: 262, distance: 79.8
click at [387, 279] on p "Vì vậy hình ảnh mang đậm cá tính và nét văn hoá của [PERSON_NAME] trên không gi…" at bounding box center [504, 319] width 329 height 80
drag, startPoint x: 438, startPoint y: 270, endPoint x: 645, endPoint y: 275, distance: 207.1
click at [645, 279] on p "Vì vậy hình ảnh mang đậm cá tính và nét văn hoá của [PERSON_NAME] trên không gi…" at bounding box center [504, 319] width 329 height 80
drag, startPoint x: 426, startPoint y: 271, endPoint x: 385, endPoint y: 280, distance: 42.0
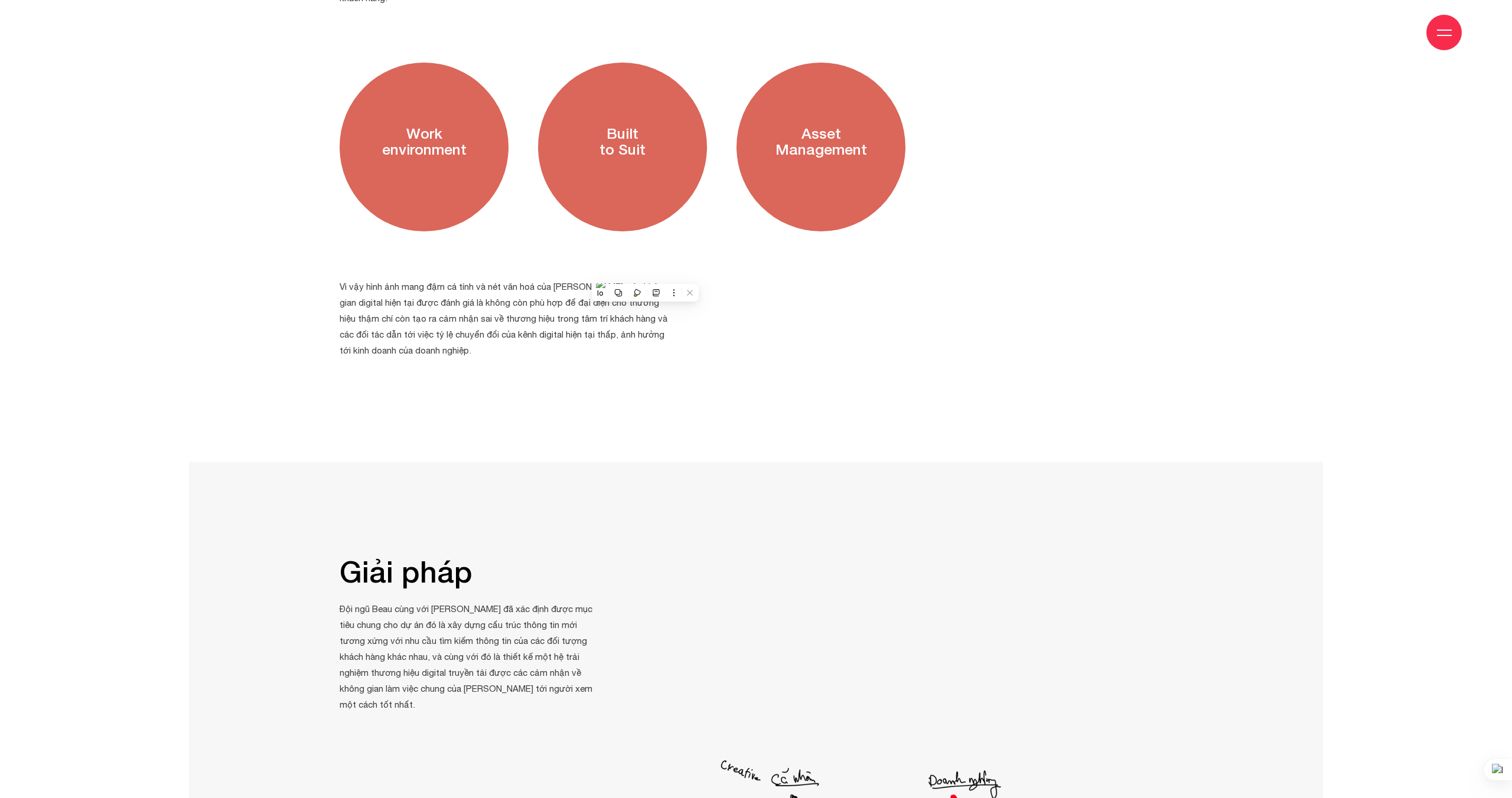
click at [426, 279] on p "Vì vậy hình ảnh mang đậm cá tính và nét văn hoá của [PERSON_NAME] trên không gi…" at bounding box center [504, 319] width 329 height 80
drag, startPoint x: 344, startPoint y: 283, endPoint x: 614, endPoint y: 284, distance: 270.0
click at [638, 284] on p "Vì vậy hình ảnh mang đậm cá tính và nét văn hoá của [PERSON_NAME] trên không gi…" at bounding box center [504, 319] width 329 height 80
click at [429, 300] on p "Vì vậy hình ảnh mang đậm cá tính và nét văn hoá của [PERSON_NAME] trên không gi…" at bounding box center [504, 319] width 329 height 80
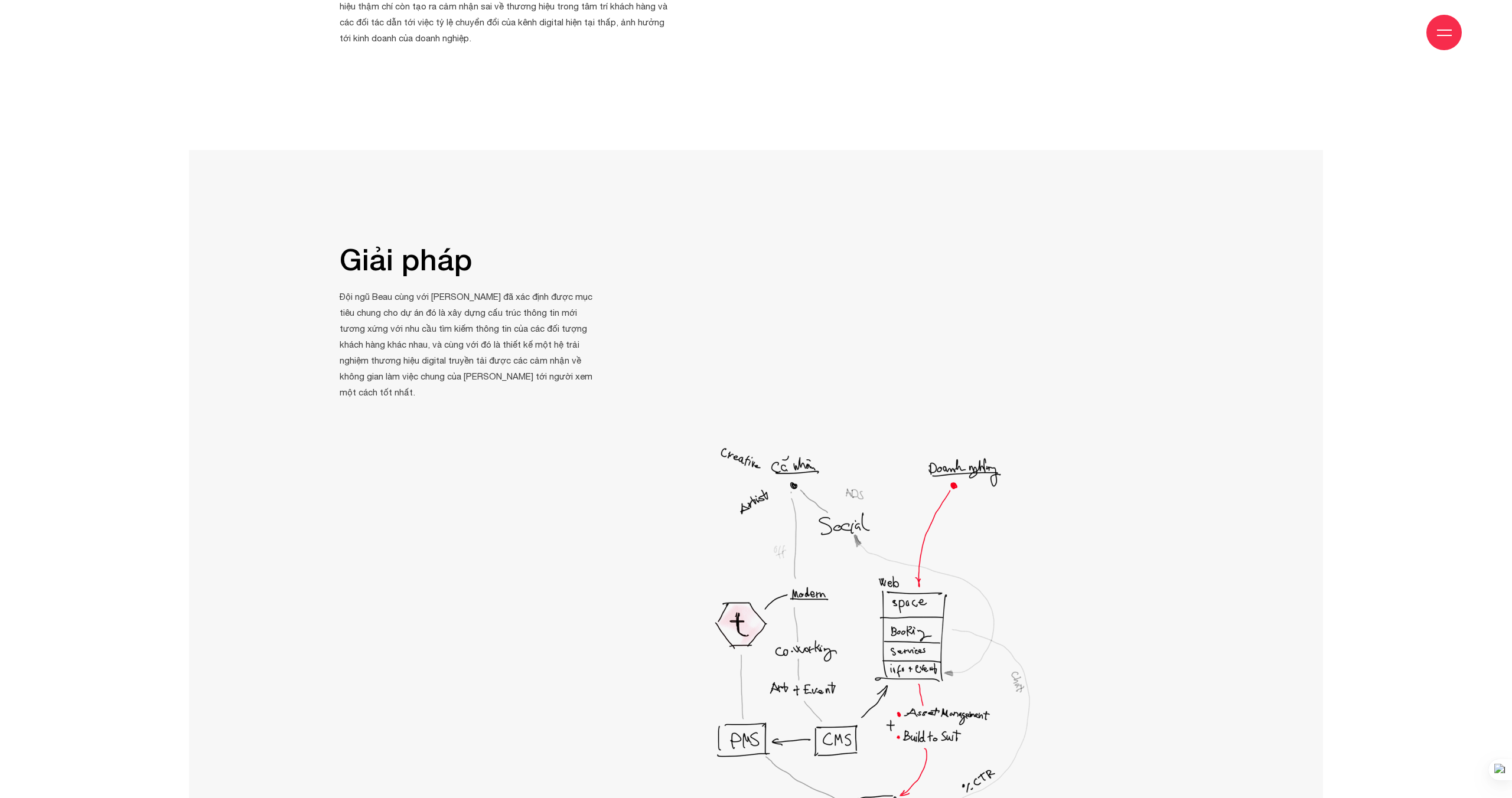
scroll to position [2620, 0]
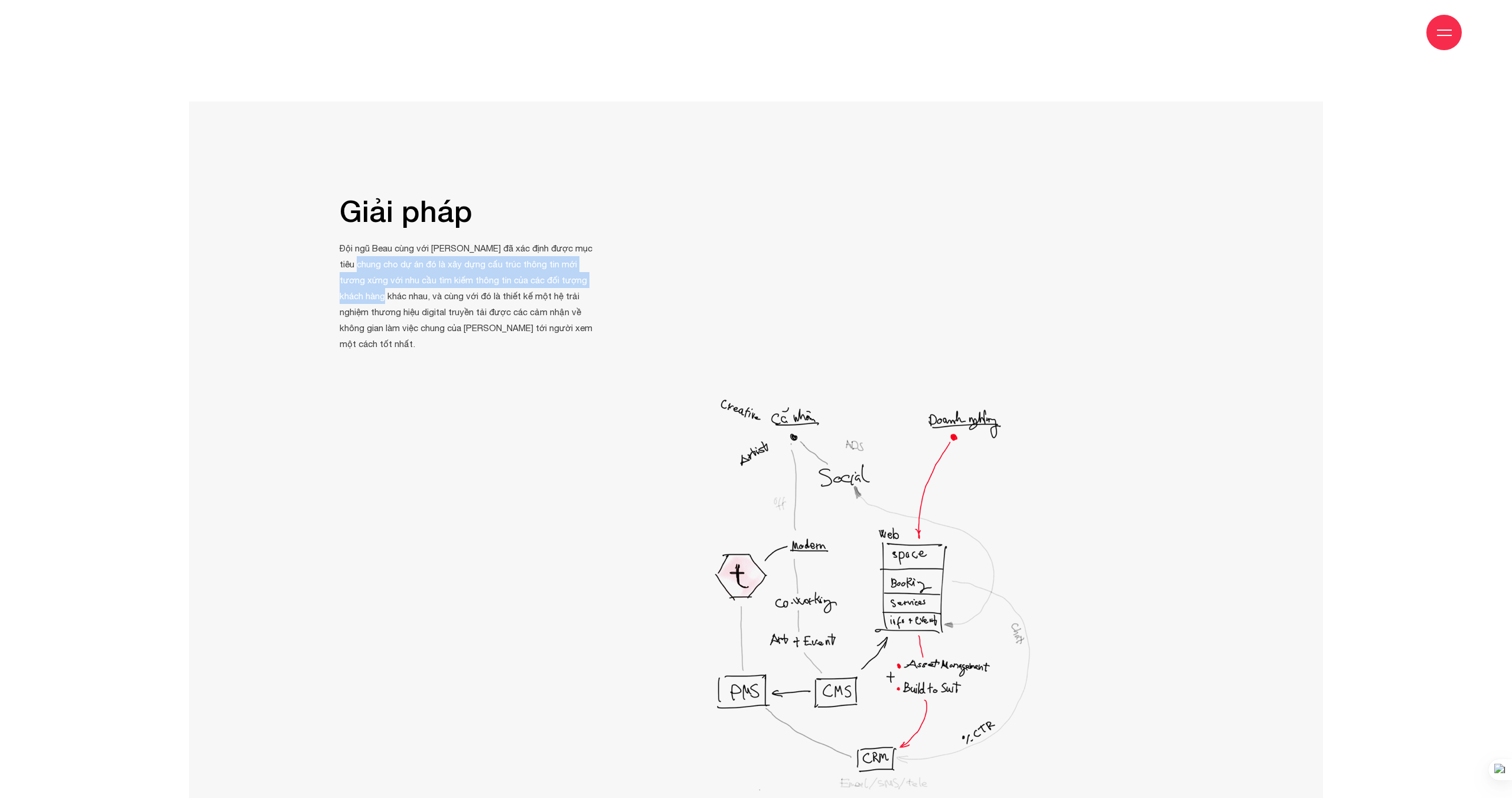
drag, startPoint x: 472, startPoint y: 232, endPoint x: 372, endPoint y: 265, distance: 105.3
click at [372, 265] on p "Đội ngũ Beau cùng với [PERSON_NAME] đã xác định được mục tiêu chung cho dự án đ…" at bounding box center [469, 296] width 258 height 111
drag, startPoint x: 458, startPoint y: 263, endPoint x: 544, endPoint y: 265, distance: 86.0
click at [544, 265] on p "Đội ngũ Beau cùng với [PERSON_NAME] đã xác định được mục tiêu chung cho dự án đ…" at bounding box center [469, 296] width 258 height 111
click at [535, 264] on p "Đội ngũ Beau cùng với [PERSON_NAME] đã xác định được mục tiêu chung cho dự án đ…" at bounding box center [469, 296] width 258 height 111
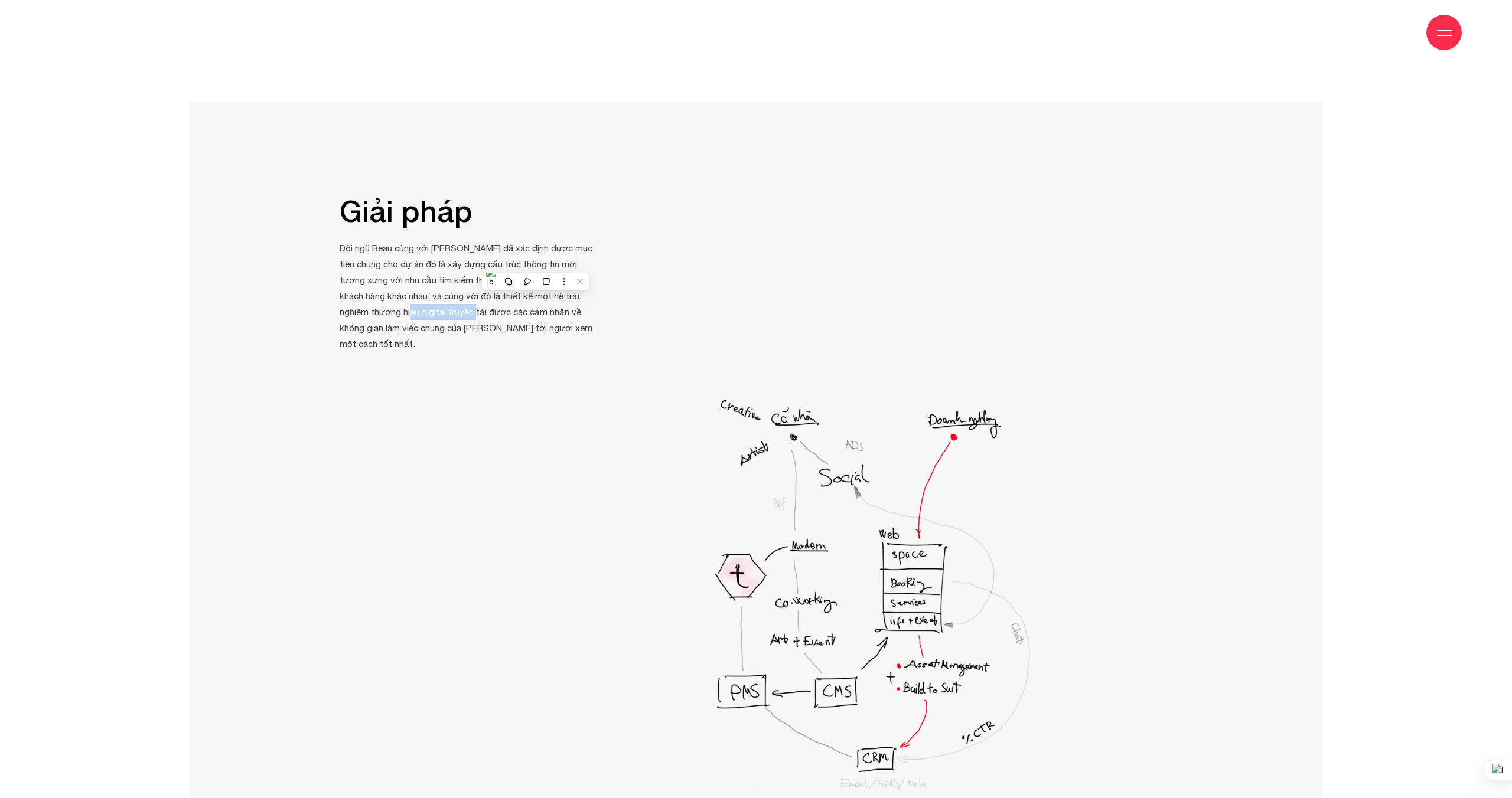
drag, startPoint x: 378, startPoint y: 275, endPoint x: 445, endPoint y: 273, distance: 67.0
click at [445, 273] on p "Đội ngũ Beau cùng với [PERSON_NAME] đã xác định được mục tiêu chung cho dự án đ…" at bounding box center [469, 296] width 258 height 111
click at [466, 256] on p "Đội ngũ Beau cùng với [PERSON_NAME] đã xác định được mục tiêu chung cho dự án đ…" at bounding box center [469, 296] width 258 height 111
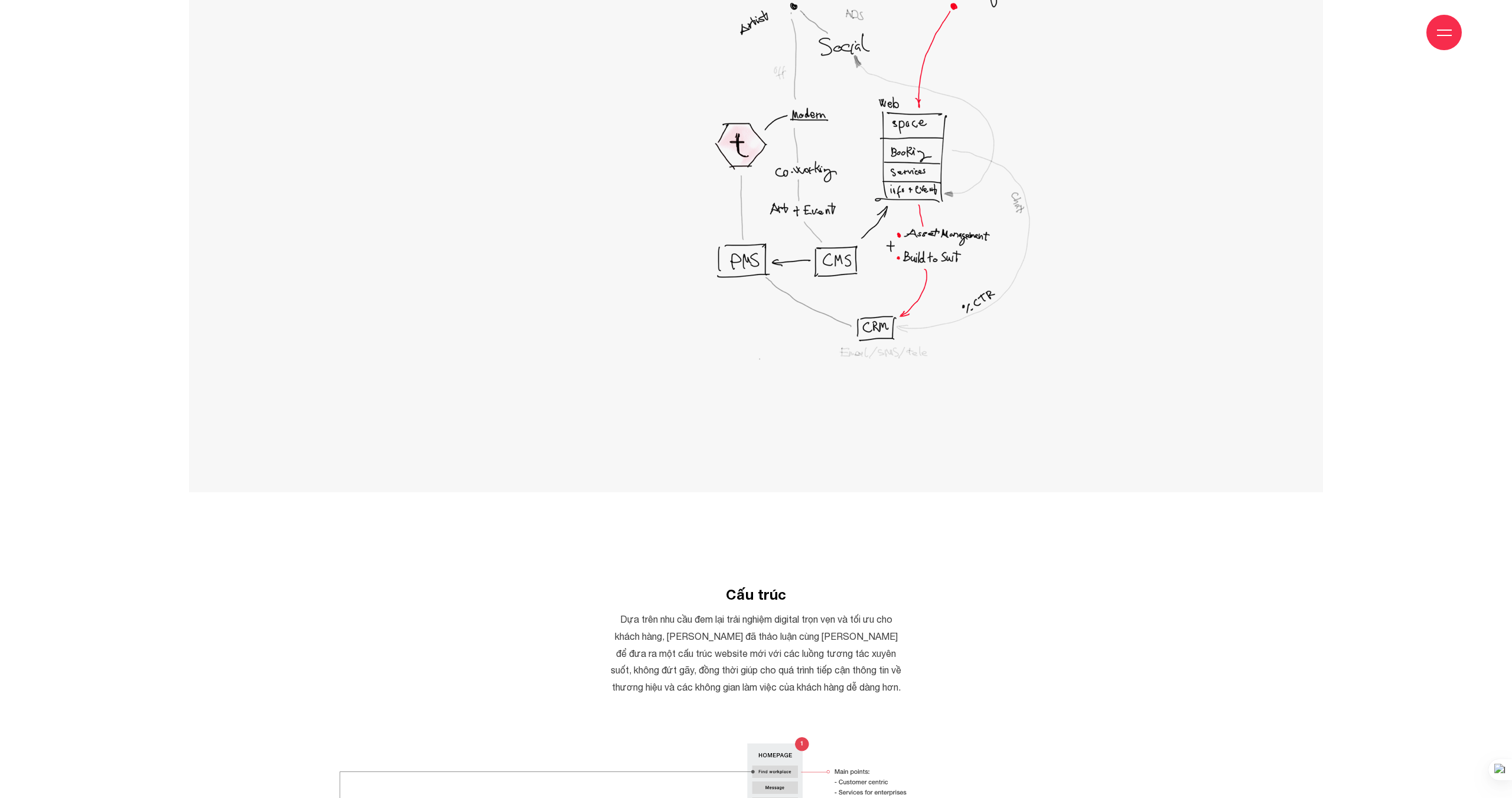
scroll to position [3451, 0]
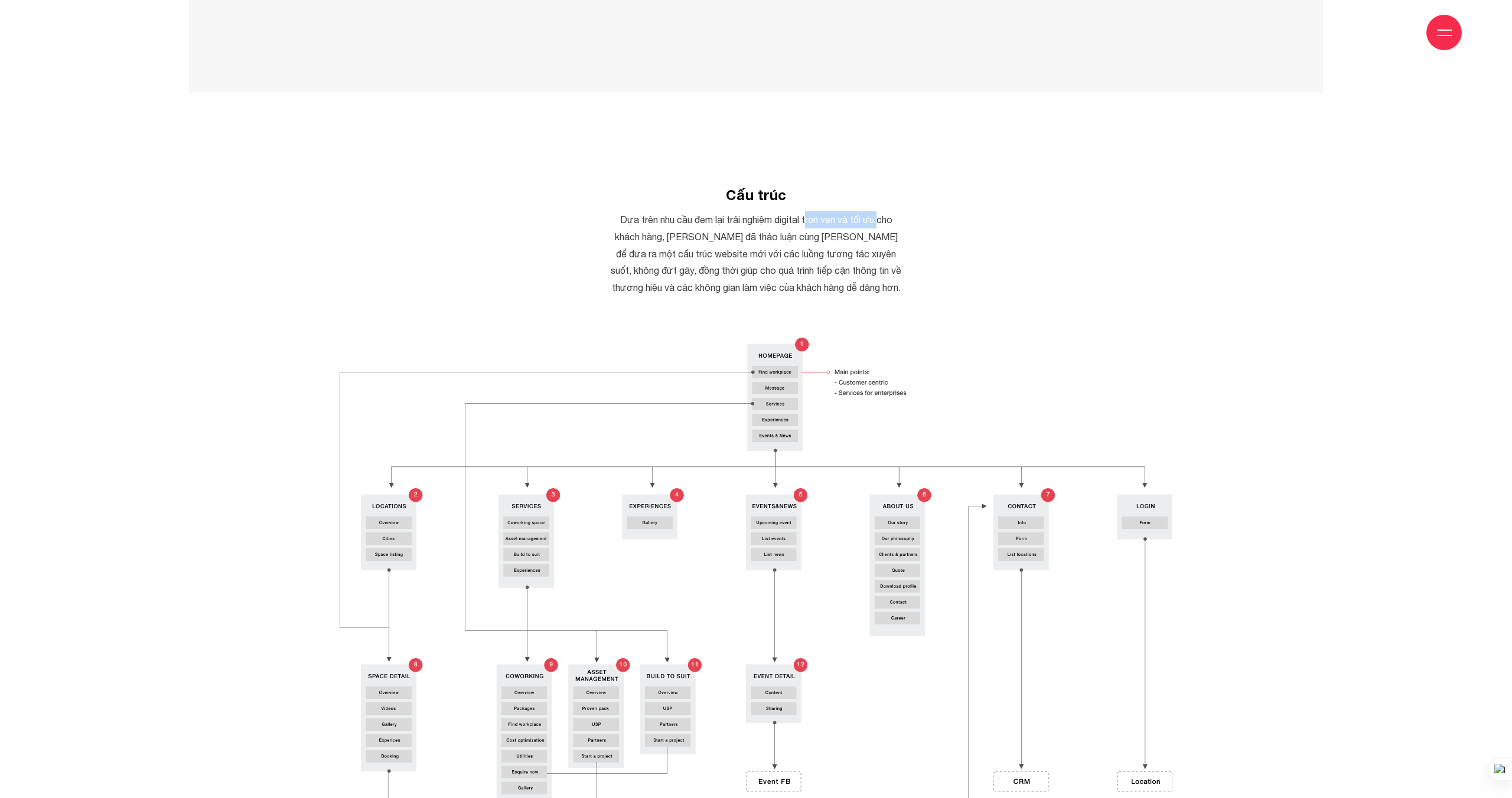
drag, startPoint x: 813, startPoint y: 174, endPoint x: 881, endPoint y: 169, distance: 68.2
click at [881, 212] on p "Dựa trên nhu cầu đem lại trải nghiệm digital trọn vẹn và tối ưu cho khách hàng,…" at bounding box center [755, 254] width 295 height 85
drag, startPoint x: 720, startPoint y: 188, endPoint x: 766, endPoint y: 186, distance: 46.0
click at [766, 209] on p "Dựa trên nhu cầu đem lại trải nghiệm digital trọn vẹn và tối ưu cho khách hàng,…" at bounding box center [755, 252] width 295 height 85
click at [765, 208] on p "Dựa trên nhu cầu đem lại trải nghiệm digital trọn vẹn và tối ưu cho khách hàng,…" at bounding box center [755, 250] width 295 height 85
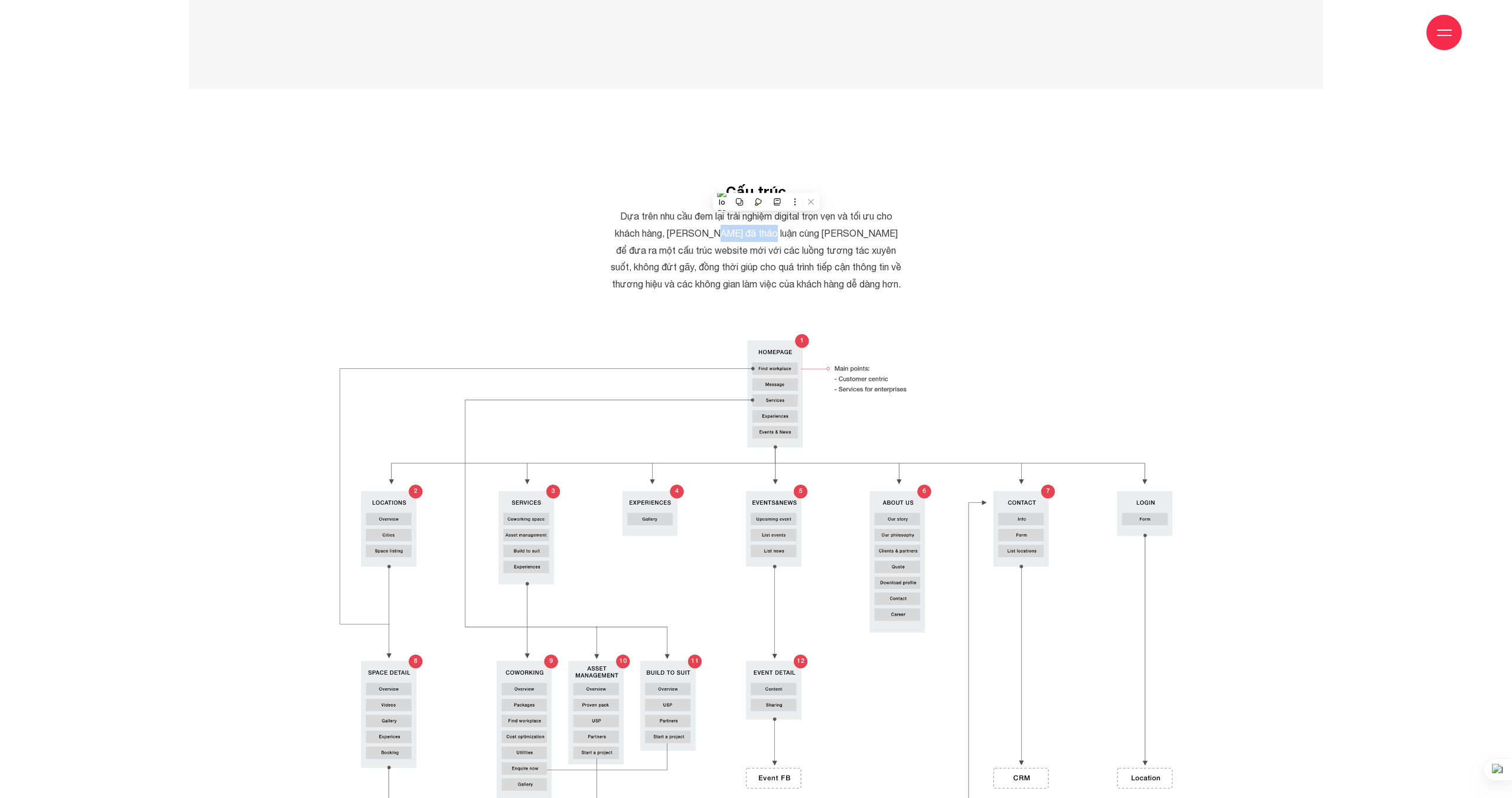
scroll to position [3452, 0]
drag, startPoint x: 641, startPoint y: 200, endPoint x: 774, endPoint y: 192, distance: 133.2
click at [774, 211] on p "Dựa trên nhu cầu đem lại trải nghiệm digital trọn vẹn và tối ưu cho khách hàng,…" at bounding box center [755, 253] width 295 height 85
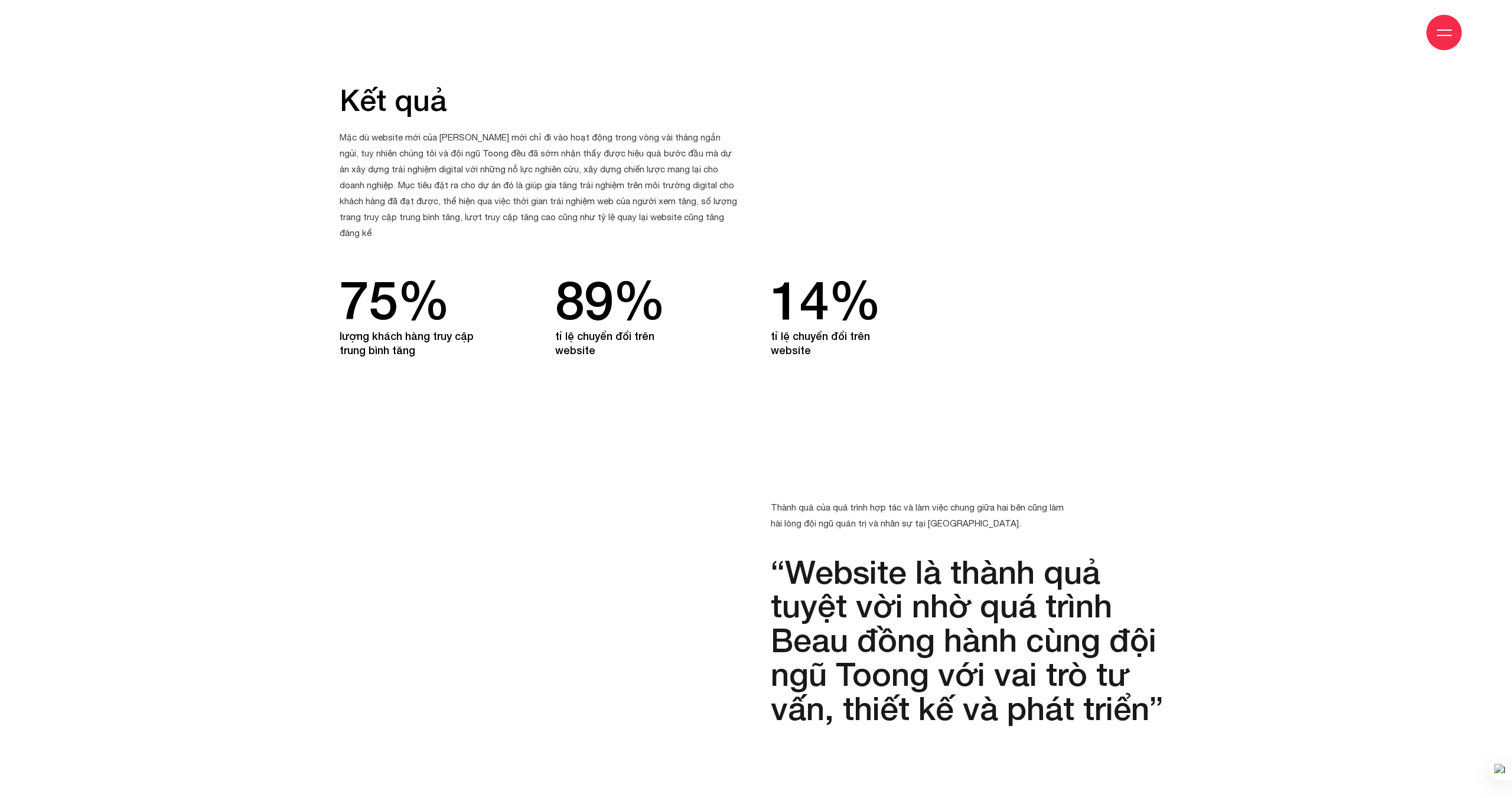
scroll to position [15013, 0]
drag, startPoint x: 483, startPoint y: 103, endPoint x: 635, endPoint y: 95, distance: 152.2
click at [648, 128] on p "Mặc dù website mới của [PERSON_NAME] mới chỉ đi vào hoạt động trong vòng vài th…" at bounding box center [540, 184] width 401 height 111
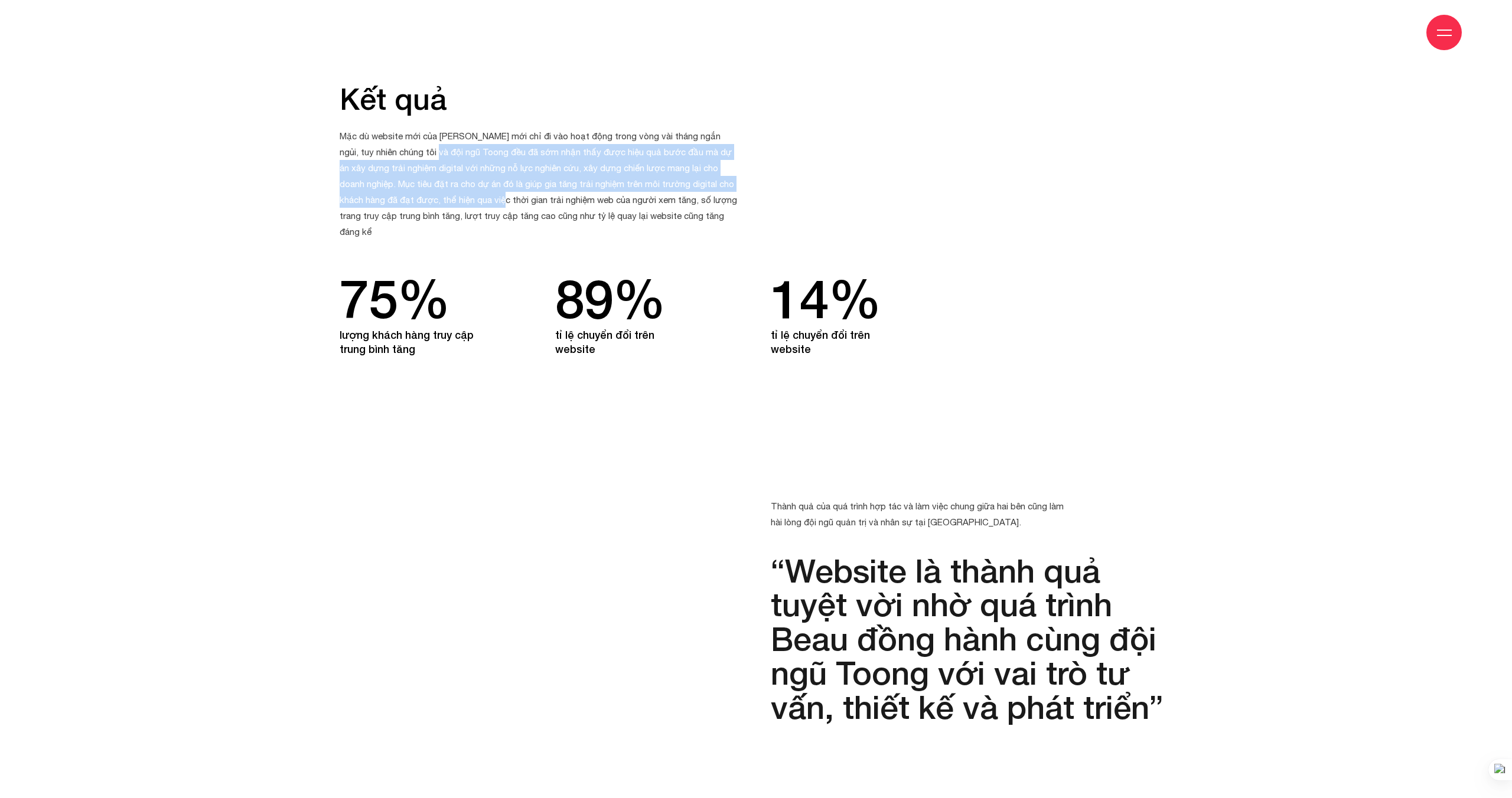
drag, startPoint x: 411, startPoint y: 108, endPoint x: 452, endPoint y: 146, distance: 55.9
click at [459, 147] on p "Mặc dù website mới của [PERSON_NAME] mới chỉ đi vào hoạt động trong vòng vài th…" at bounding box center [540, 184] width 401 height 111
click at [452, 146] on p "Mặc dù website mới của [PERSON_NAME] mới chỉ đi vào hoạt động trong vòng vài th…" at bounding box center [540, 184] width 401 height 111
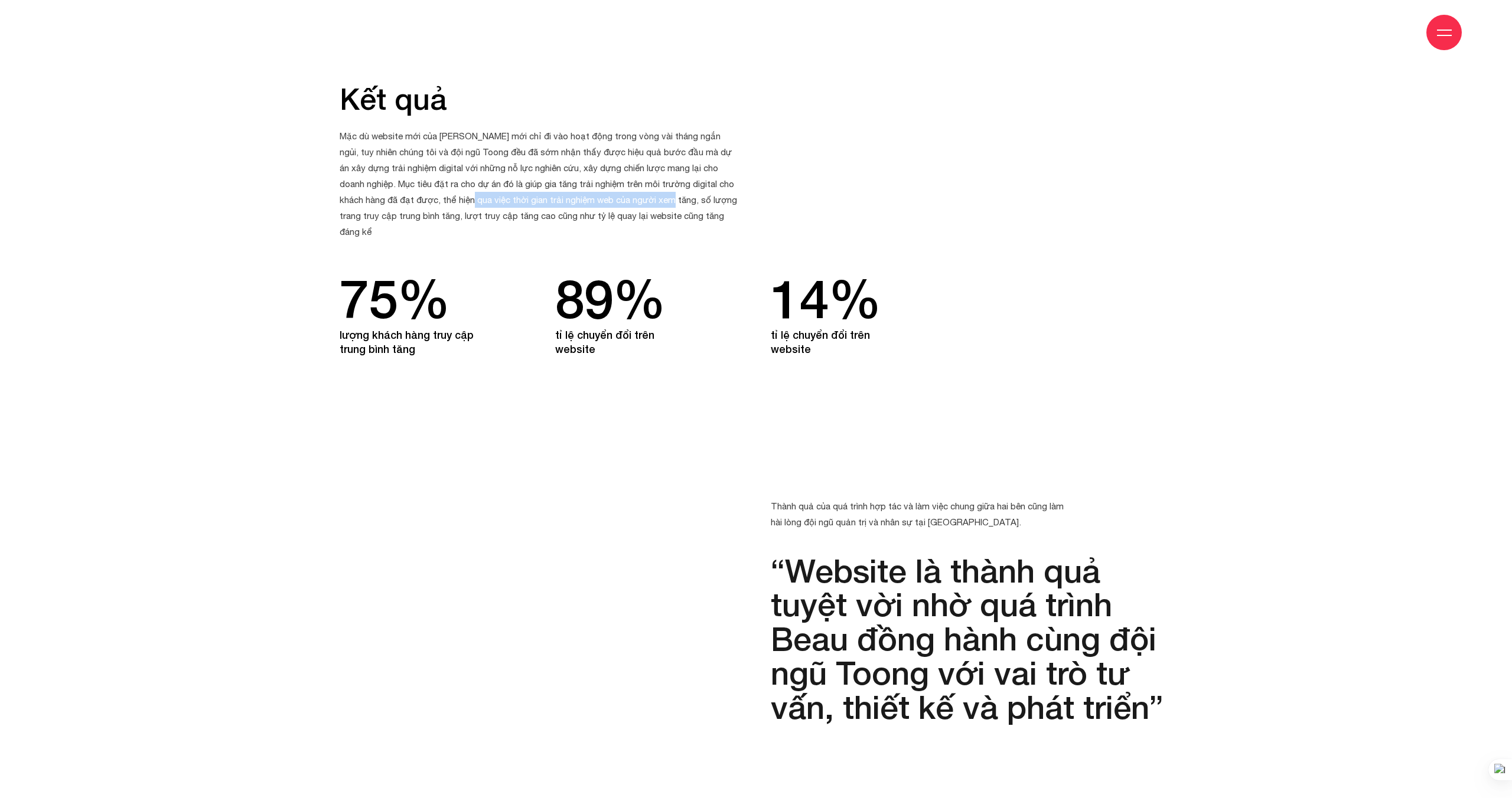
drag, startPoint x: 434, startPoint y: 147, endPoint x: 628, endPoint y: 147, distance: 194.0
click at [631, 147] on p "Mặc dù website mới của [PERSON_NAME] mới chỉ đi vào hoạt động trong vòng vài th…" at bounding box center [540, 184] width 401 height 111
click at [422, 157] on p "Mặc dù website mới của [PERSON_NAME] mới chỉ đi vào hoạt động trong vòng vài th…" at bounding box center [540, 184] width 401 height 111
drag, startPoint x: 425, startPoint y: 165, endPoint x: 593, endPoint y: 165, distance: 168.0
click at [593, 165] on p "Mặc dù website mới của [PERSON_NAME] mới chỉ đi vào hoạt động trong vòng vài th…" at bounding box center [540, 184] width 401 height 111
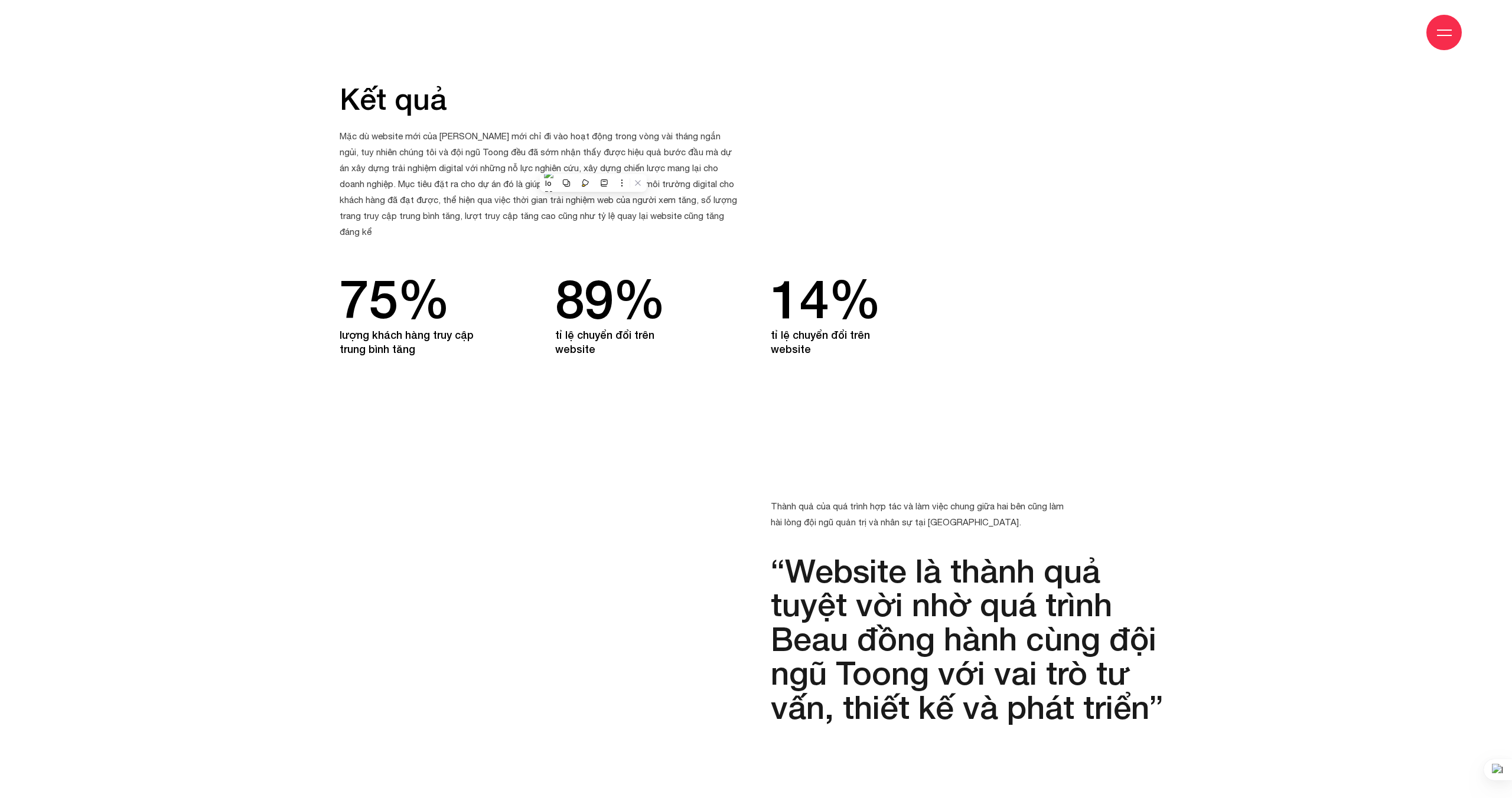
click at [522, 147] on p "Mặc dù website mới của [PERSON_NAME] mới chỉ đi vào hoạt động trong vòng vài th…" at bounding box center [540, 184] width 401 height 111
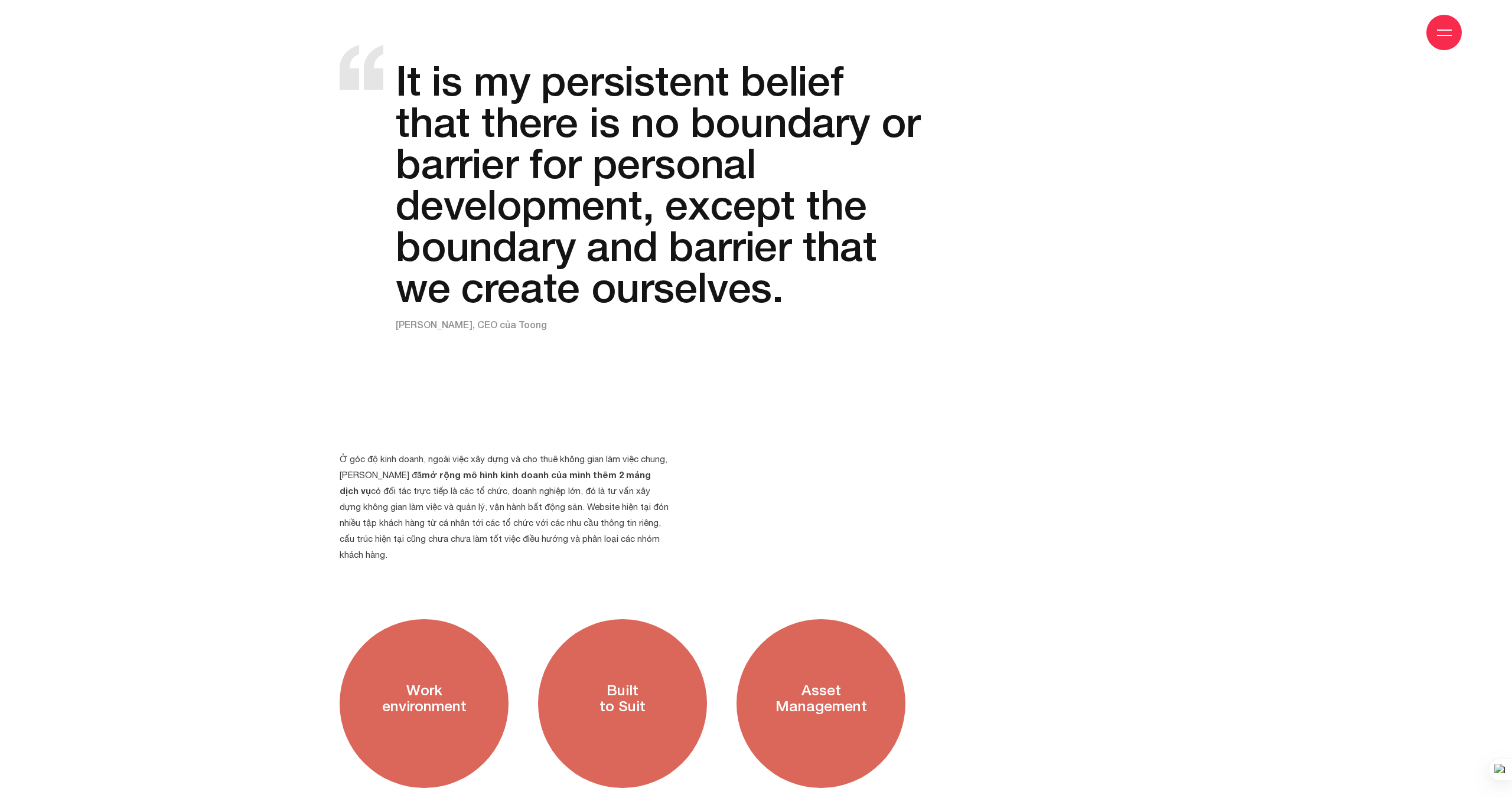
scroll to position [1734, 0]
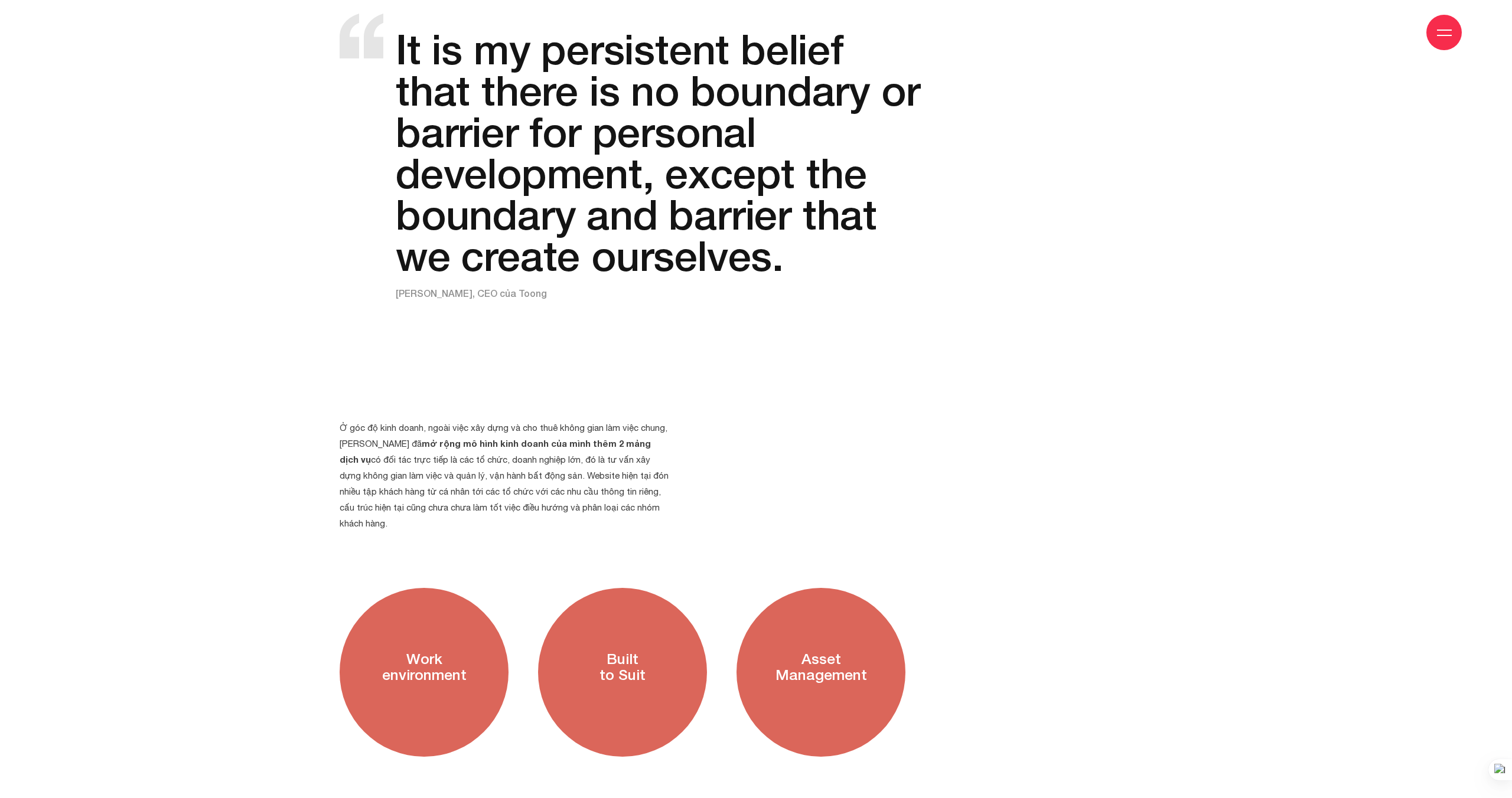
drag, startPoint x: 370, startPoint y: 414, endPoint x: 523, endPoint y: 406, distance: 153.2
click at [581, 394] on section "Ở góc độ kinh doanh, ngoài việc xây dựng và cho thuê không gian làm việc chung,…" at bounding box center [756, 656] width 1134 height 663
drag, startPoint x: 486, startPoint y: 408, endPoint x: 718, endPoint y: 401, distance: 232.1
click at [724, 420] on div "Ở góc độ kinh doanh, ngoài việc xây dựng và cho thuê không gian làm việc chung,…" at bounding box center [756, 656] width 862 height 474
drag, startPoint x: 487, startPoint y: 426, endPoint x: 561, endPoint y: 460, distance: 81.4
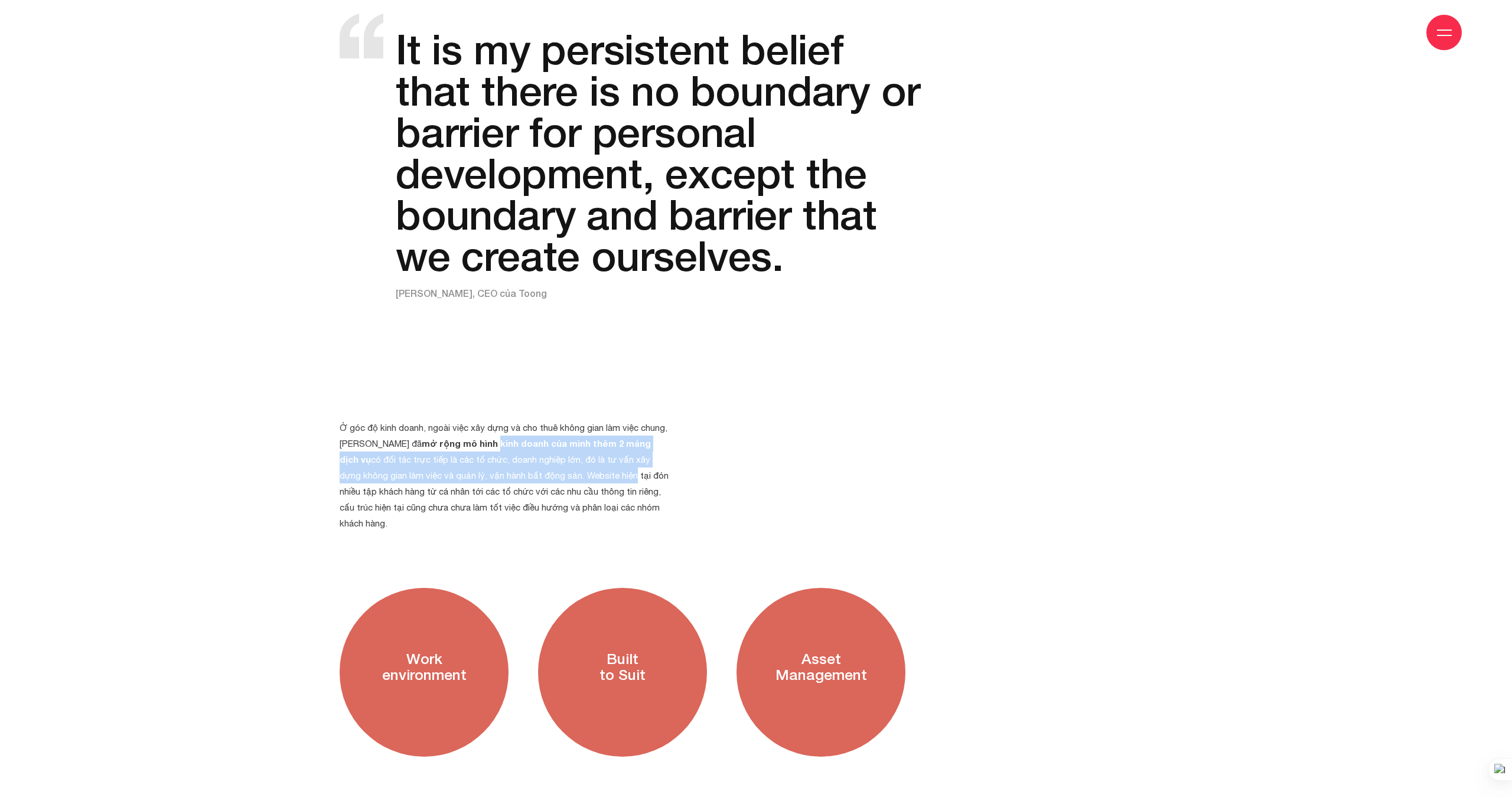
click at [561, 460] on p "Ở góc độ kinh doanh, ngoài việc xây dựng và cho thuê không gian làm việc chung,…" at bounding box center [504, 475] width 329 height 111
click at [401, 479] on p "Ở góc độ kinh doanh, ngoài việc xây dựng và cho thuê không gian làm việc chung,…" at bounding box center [504, 475] width 329 height 111
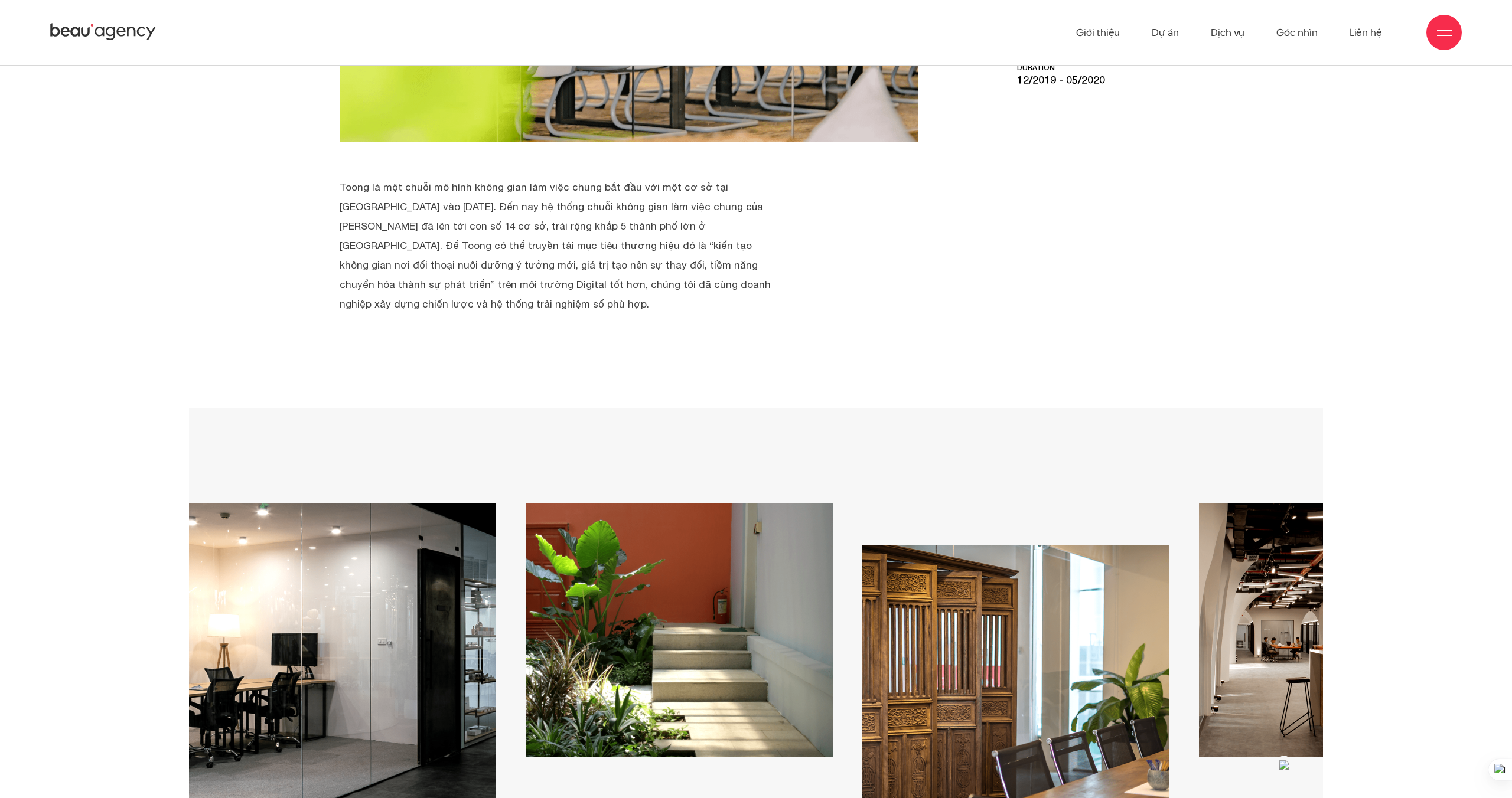
scroll to position [0, 0]
